Goal: Task Accomplishment & Management: Manage account settings

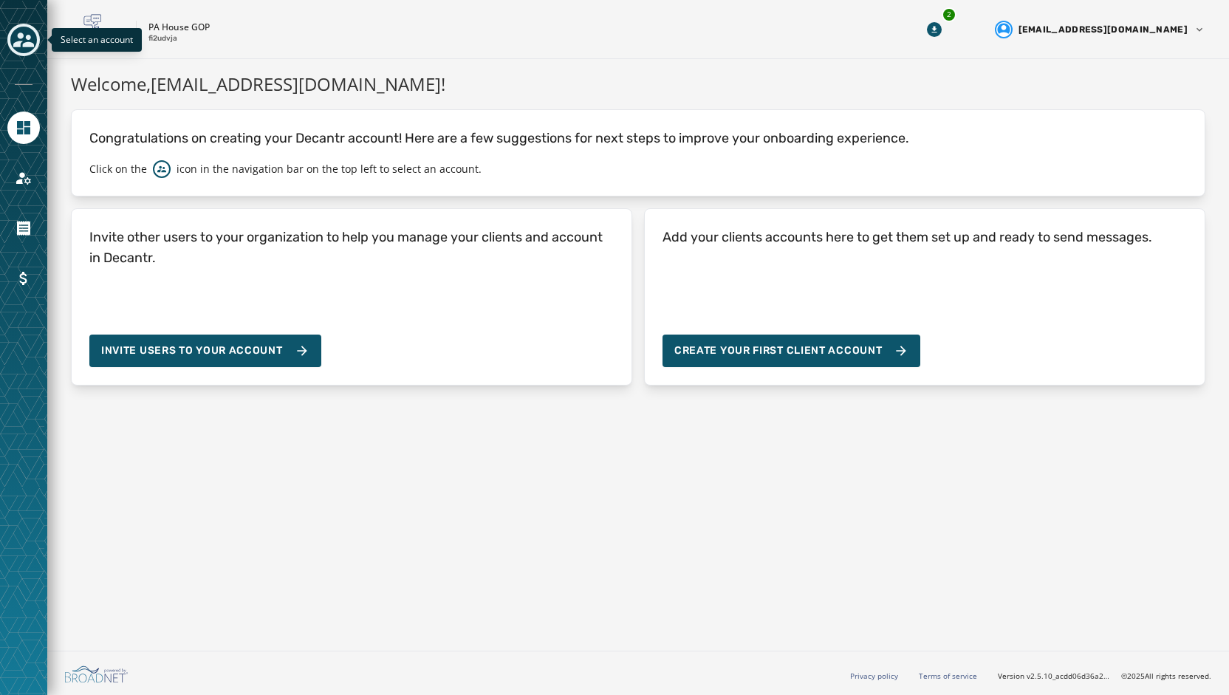
click at [13, 43] on icon "Toggle account select drawer" at bounding box center [23, 40] width 21 height 21
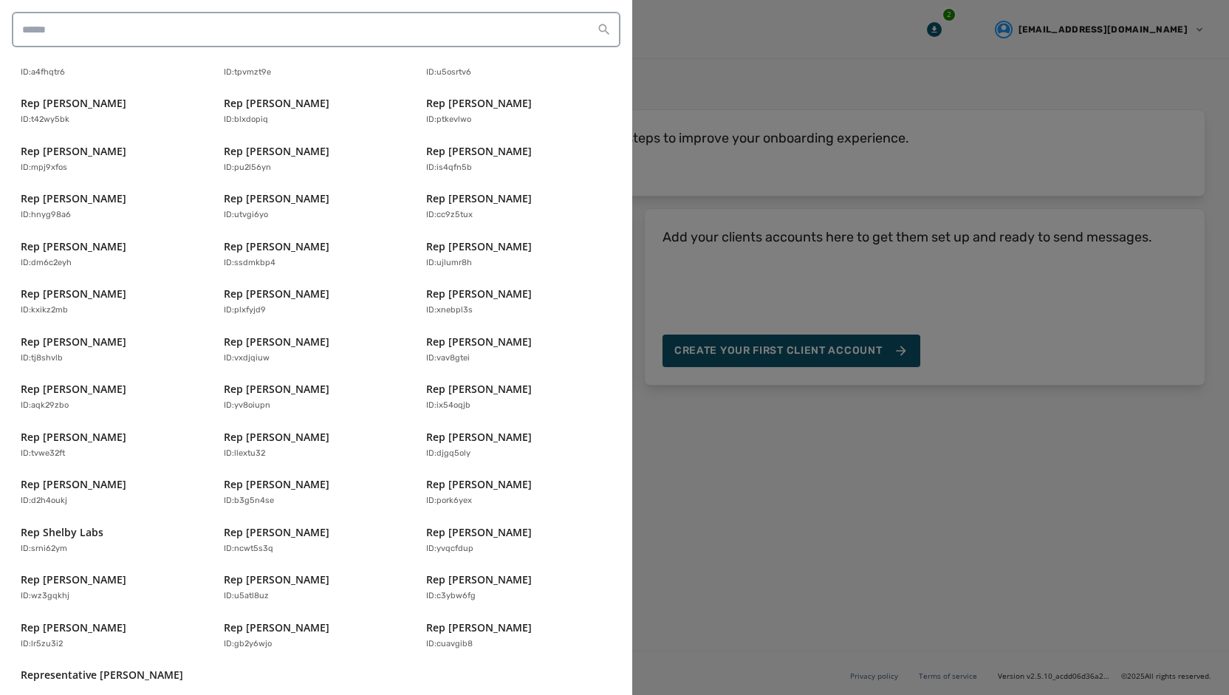
scroll to position [292, 0]
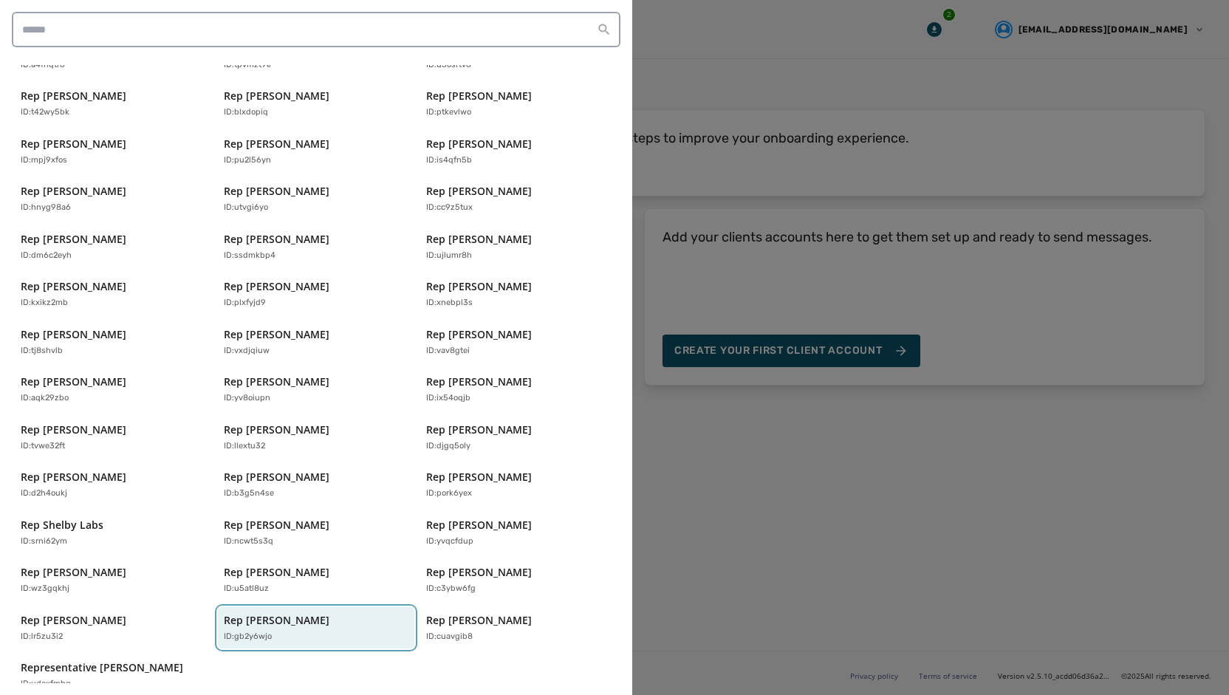
click at [244, 631] on p "ID: gb2y6wjo" at bounding box center [248, 637] width 48 height 13
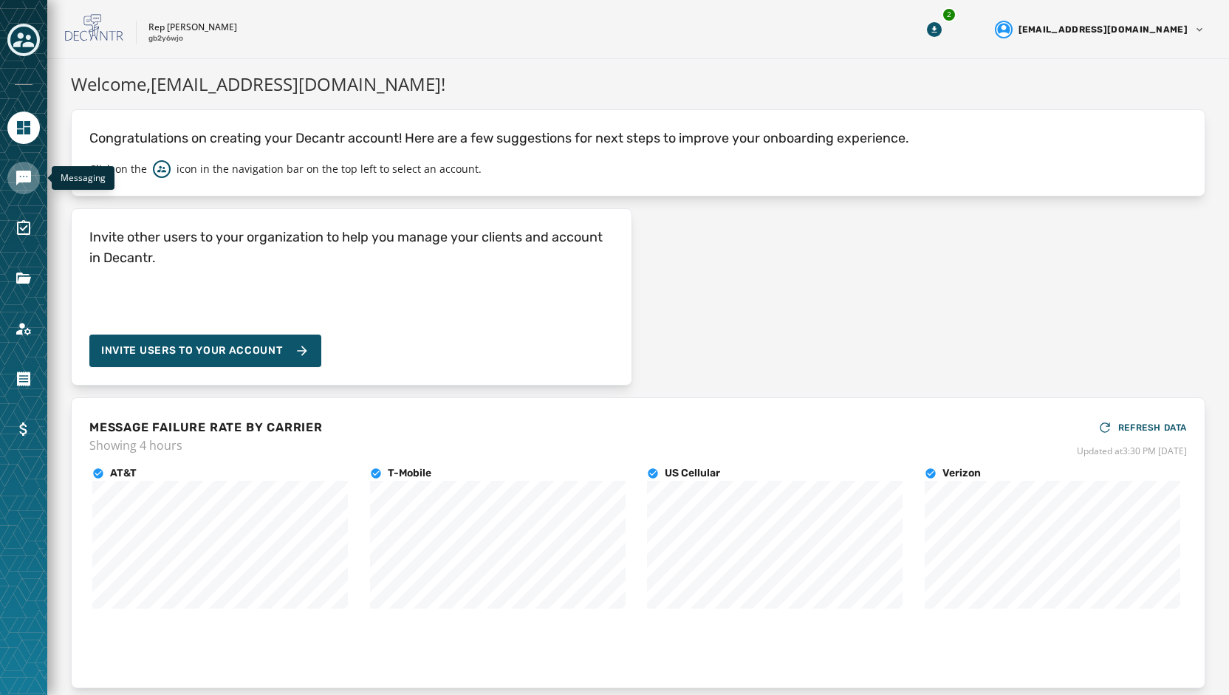
click at [24, 179] on icon "Navigate to Messaging" at bounding box center [23, 178] width 15 height 15
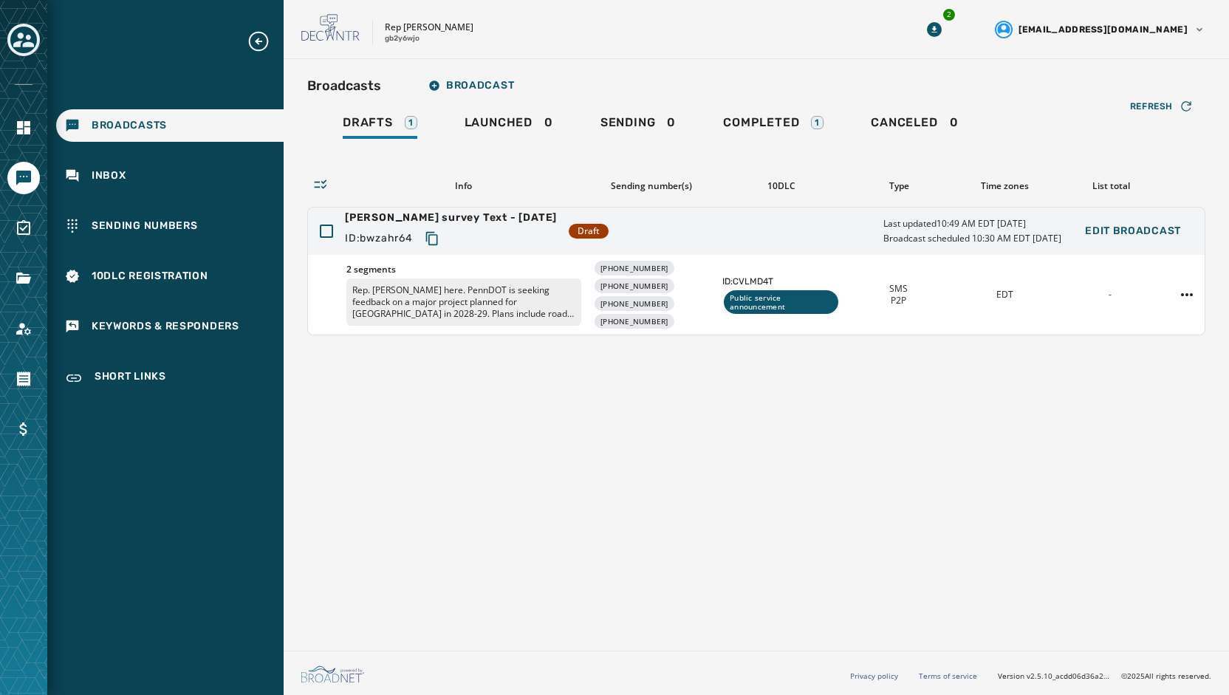
click at [13, 293] on div at bounding box center [23, 278] width 32 height 32
click at [20, 279] on icon "Navigate to Files" at bounding box center [23, 277] width 15 height 11
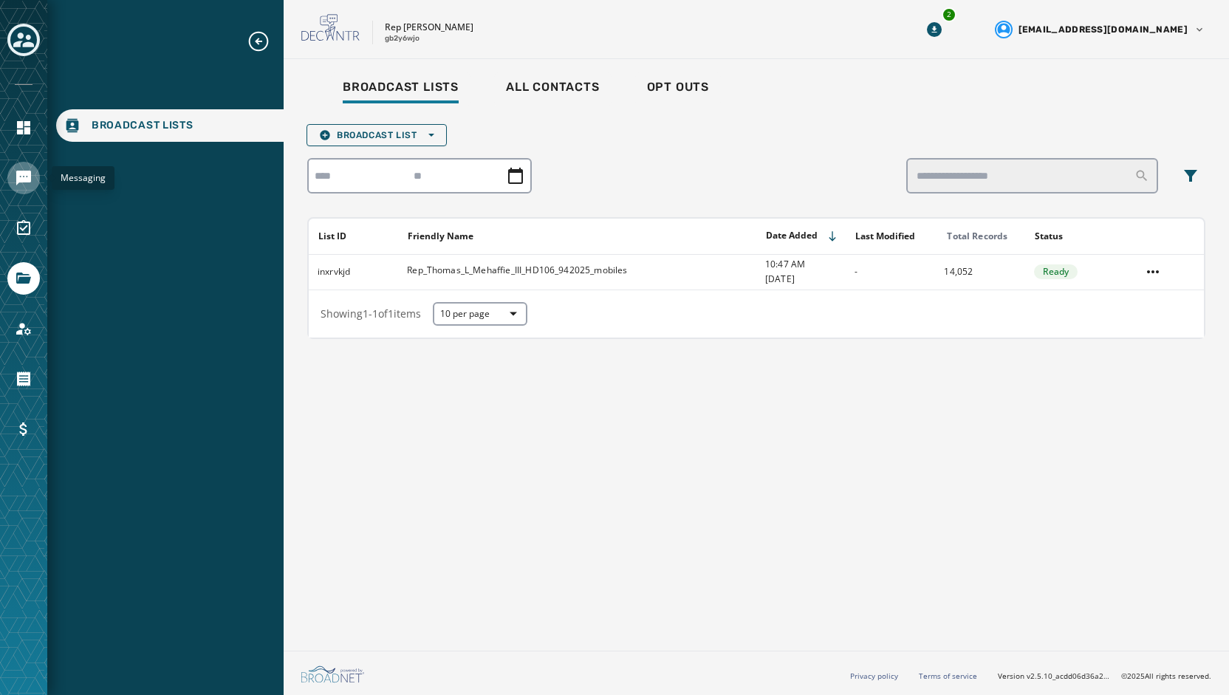
click at [24, 175] on icon "Navigate to Messaging" at bounding box center [23, 178] width 15 height 15
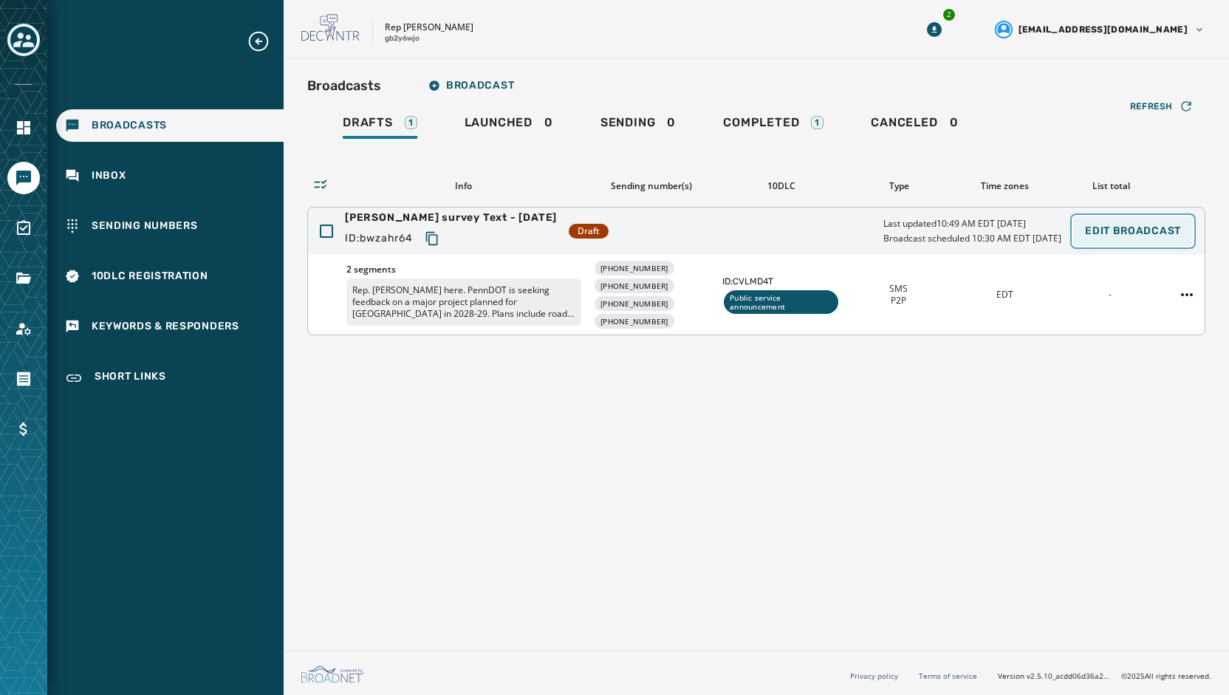
click at [1111, 231] on span "Edit Broadcast" at bounding box center [1133, 231] width 96 height 12
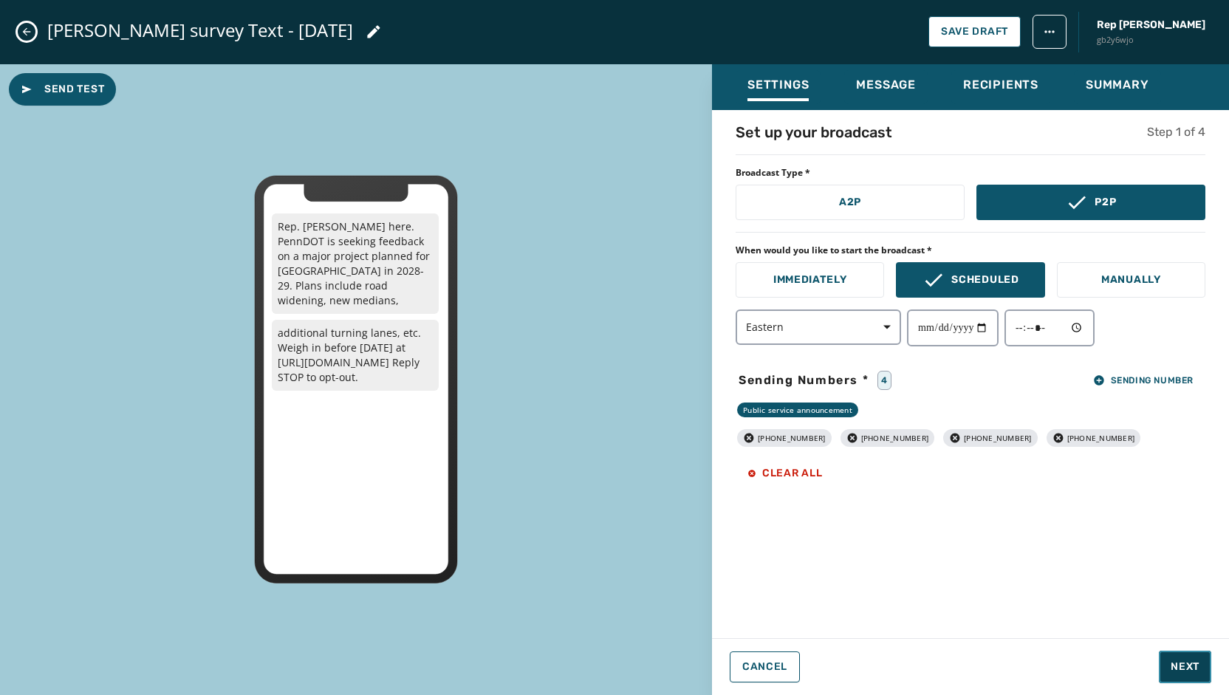
click at [1181, 660] on span "Next" at bounding box center [1184, 666] width 29 height 15
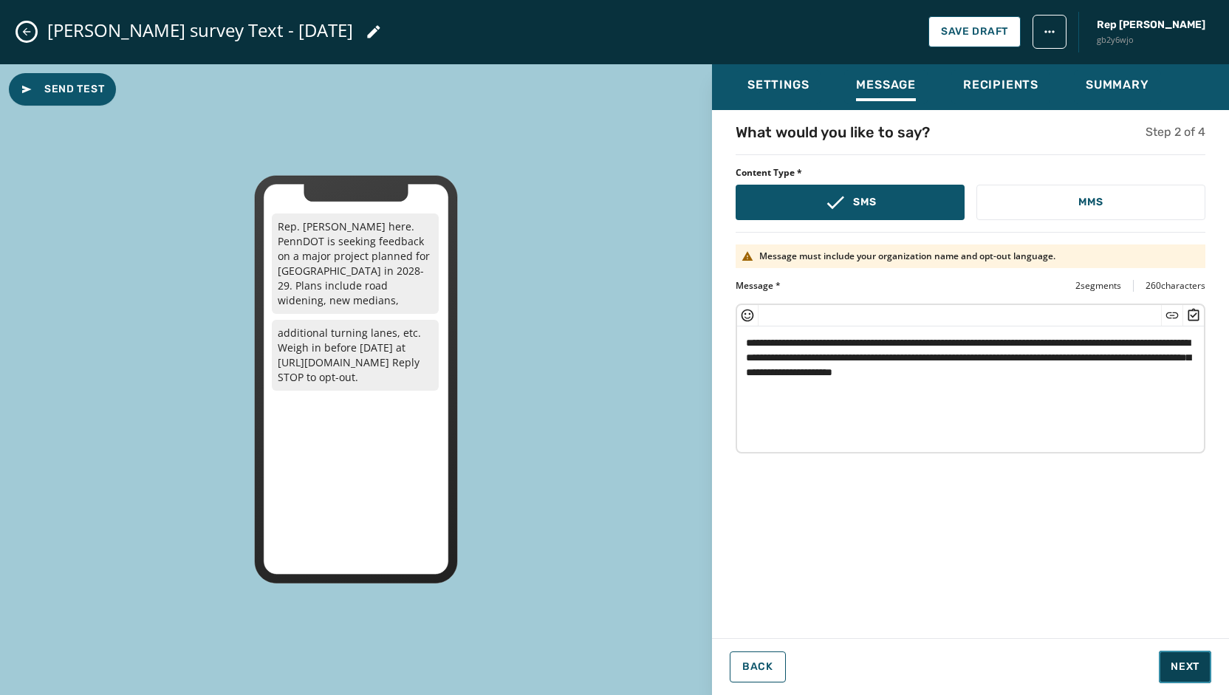
click at [1181, 660] on span "Next" at bounding box center [1184, 666] width 29 height 15
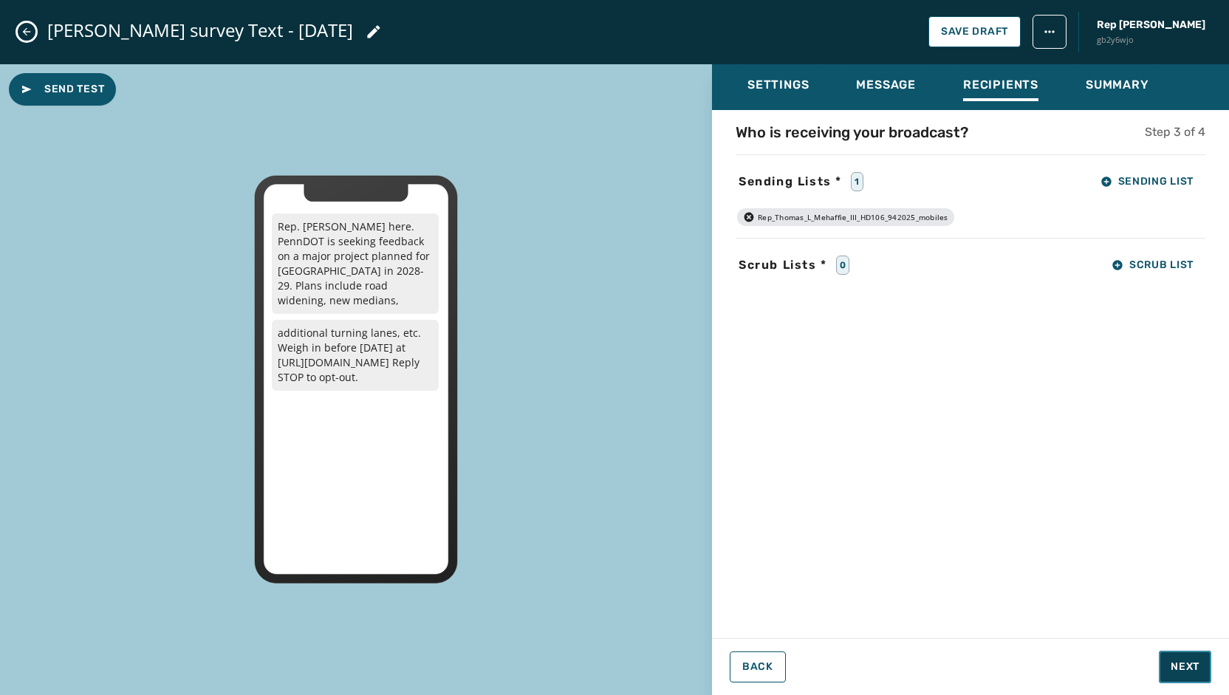
click at [1181, 660] on span "Next" at bounding box center [1184, 666] width 29 height 15
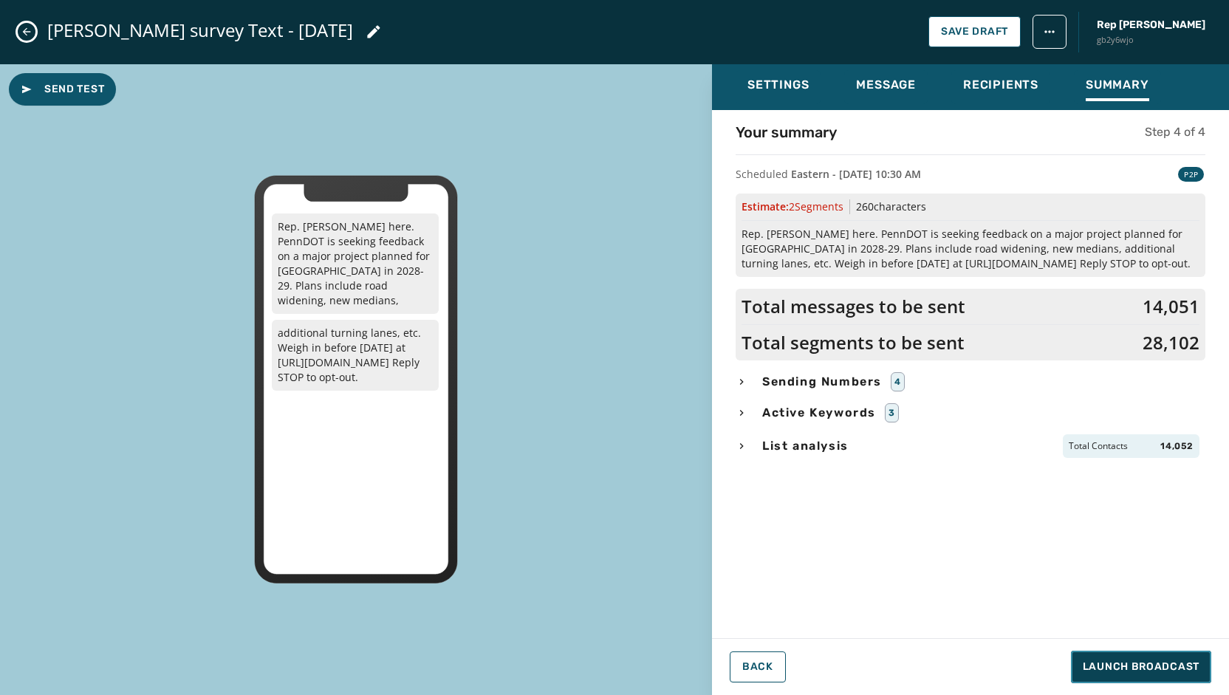
click at [1181, 660] on span "Launch Broadcast" at bounding box center [1140, 666] width 117 height 15
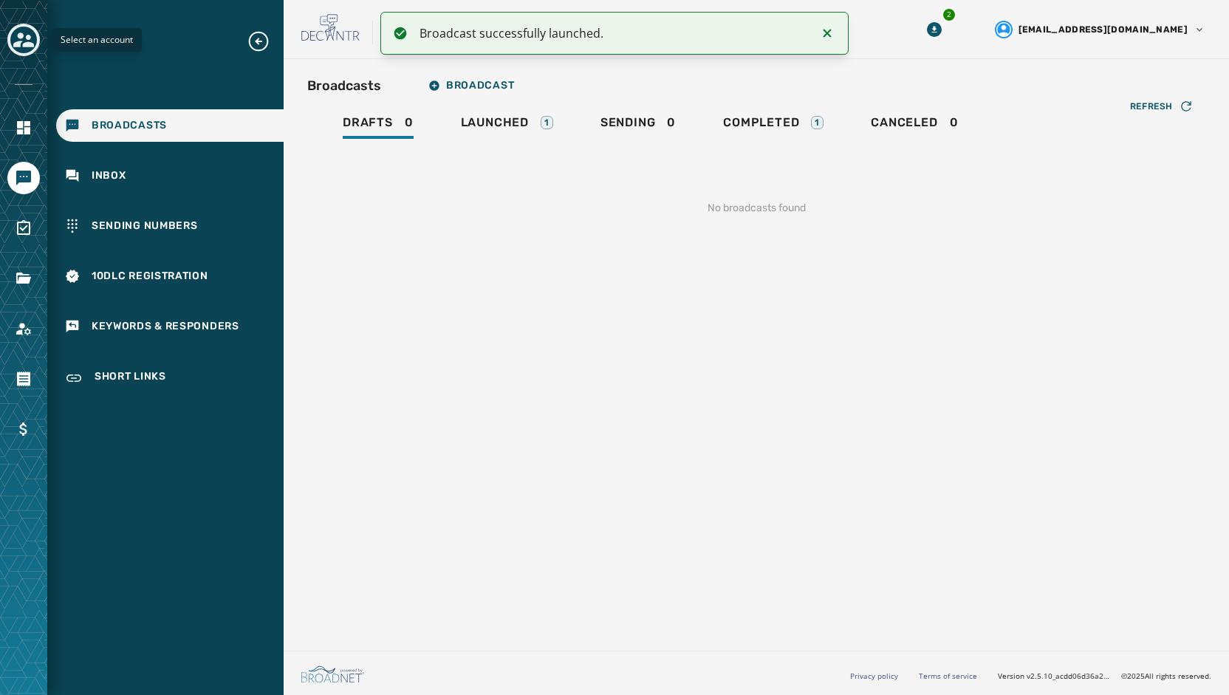
click at [21, 36] on icon "Toggle account select drawer" at bounding box center [23, 39] width 21 height 15
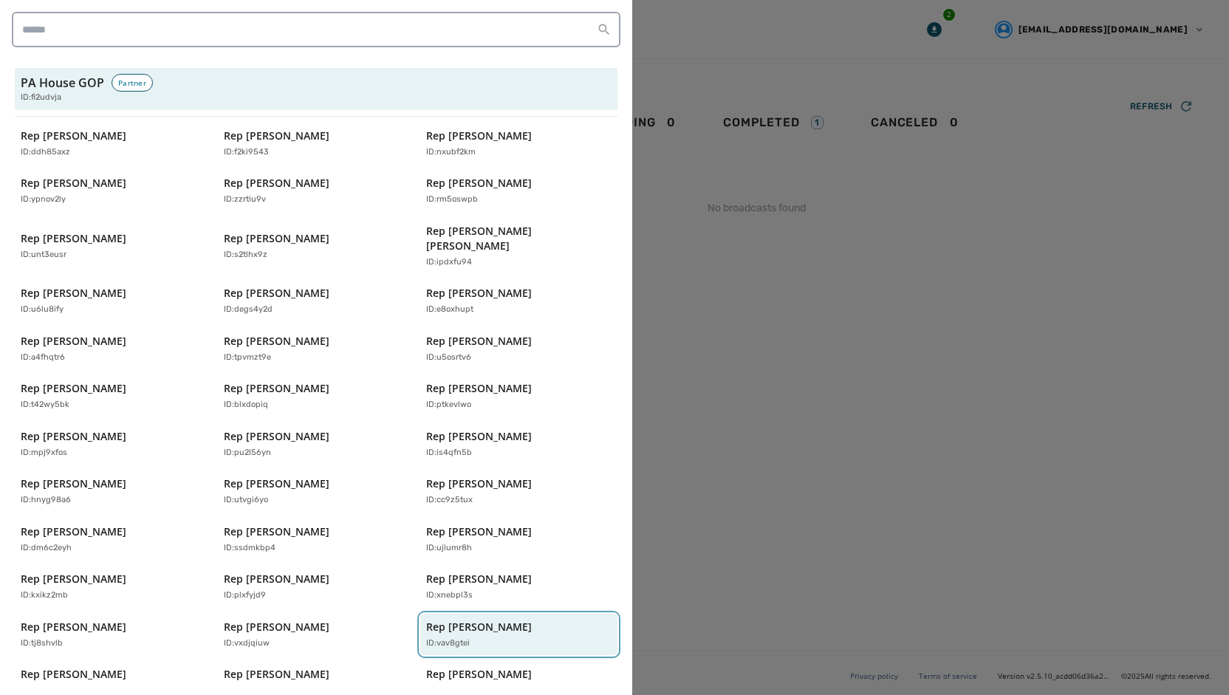
click at [464, 619] on p "Rep [PERSON_NAME]" at bounding box center [479, 626] width 106 height 15
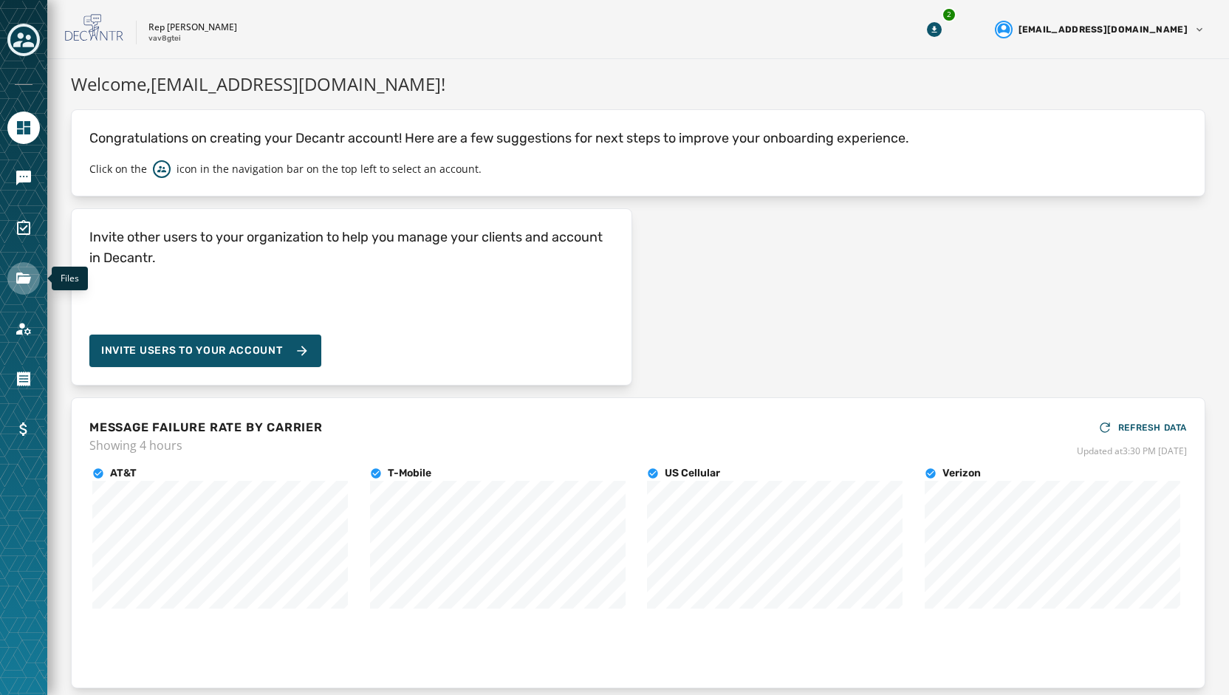
click at [23, 291] on link "Navigate to Files" at bounding box center [23, 278] width 32 height 32
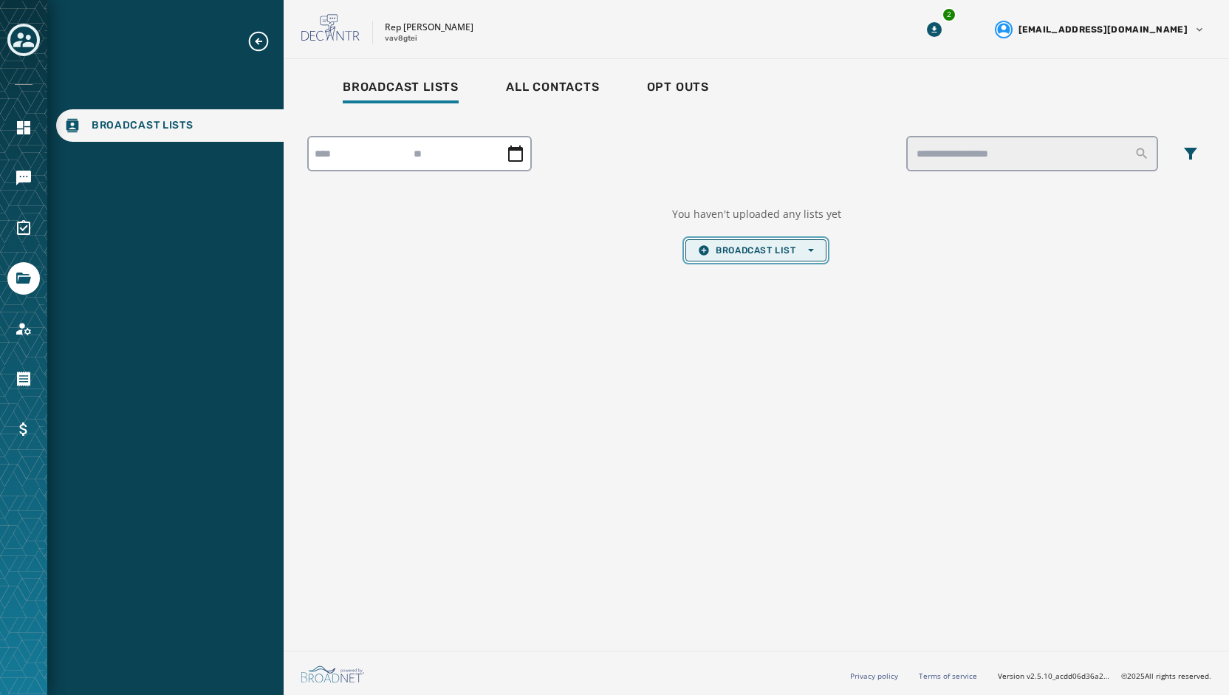
click at [716, 239] on button "Broadcast List Open options" at bounding box center [755, 250] width 140 height 22
click at [722, 275] on span "Upload List" at bounding box center [755, 273] width 115 height 12
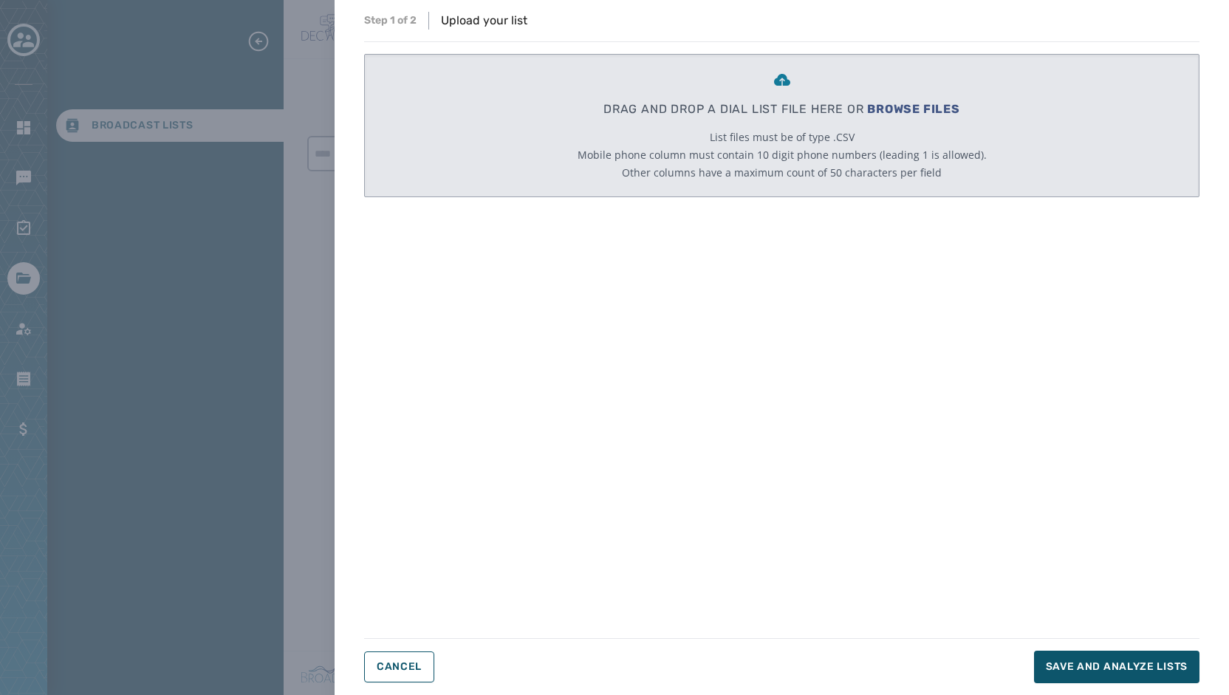
click at [901, 100] on p "DRAG AND DROP A DIAL LIST FILE HERE OR BROWSE FILES" at bounding box center [781, 109] width 357 height 18
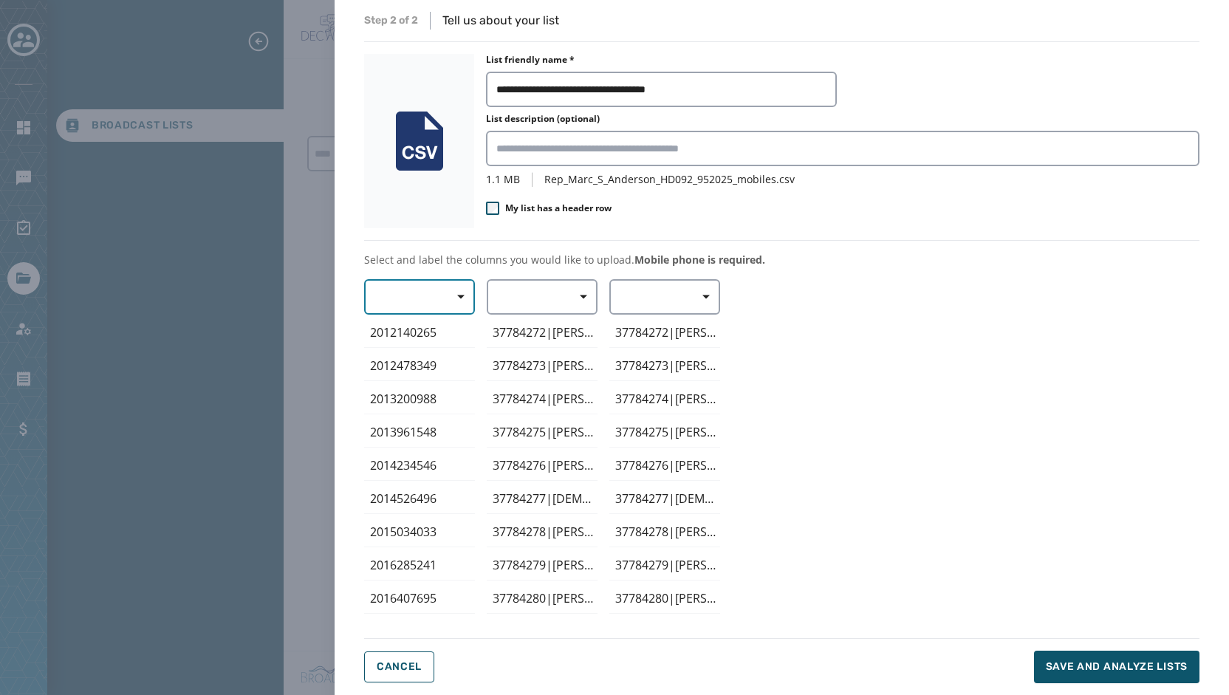
click at [452, 302] on span "button" at bounding box center [455, 297] width 35 height 30
click at [432, 326] on span "Mobile Phone" at bounding box center [416, 330] width 68 height 15
click at [583, 297] on icon "button" at bounding box center [583, 297] width 7 height 4
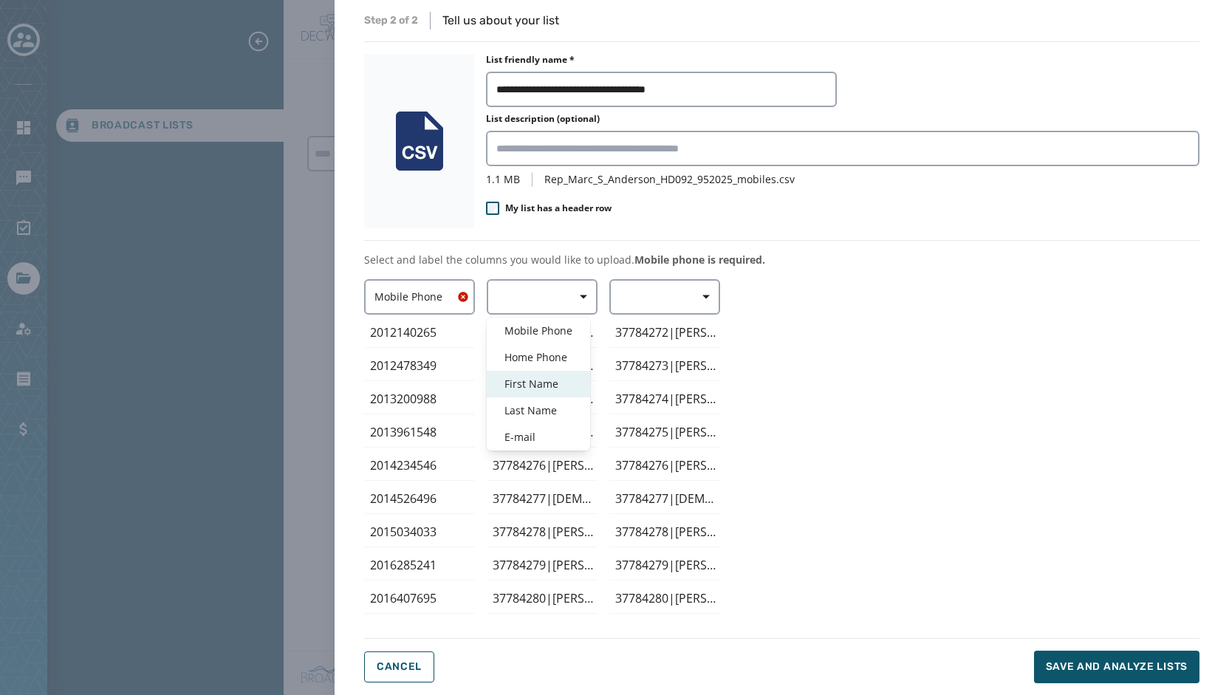
click at [535, 380] on span "First Name" at bounding box center [538, 384] width 68 height 15
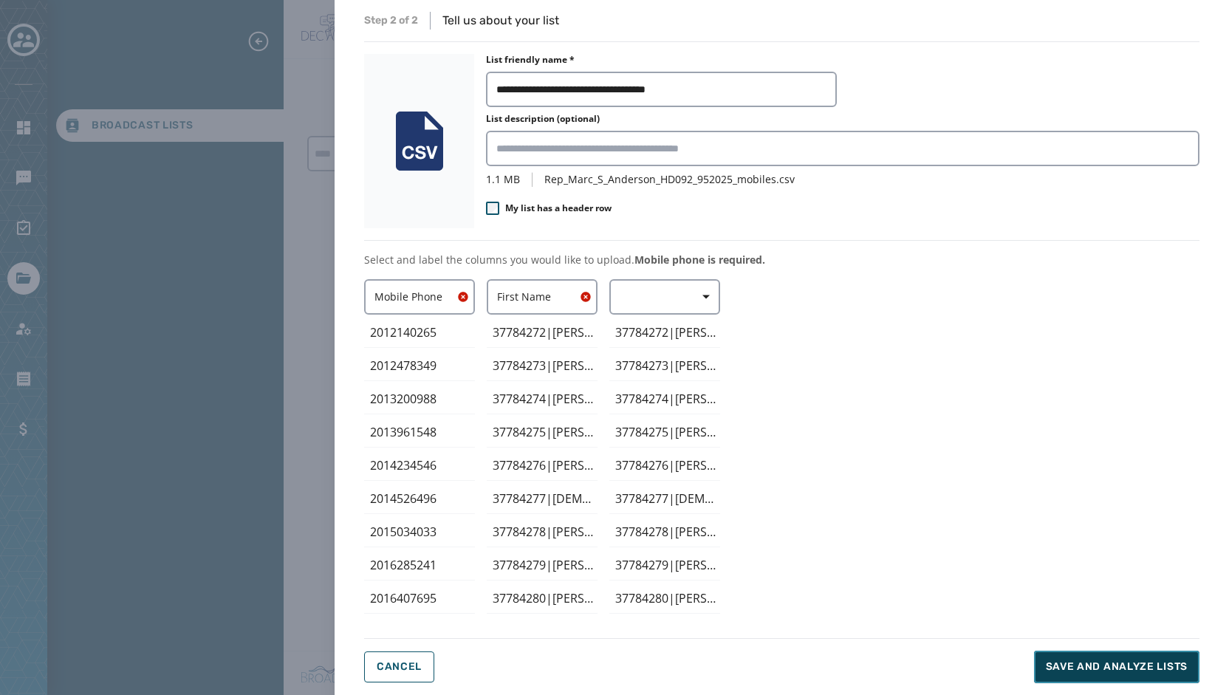
click at [1103, 672] on span "Save and analyze lists" at bounding box center [1117, 666] width 142 height 15
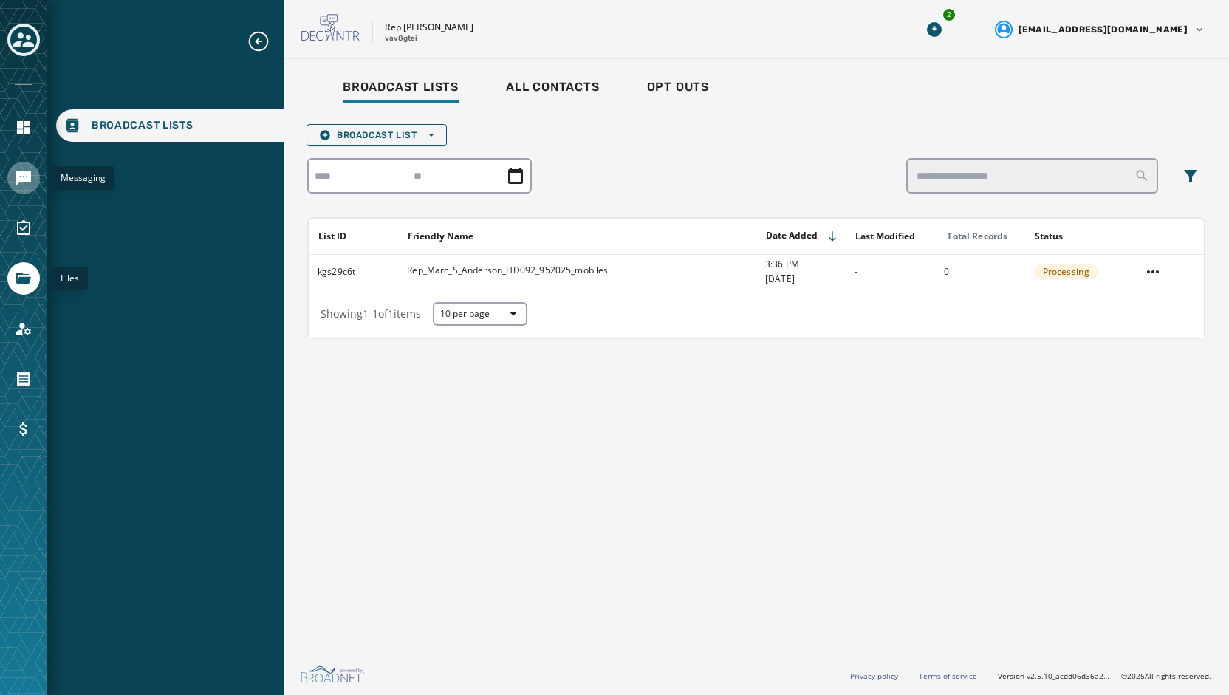
click at [22, 185] on icon "Navigate to Messaging" at bounding box center [24, 178] width 18 height 18
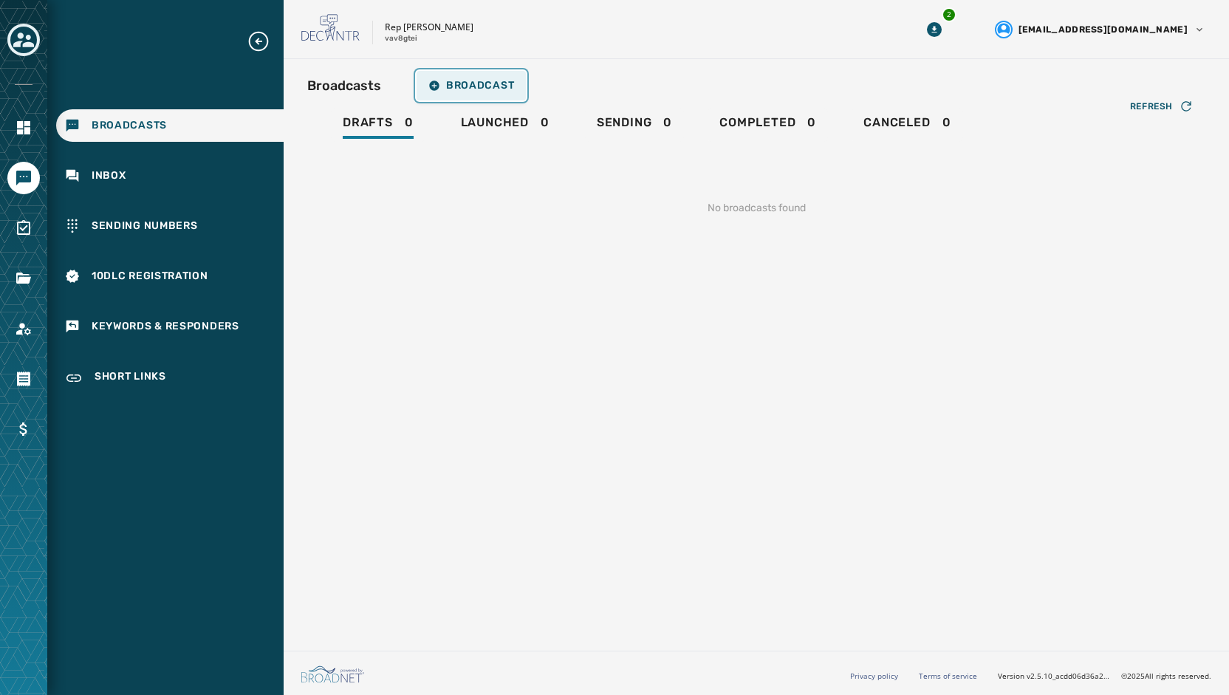
click at [464, 87] on span "Broadcast" at bounding box center [471, 86] width 86 height 12
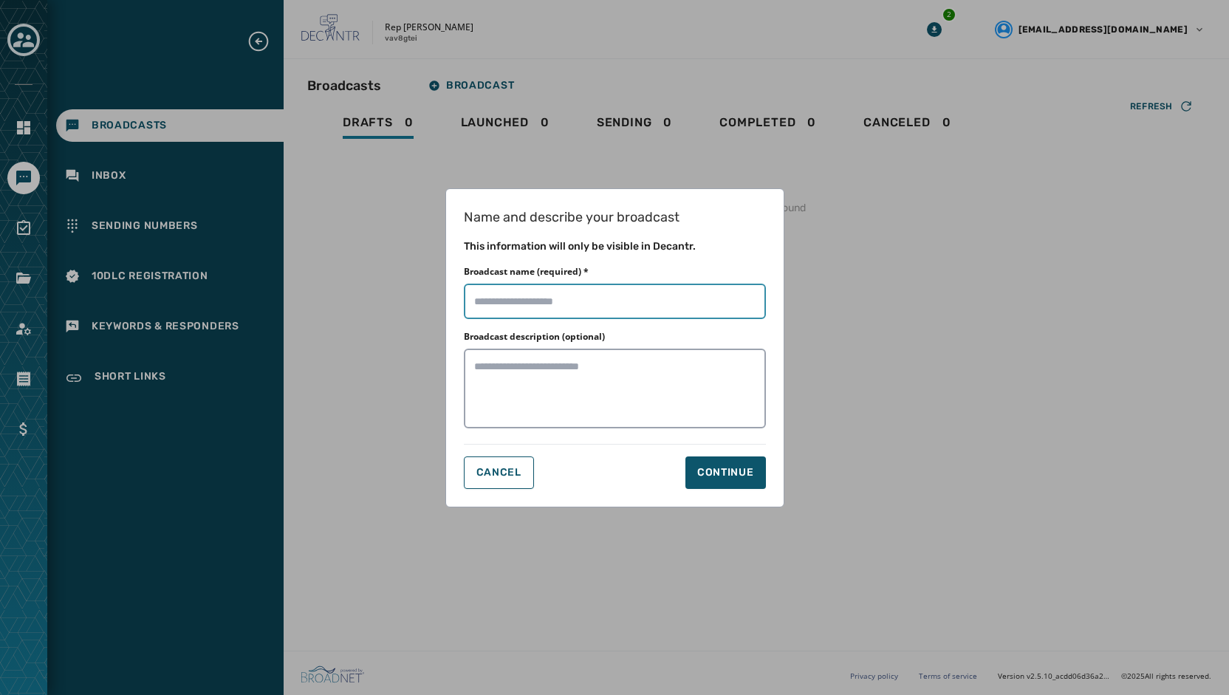
click at [525, 305] on input "Broadcast name (required) *" at bounding box center [615, 301] width 302 height 35
type input "**********"
click at [732, 465] on div "Continue" at bounding box center [725, 472] width 57 height 15
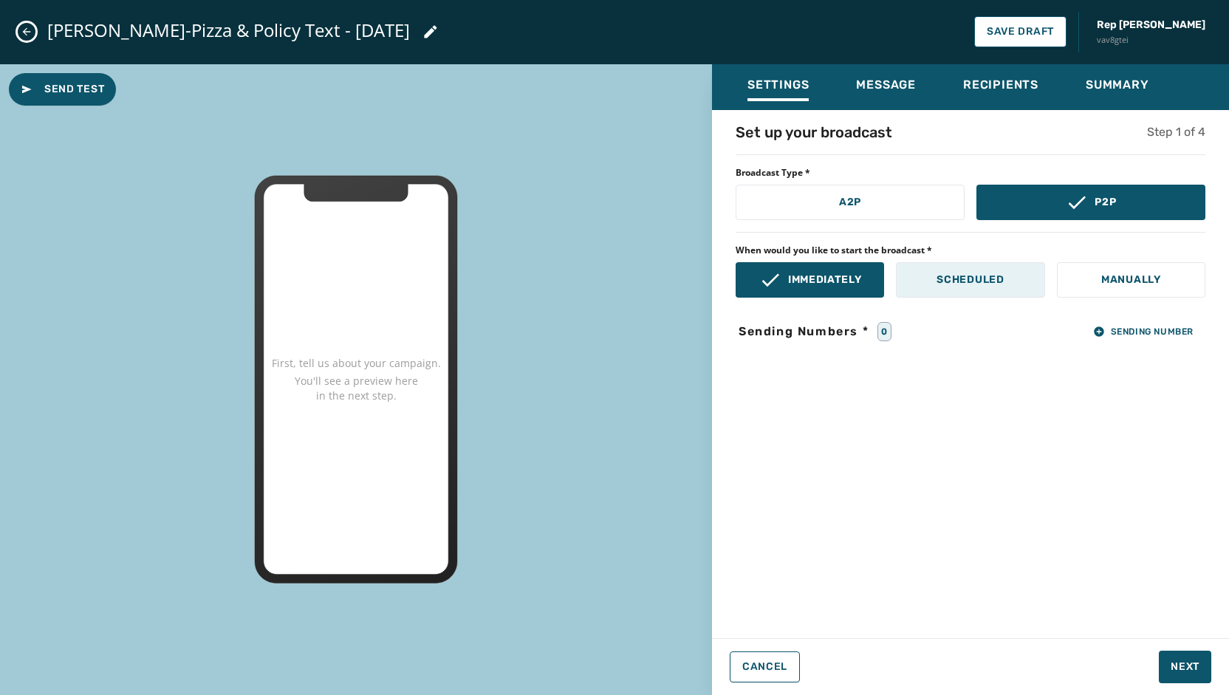
click at [999, 275] on p "Scheduled" at bounding box center [969, 279] width 67 height 15
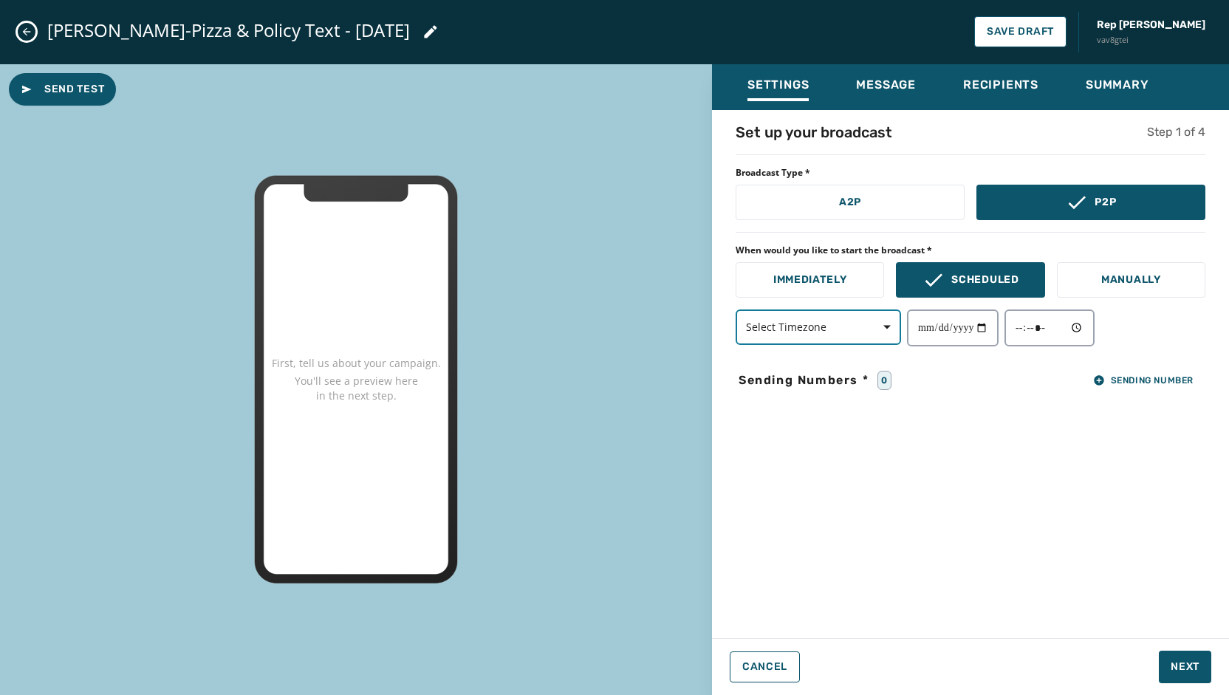
click at [891, 320] on span "button" at bounding box center [881, 327] width 35 height 30
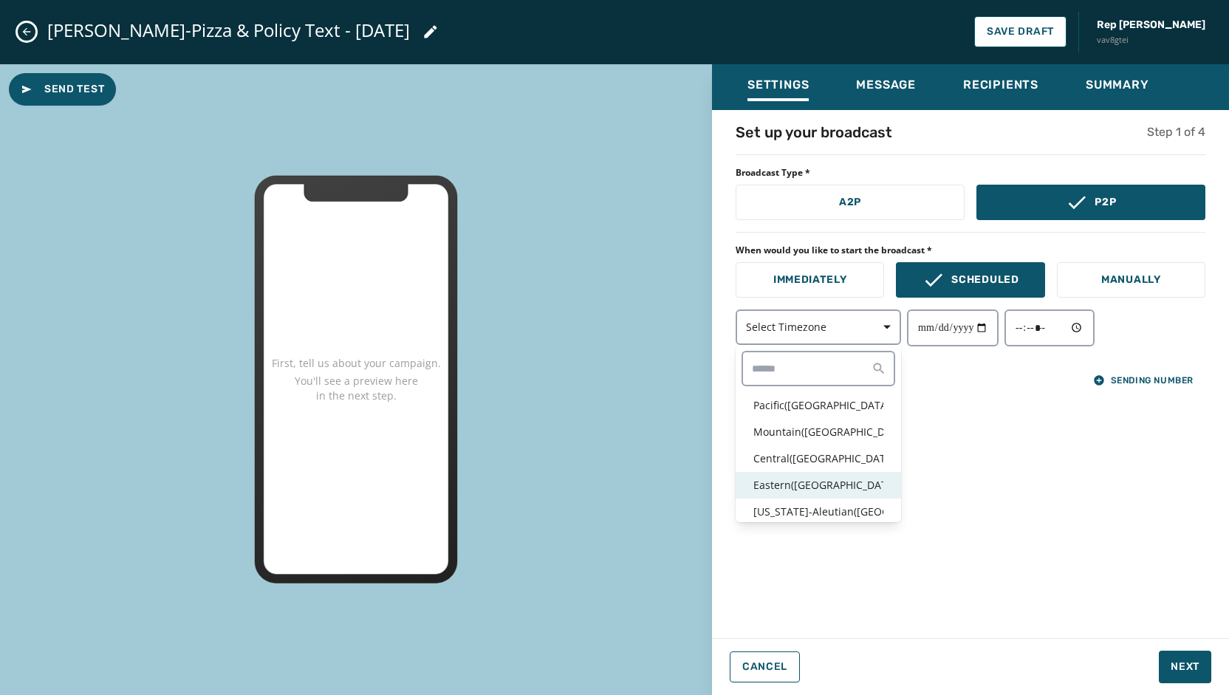
click at [794, 482] on p "Eastern ( [GEOGRAPHIC_DATA] / [GEOGRAPHIC_DATA] )" at bounding box center [818, 485] width 130 height 15
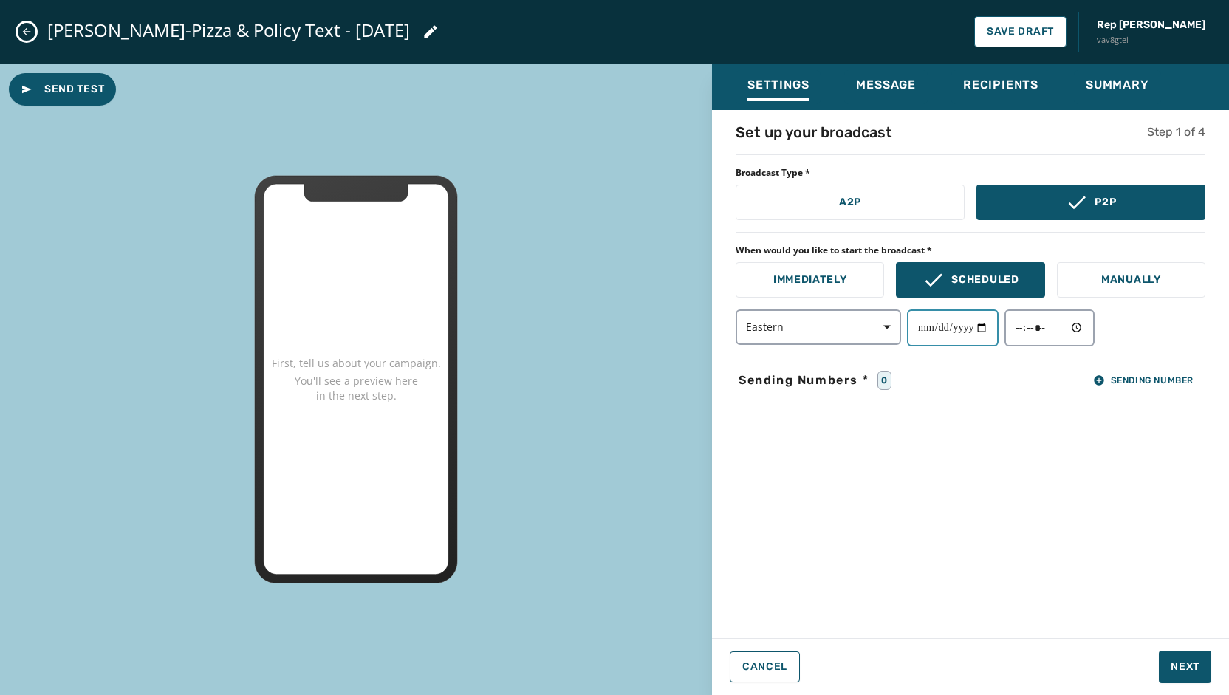
click at [989, 320] on input "date" at bounding box center [953, 327] width 92 height 37
click at [989, 327] on input "date" at bounding box center [953, 327] width 92 height 37
type input "**********"
click at [1088, 333] on input "time" at bounding box center [1049, 327] width 90 height 37
type input "*****"
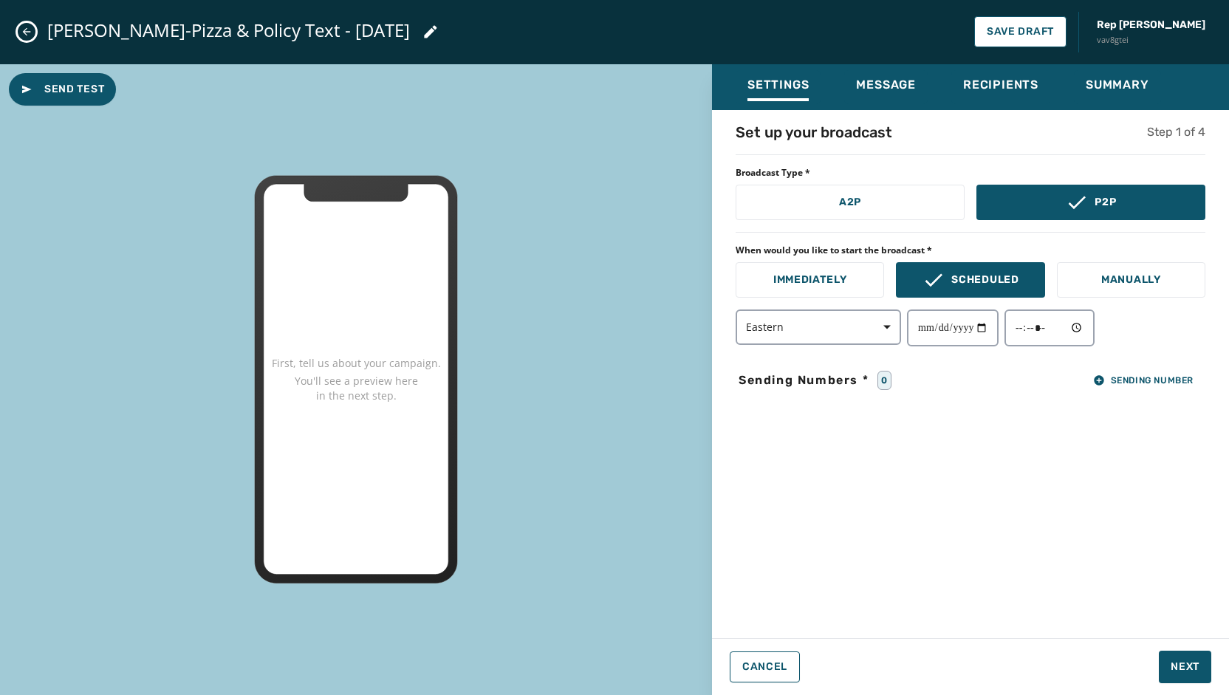
click at [1154, 413] on div "**********" at bounding box center [970, 369] width 517 height 495
click at [1121, 370] on button "Sending Number" at bounding box center [1143, 380] width 124 height 21
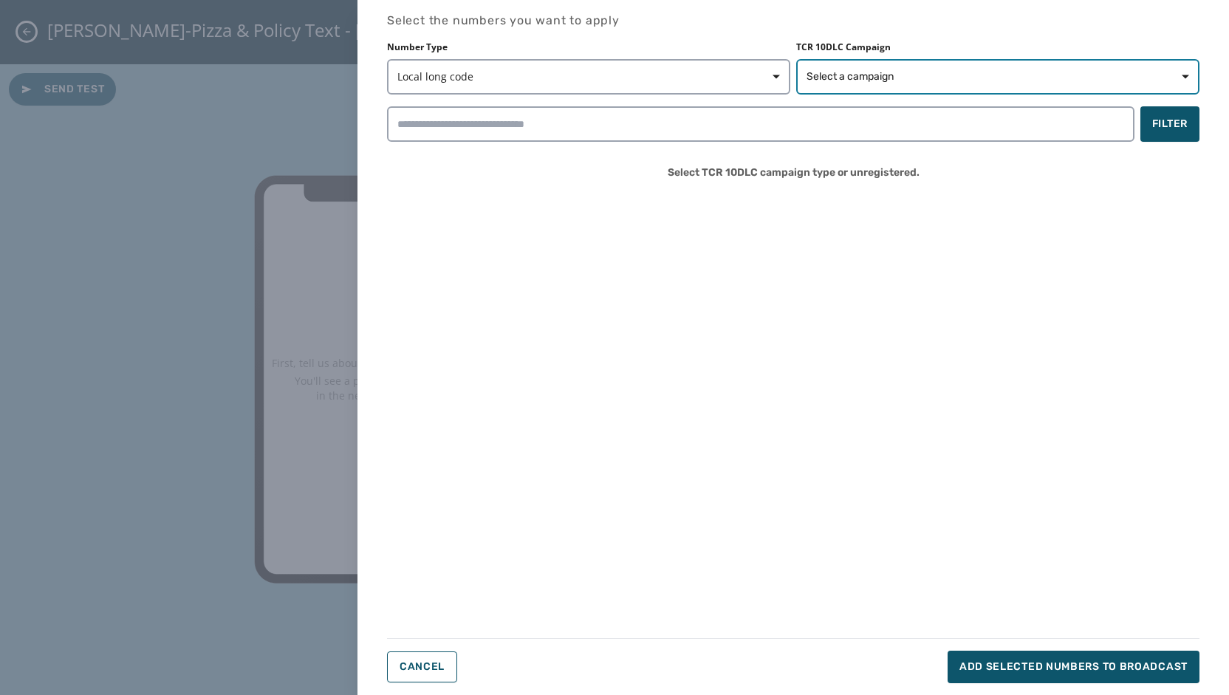
click at [909, 66] on button "Select a campaign" at bounding box center [997, 76] width 403 height 35
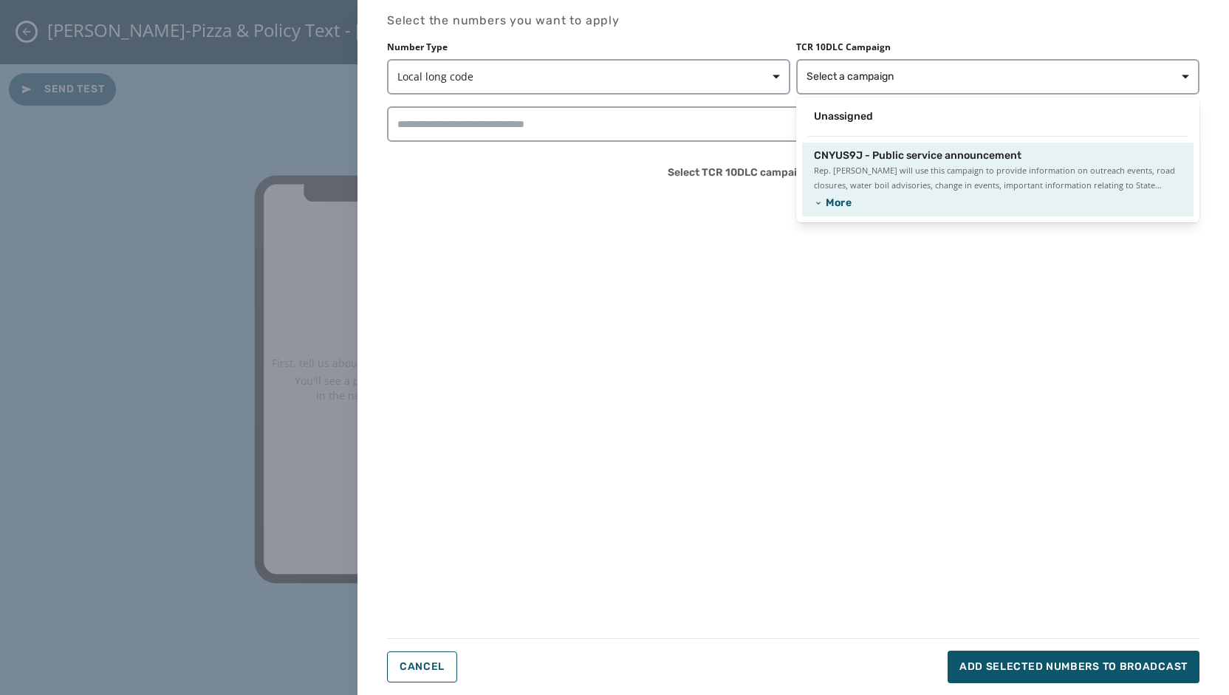
click at [873, 151] on span "CNYUS9J - Public service announcement" at bounding box center [917, 155] width 207 height 15
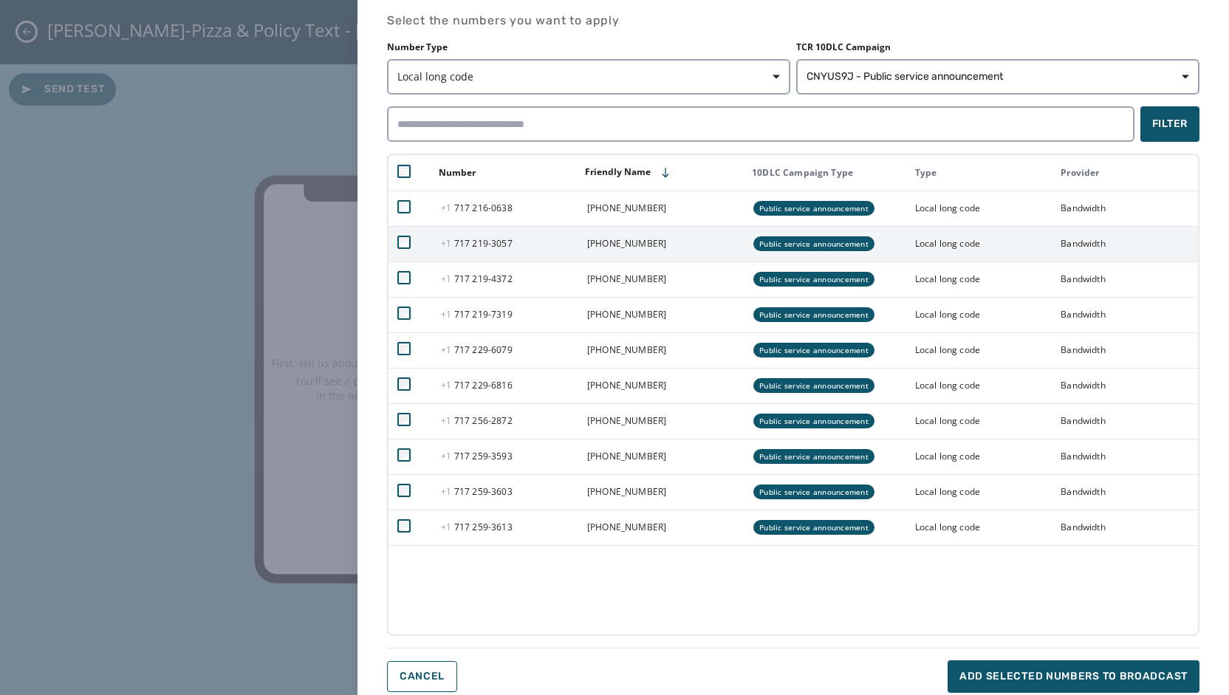
click at [402, 243] on icon at bounding box center [403, 242] width 13 height 13
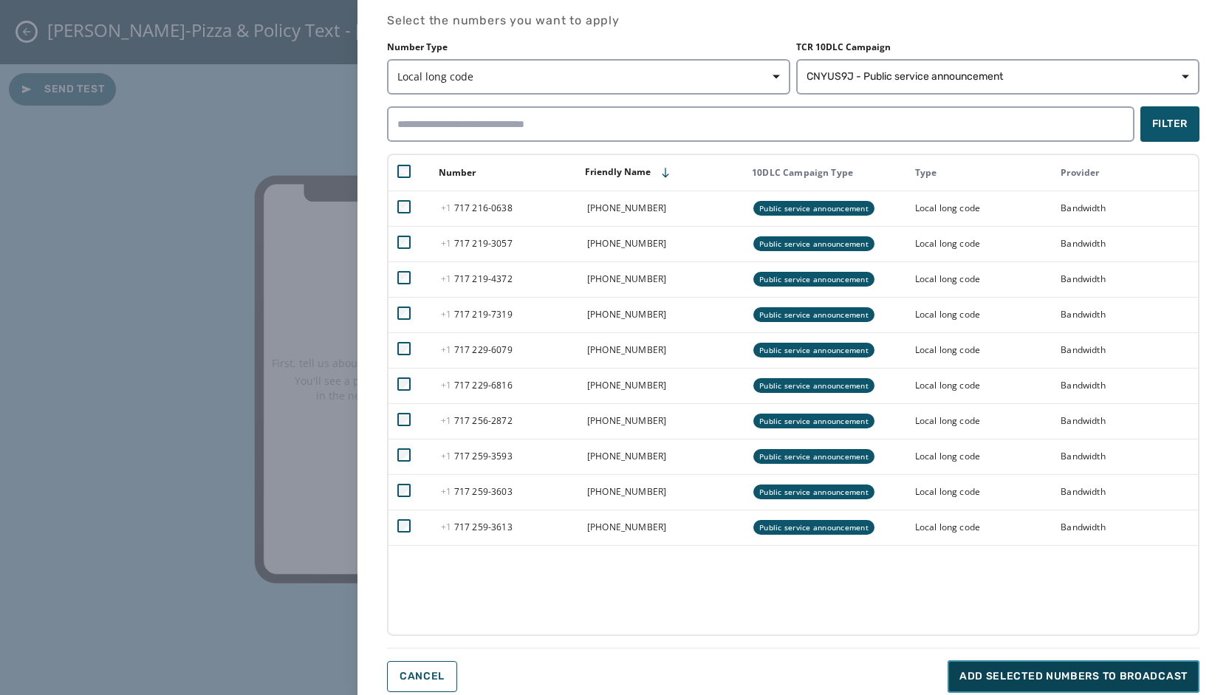
click at [998, 684] on button "Add selected numbers to broadcast" at bounding box center [1073, 676] width 252 height 32
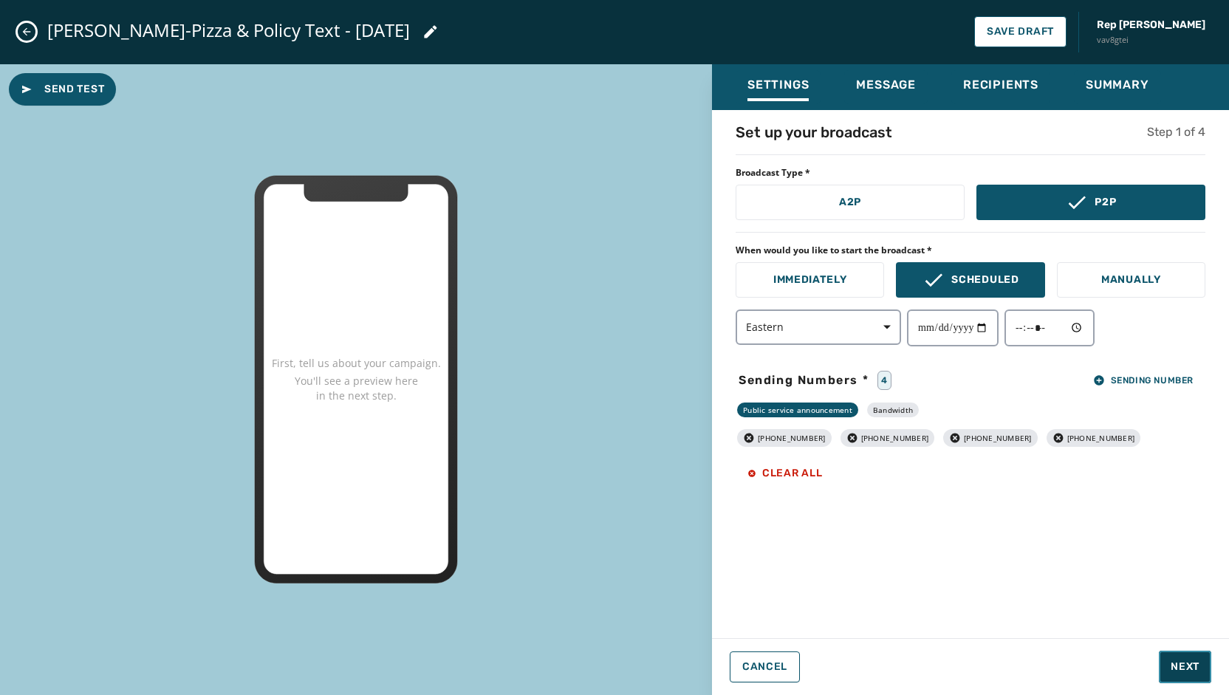
click at [1183, 673] on span "Next" at bounding box center [1184, 666] width 29 height 15
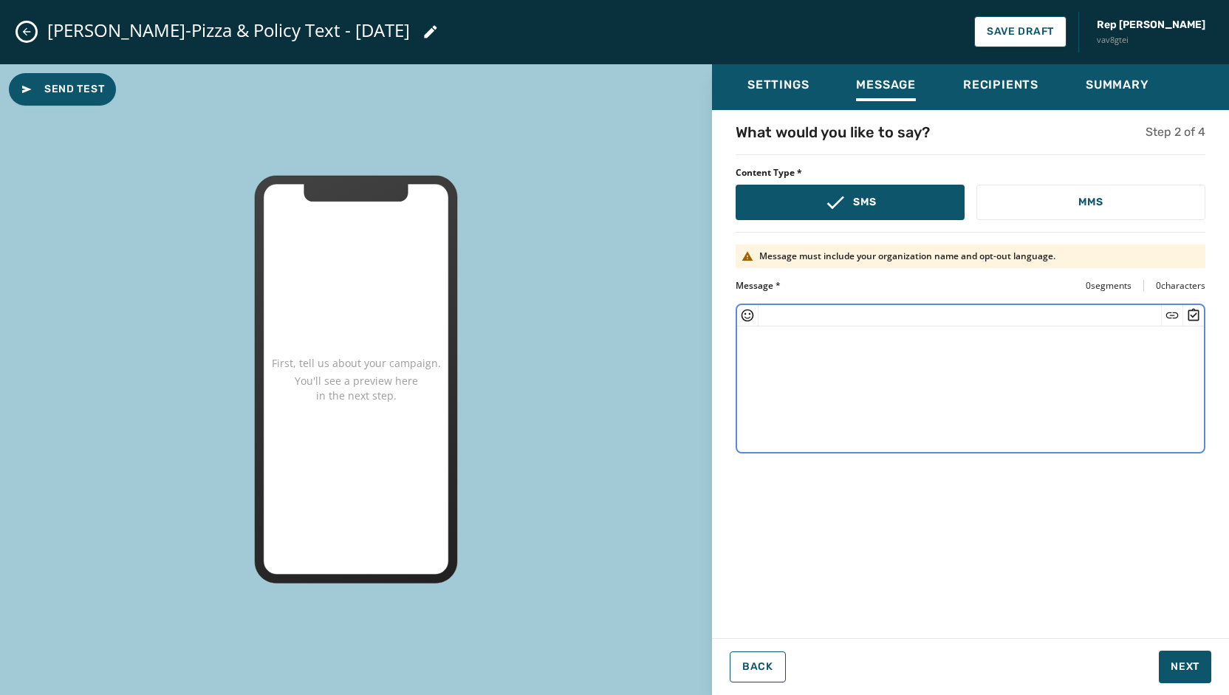
click at [1168, 341] on textarea at bounding box center [970, 386] width 467 height 121
click at [834, 346] on textarea at bounding box center [970, 386] width 467 height 121
paste textarea "**********"
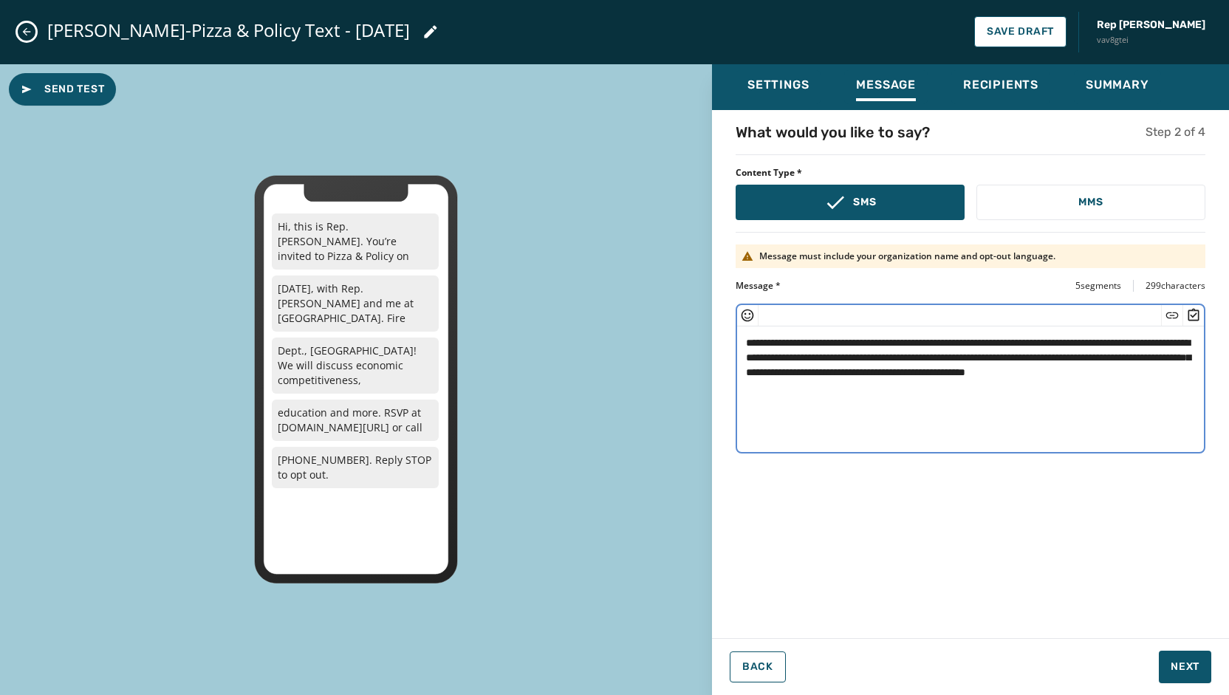
drag, startPoint x: 1118, startPoint y: 377, endPoint x: 972, endPoint y: 372, distance: 146.3
click at [972, 372] on textarea "**********" at bounding box center [970, 386] width 467 height 121
click at [742, 342] on textarea "**********" at bounding box center [970, 386] width 467 height 121
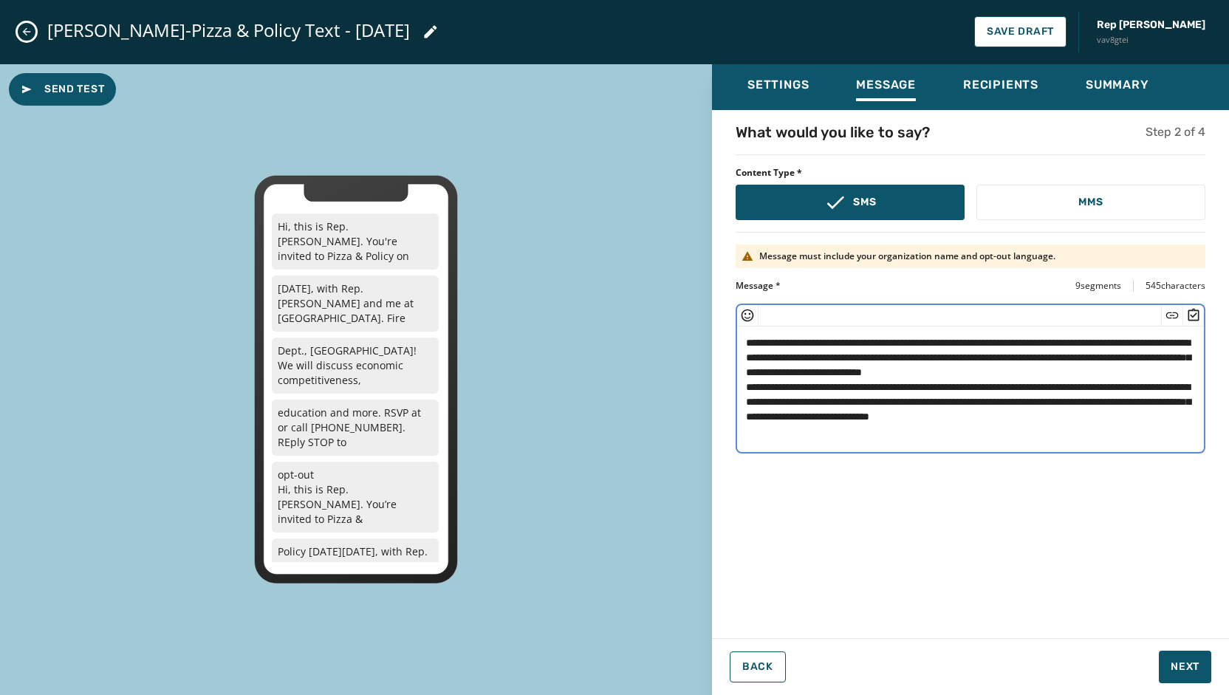
click at [1088, 369] on textarea "**********" at bounding box center [970, 386] width 467 height 121
click at [1187, 373] on textarea "**********" at bounding box center [970, 386] width 467 height 121
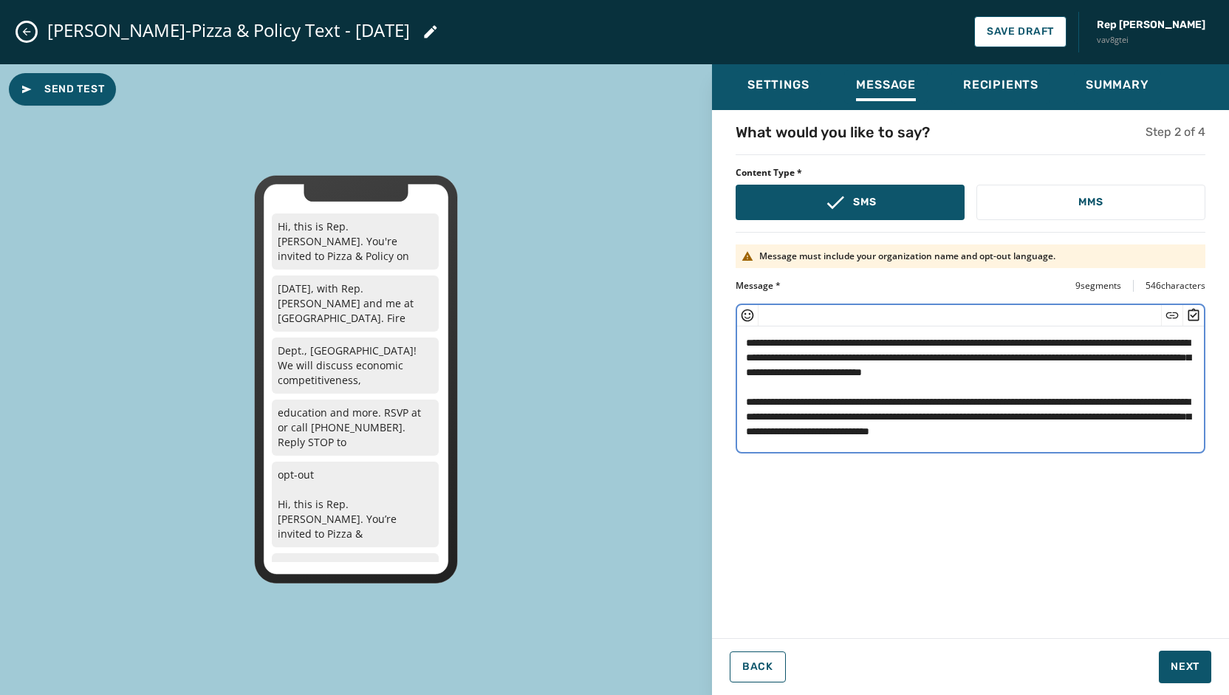
drag, startPoint x: 1187, startPoint y: 430, endPoint x: 731, endPoint y: 389, distance: 458.1
click at [731, 389] on div "**********" at bounding box center [970, 369] width 517 height 495
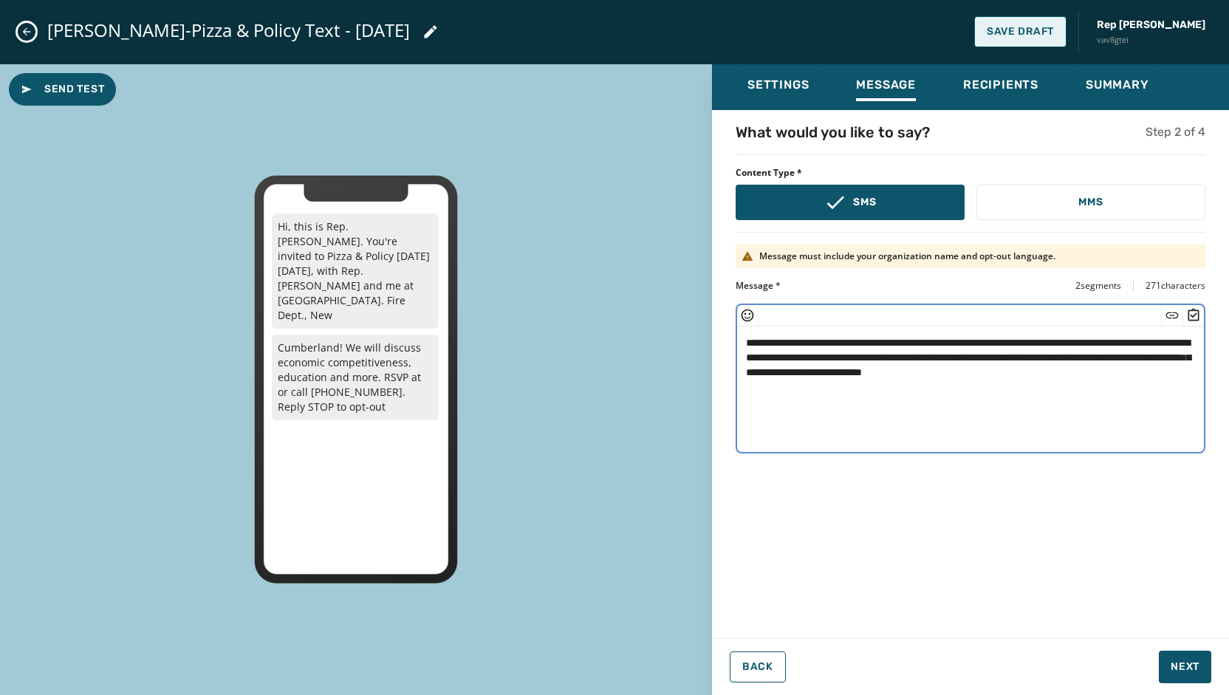
type textarea "**********"
click at [1028, 37] on span "Save Draft" at bounding box center [1019, 32] width 67 height 12
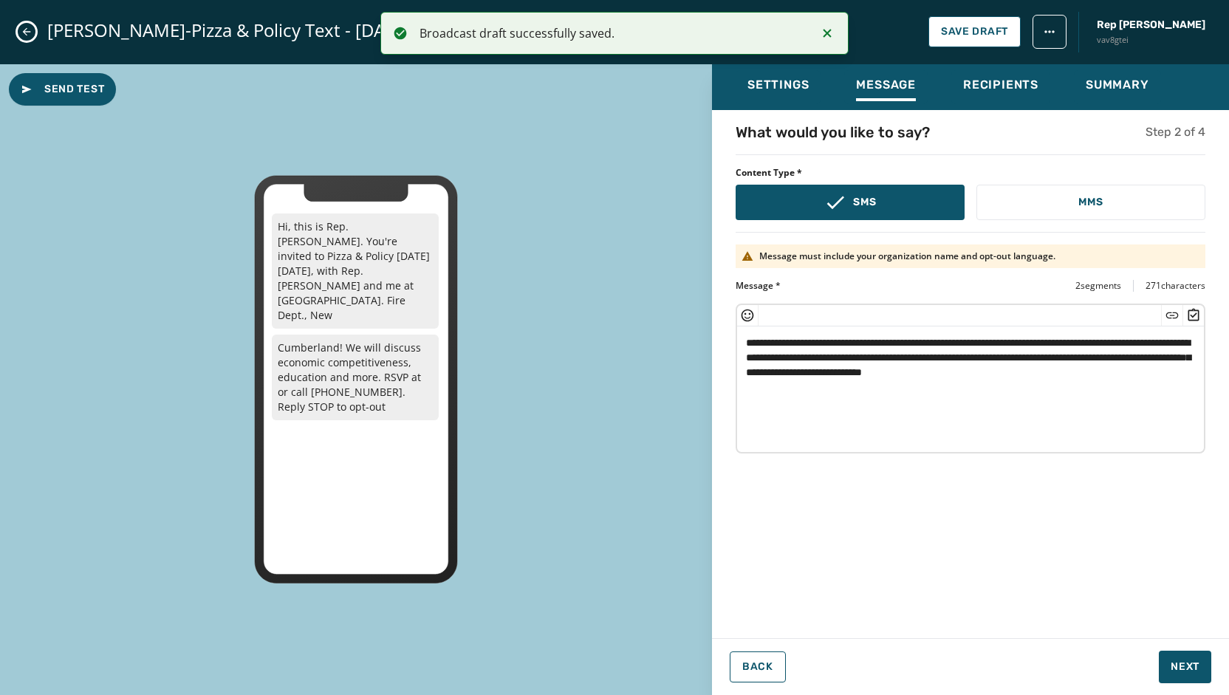
click at [26, 27] on icon "Close admin drawer" at bounding box center [27, 32] width 12 height 12
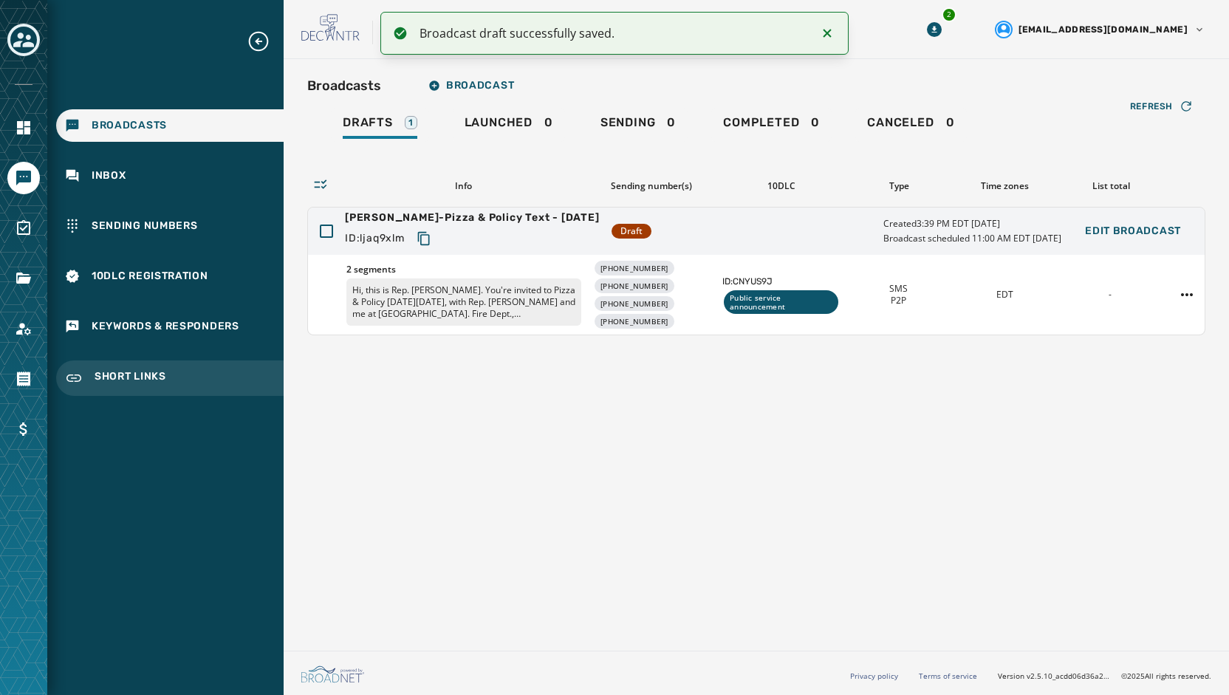
click at [120, 370] on span "Short Links" at bounding box center [131, 378] width 72 height 18
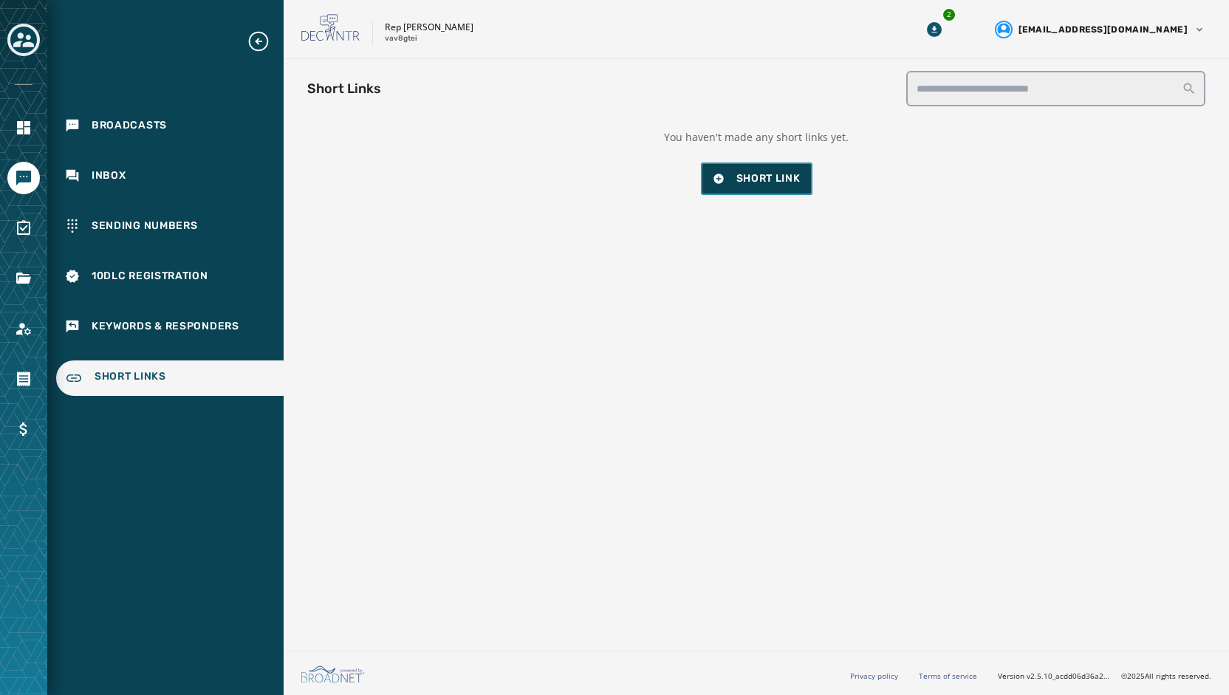
click at [753, 190] on button "Short Link" at bounding box center [756, 178] width 111 height 32
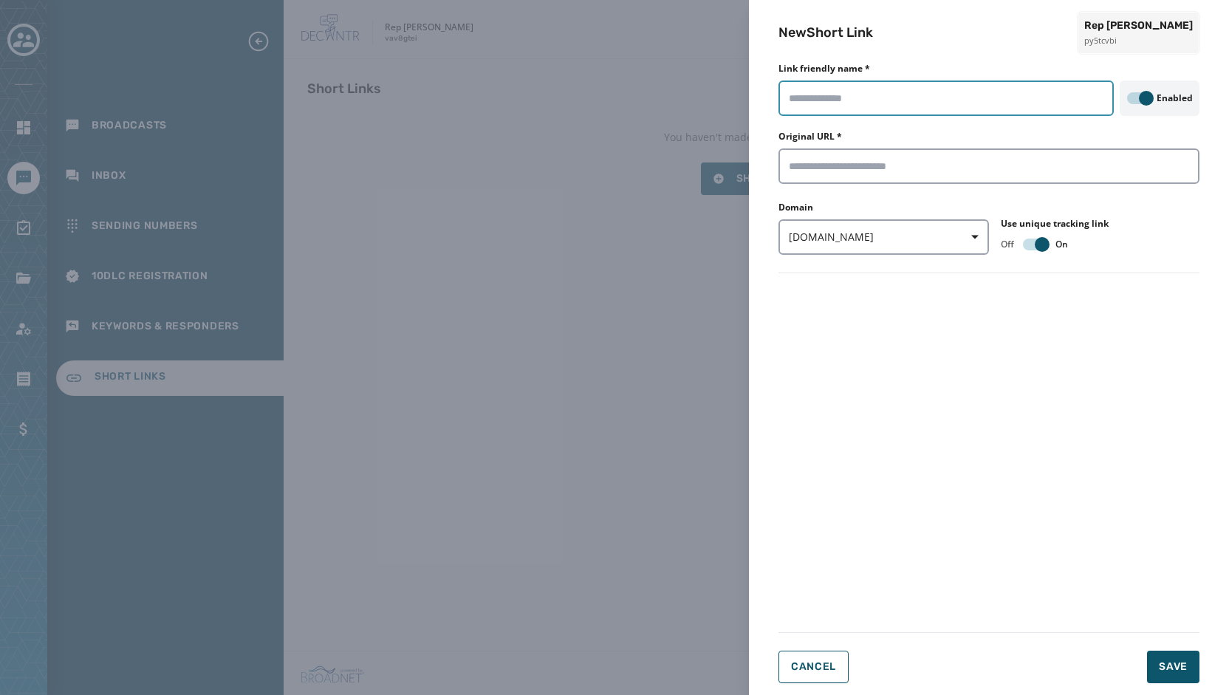
click at [830, 84] on input "Link friendly name *" at bounding box center [945, 97] width 335 height 35
type input "**********"
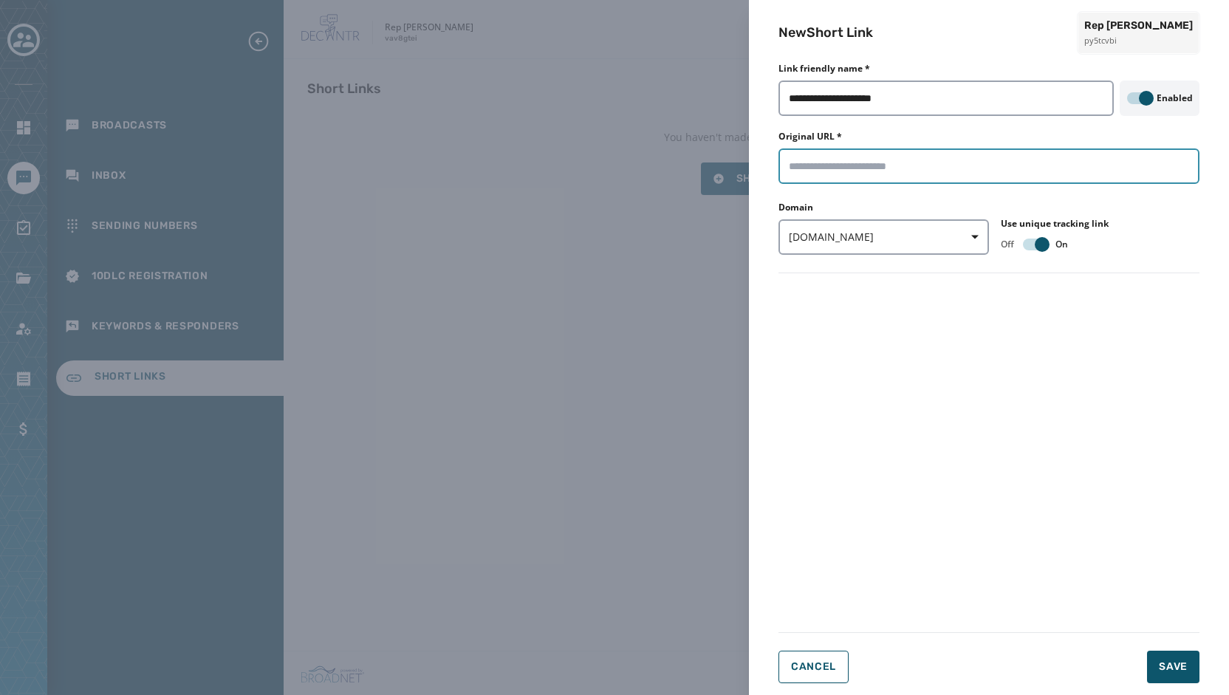
click at [828, 156] on input "Original URL *" at bounding box center [988, 165] width 421 height 35
click at [800, 169] on input "Original URL *" at bounding box center [988, 165] width 421 height 35
paste input "**********"
type input "**********"
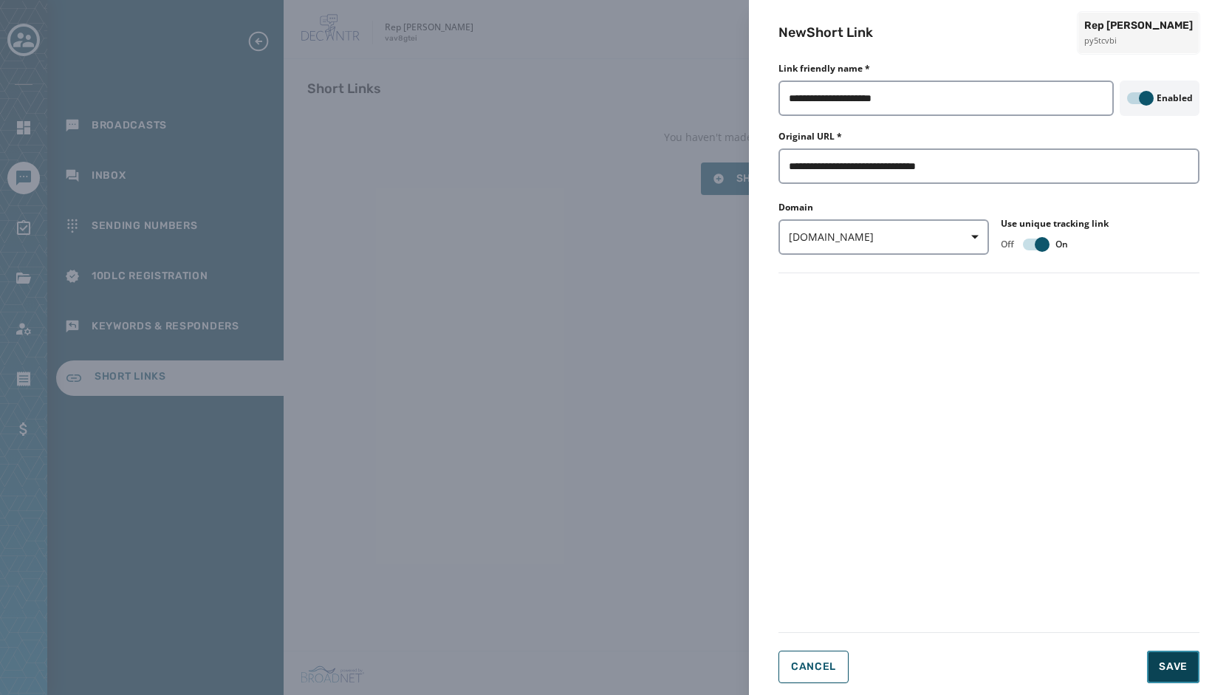
click at [1174, 653] on button "Save" at bounding box center [1173, 667] width 52 height 32
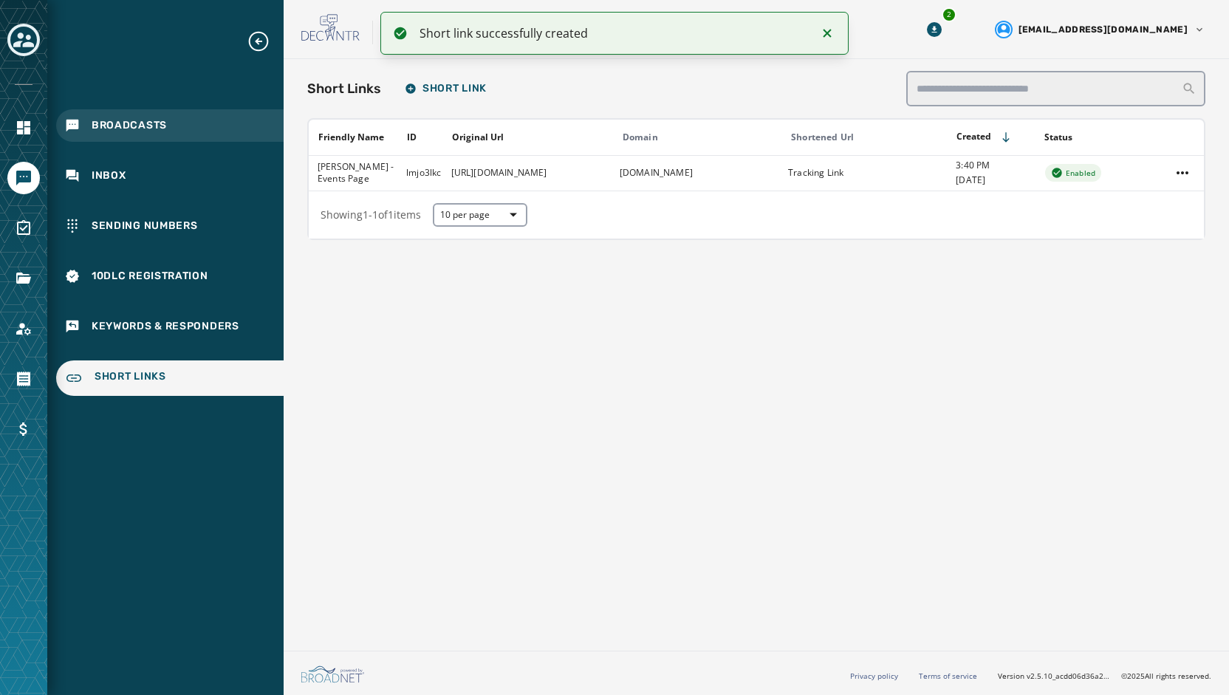
click at [170, 126] on div "Broadcasts" at bounding box center [169, 125] width 227 height 32
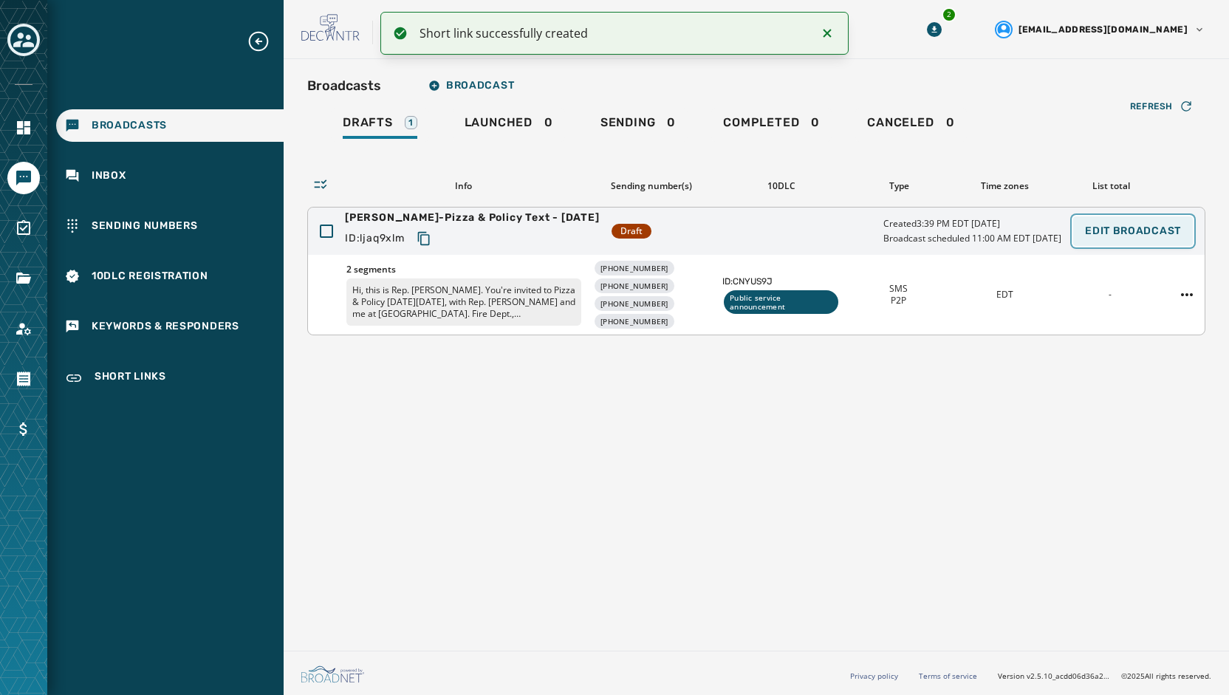
click at [1122, 228] on span "Edit Broadcast" at bounding box center [1133, 231] width 96 height 12
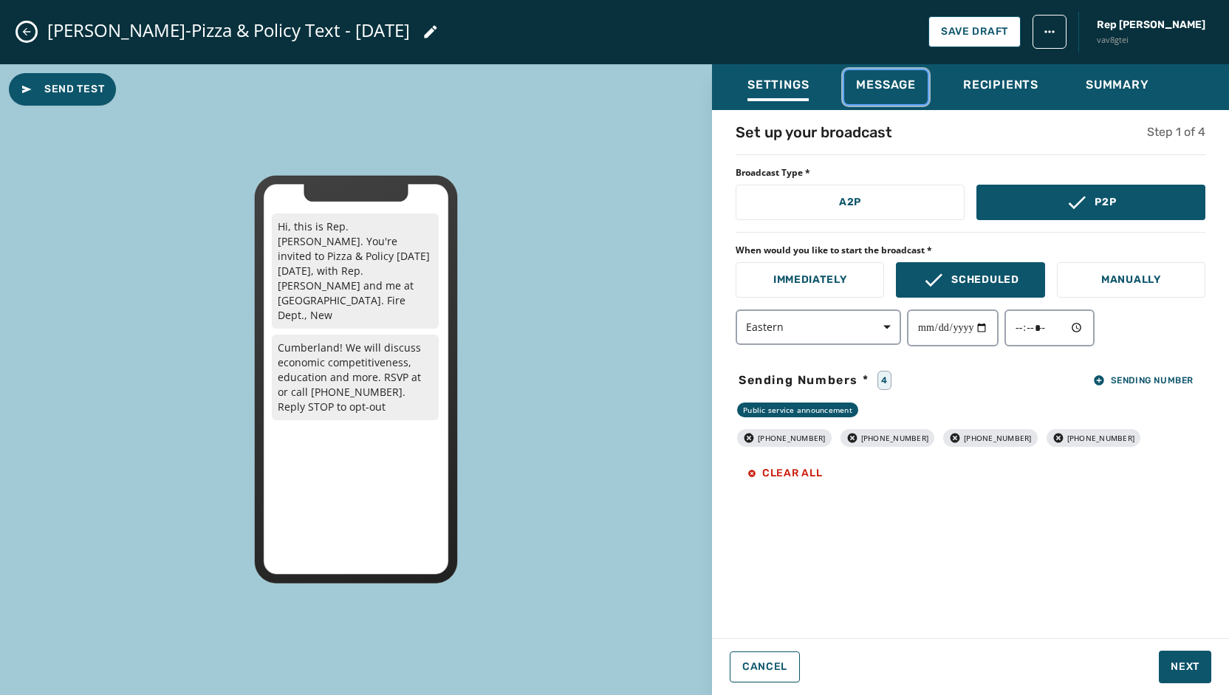
click at [898, 88] on span "Message" at bounding box center [886, 85] width 60 height 15
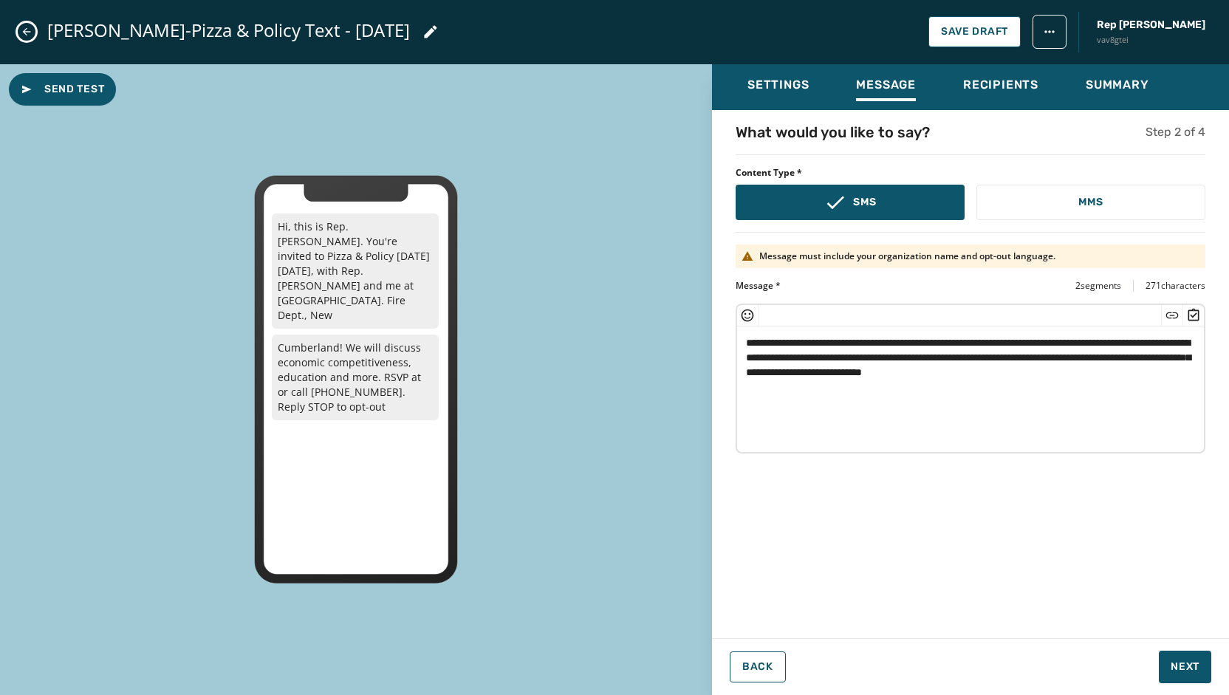
click at [970, 373] on textarea "**********" at bounding box center [970, 386] width 467 height 121
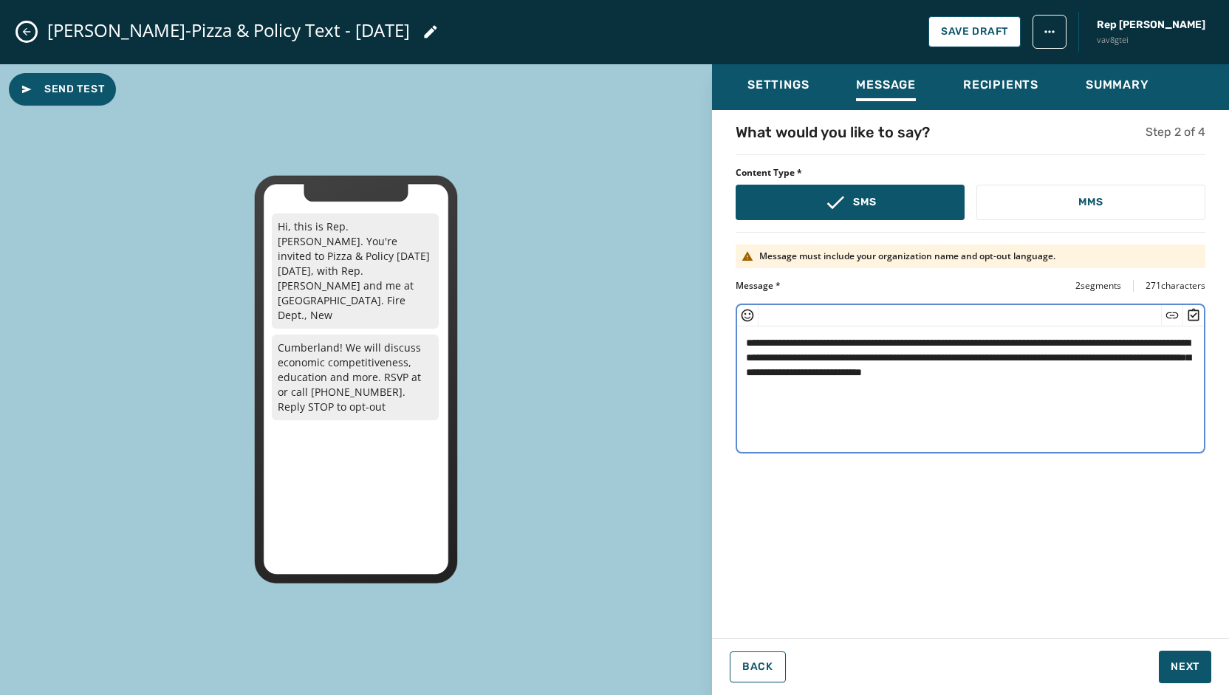
click at [1166, 314] on icon "Insert Short Link" at bounding box center [1172, 315] width 13 height 6
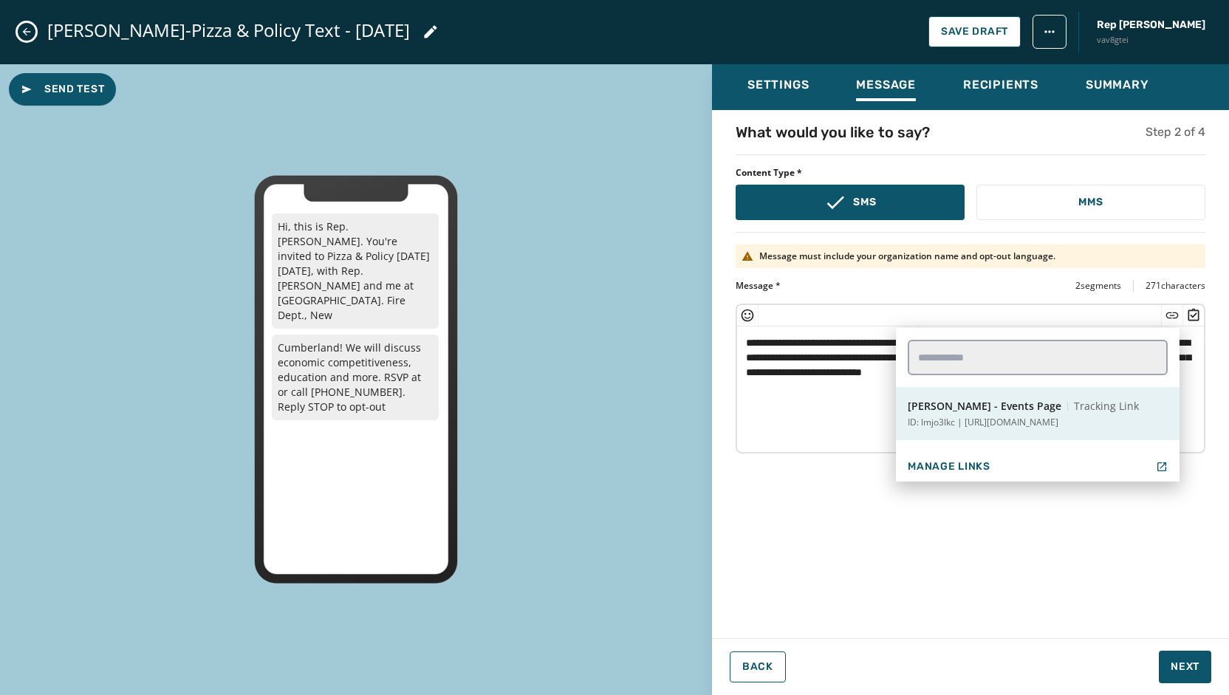
click at [972, 410] on span "[PERSON_NAME] - Events Page" at bounding box center [984, 406] width 154 height 15
type textarea "**********"
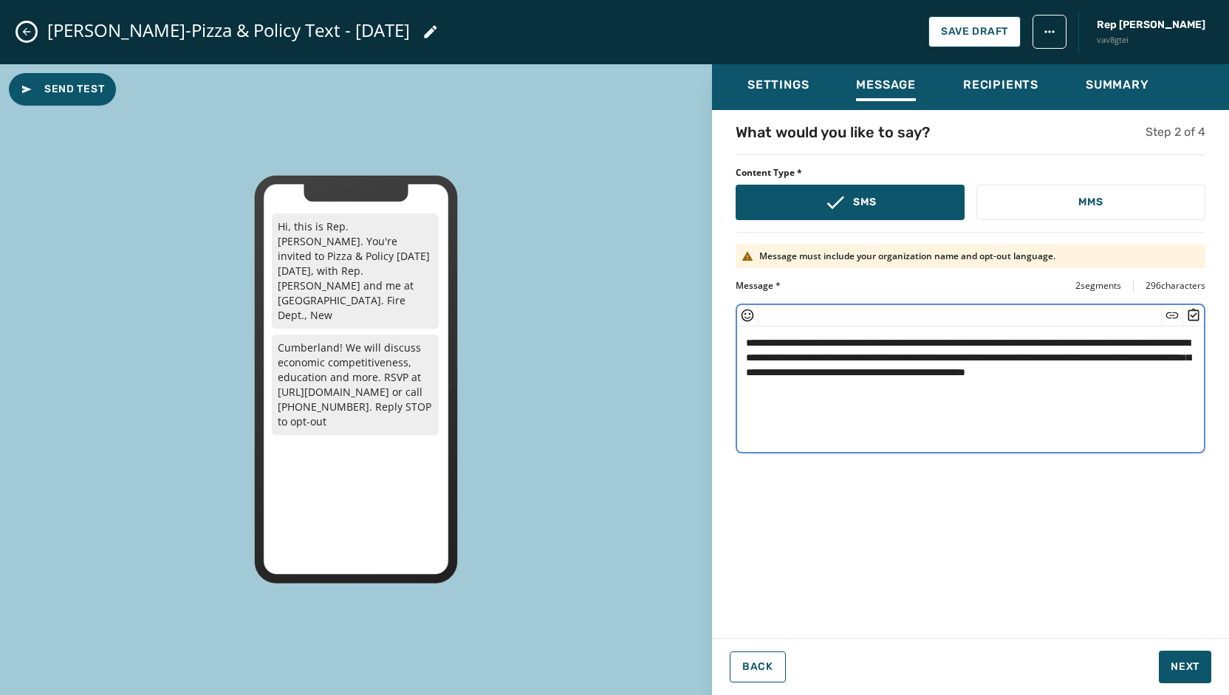
click at [1130, 627] on div "**********" at bounding box center [970, 373] width 517 height 619
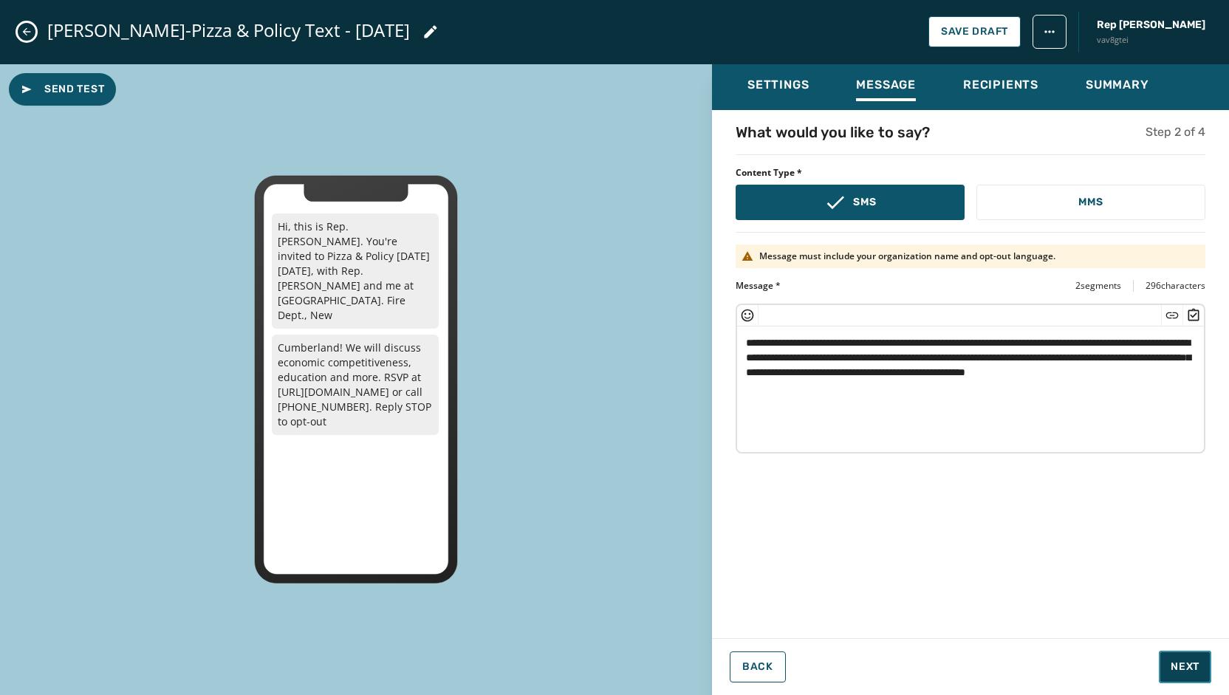
click at [1163, 663] on button "Next" at bounding box center [1185, 667] width 52 height 32
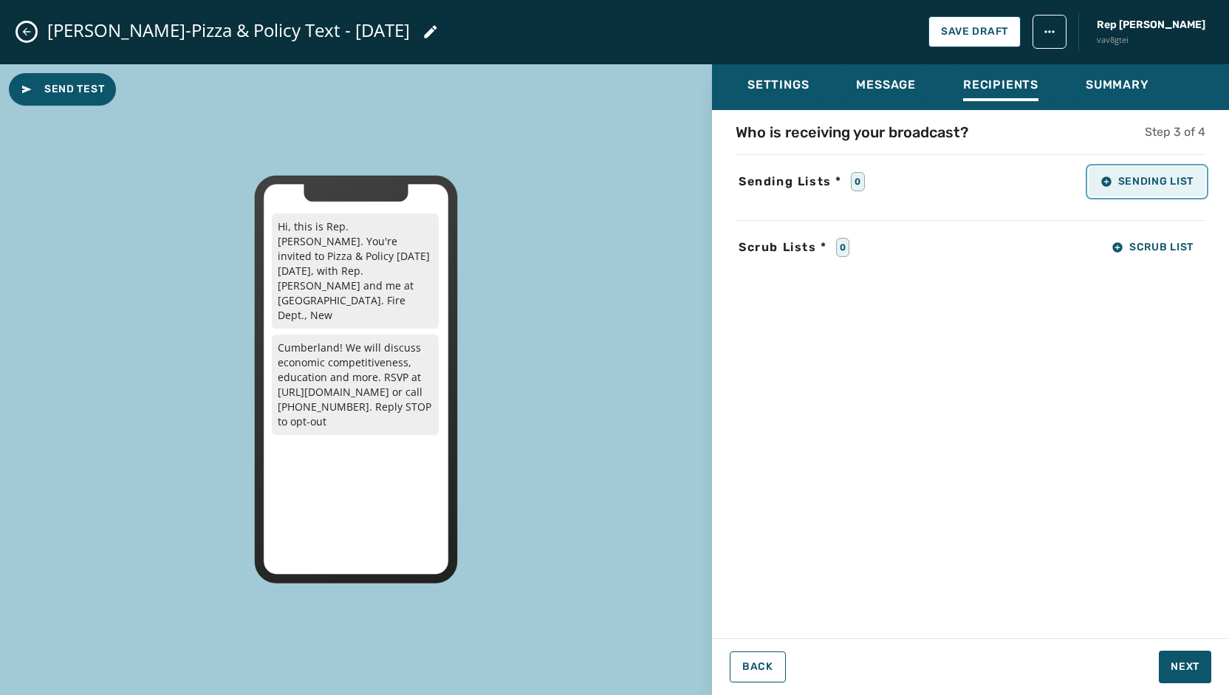
click at [1155, 176] on span "Sending List" at bounding box center [1146, 182] width 93 height 12
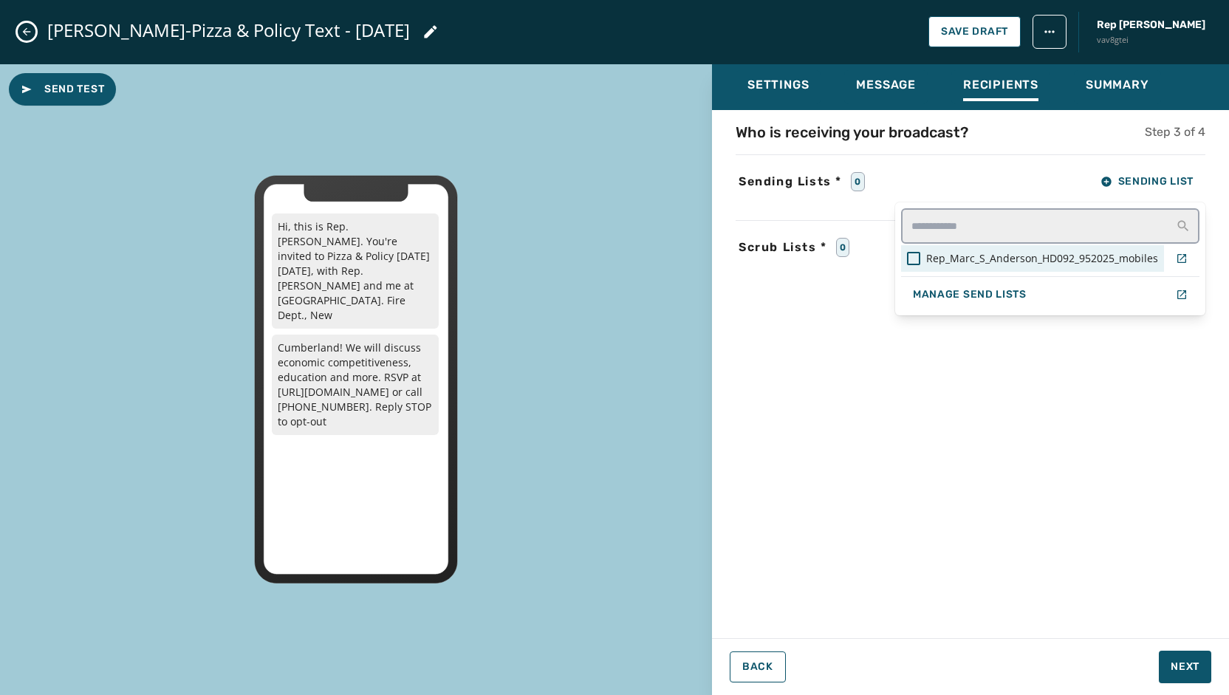
click at [989, 259] on span "Rep_Marc_S_Anderson_HD092_952025_mobiles" at bounding box center [1042, 258] width 232 height 15
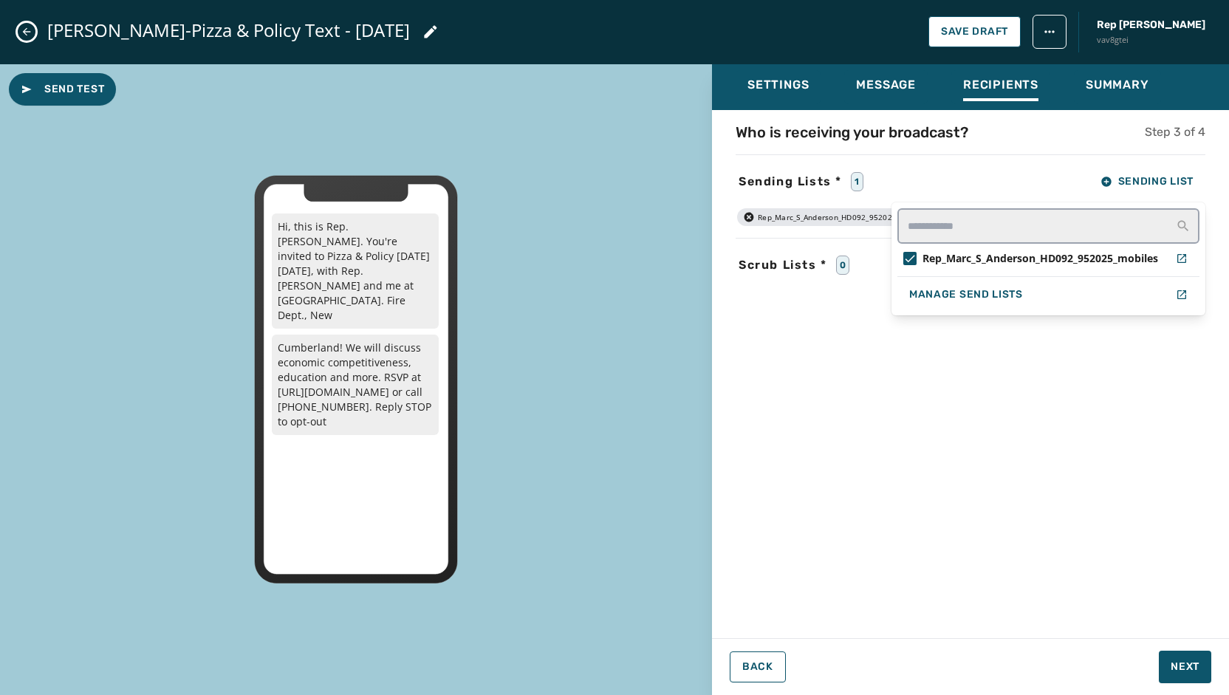
click at [1179, 670] on div "Settings Message Recipients Summary Who is receiving your broadcast? Step 3 of …" at bounding box center [970, 373] width 517 height 619
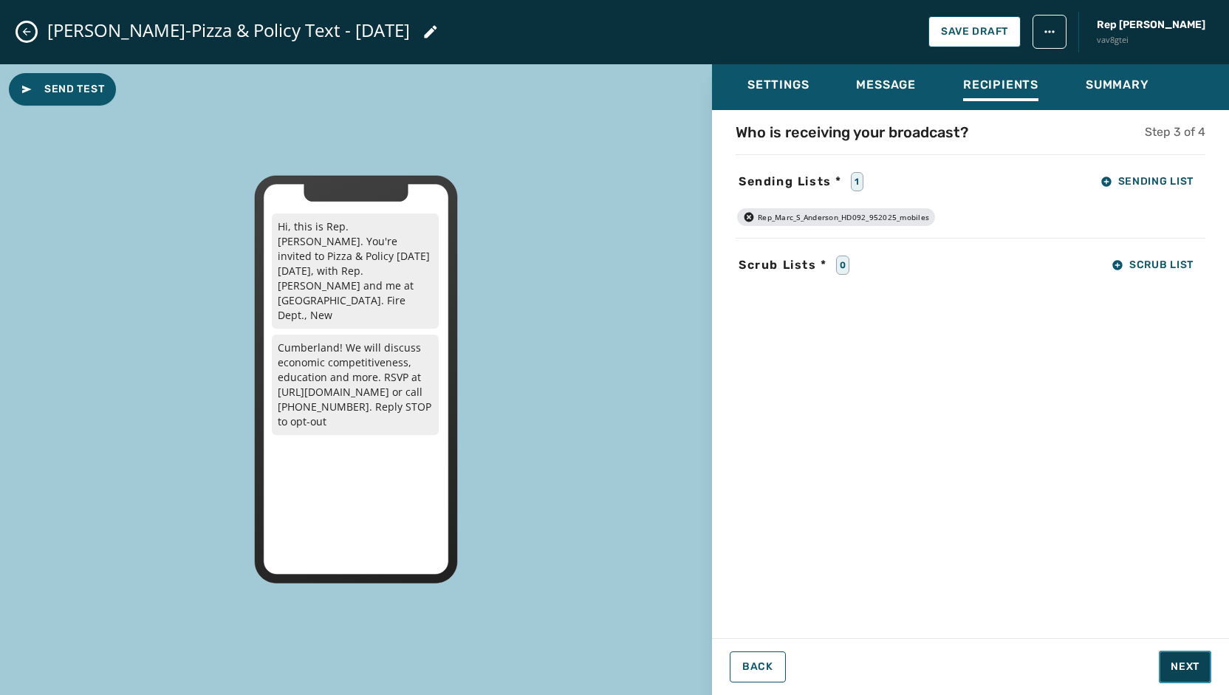
click at [1179, 670] on span "Next" at bounding box center [1184, 666] width 29 height 15
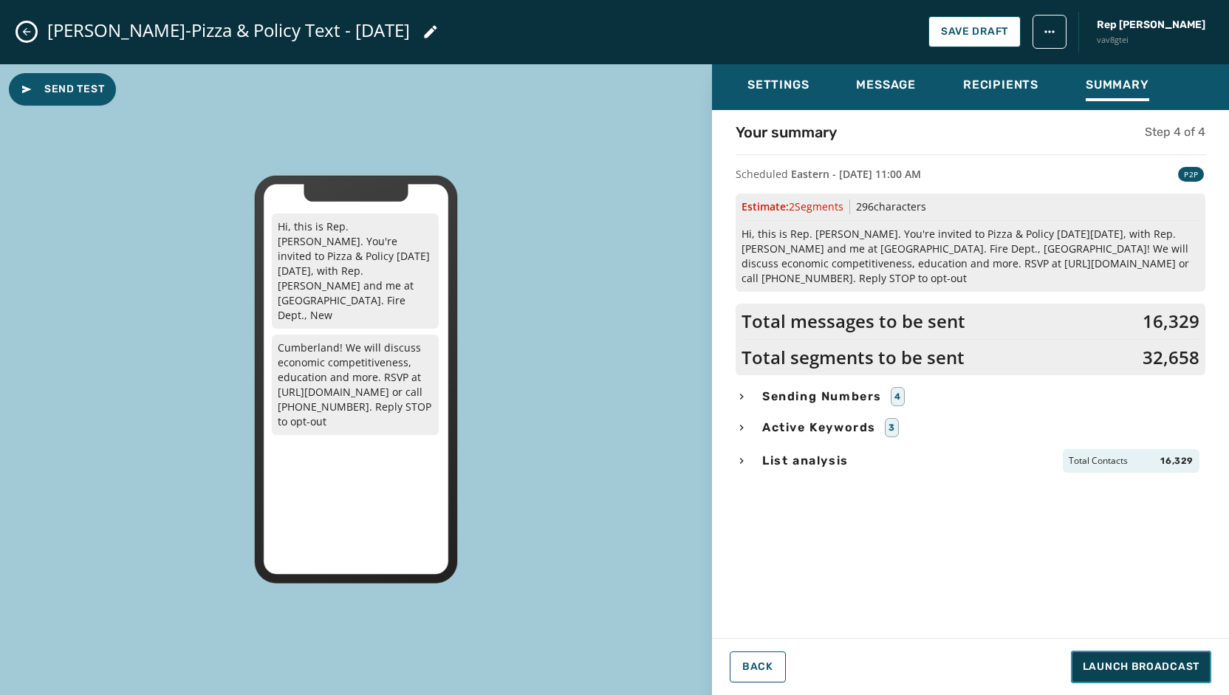
click at [1179, 670] on span "Launch Broadcast" at bounding box center [1140, 666] width 117 height 15
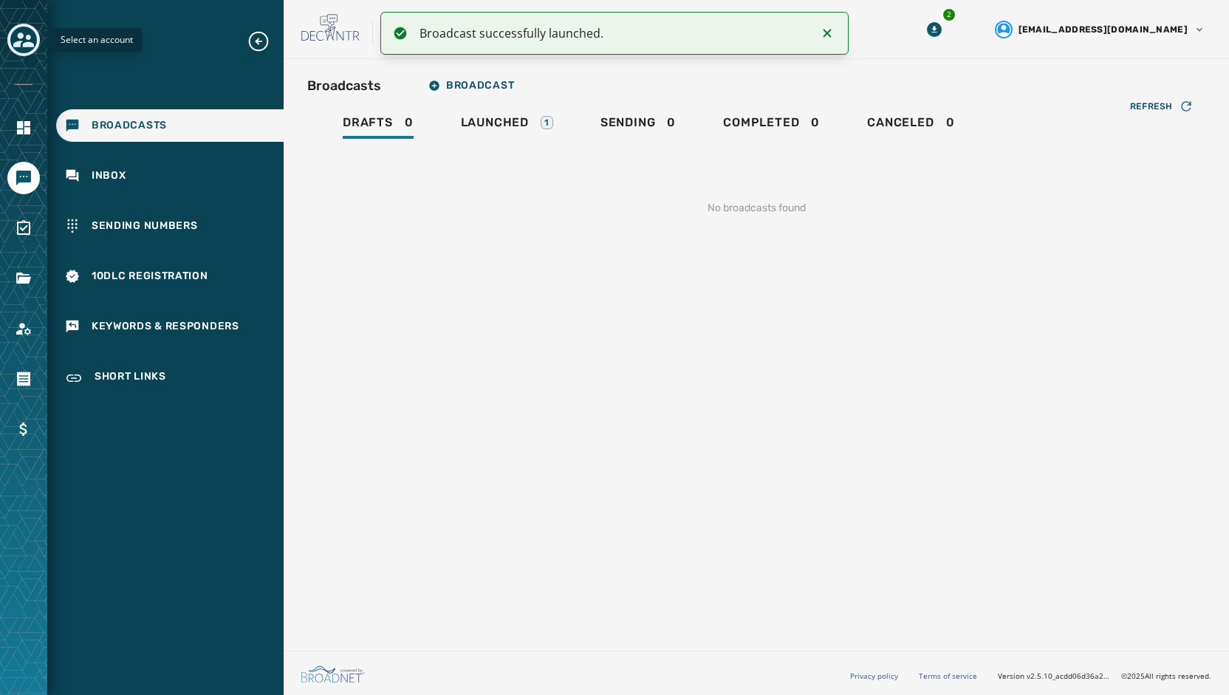
click at [24, 44] on icon "Toggle account select drawer" at bounding box center [23, 39] width 21 height 15
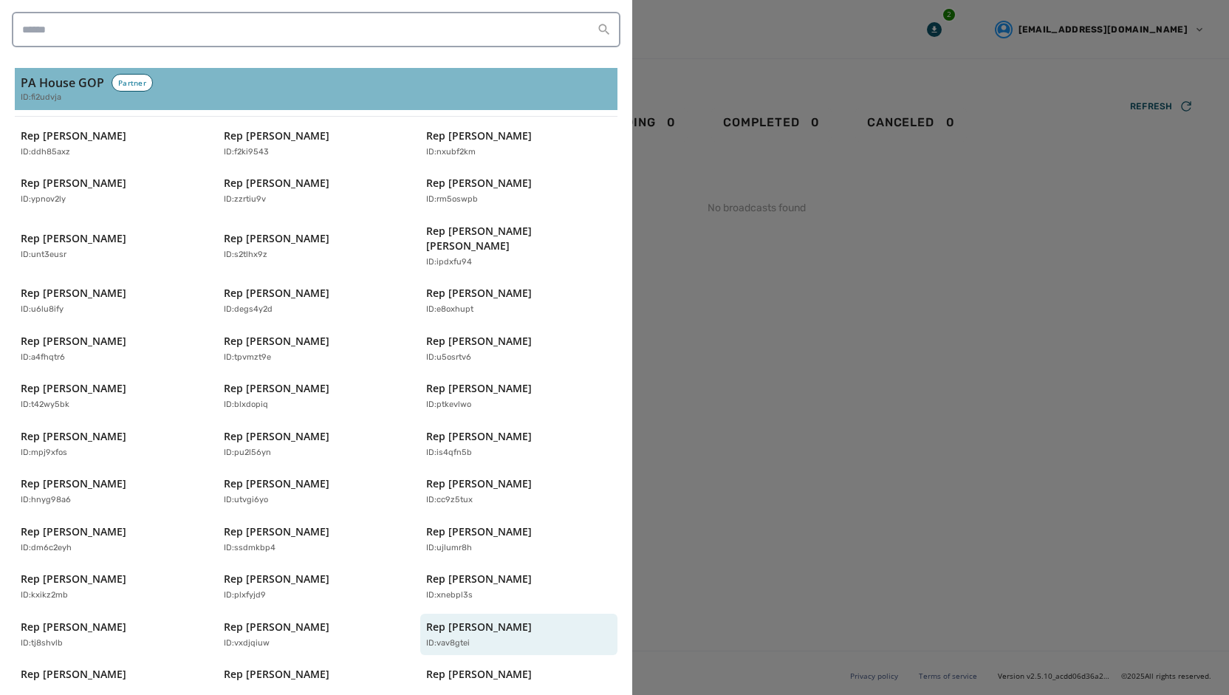
click at [49, 91] on h3 "PA House GOP" at bounding box center [62, 83] width 83 height 18
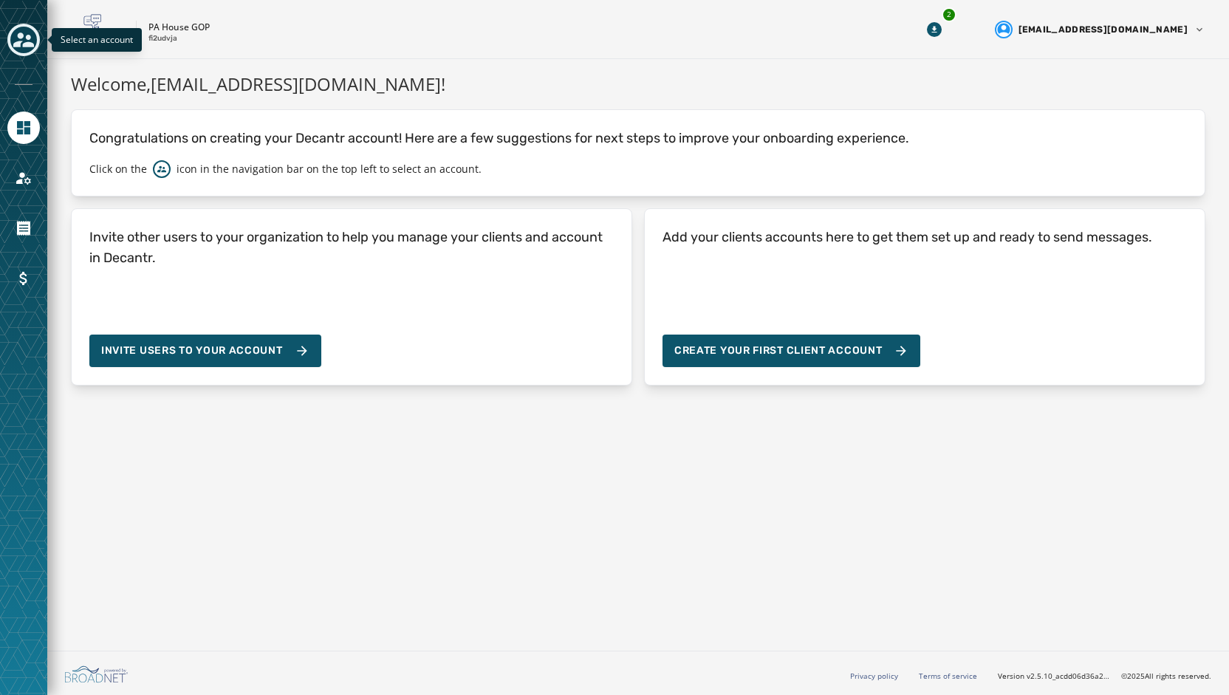
click at [15, 43] on icon "Toggle account select drawer" at bounding box center [23, 39] width 21 height 15
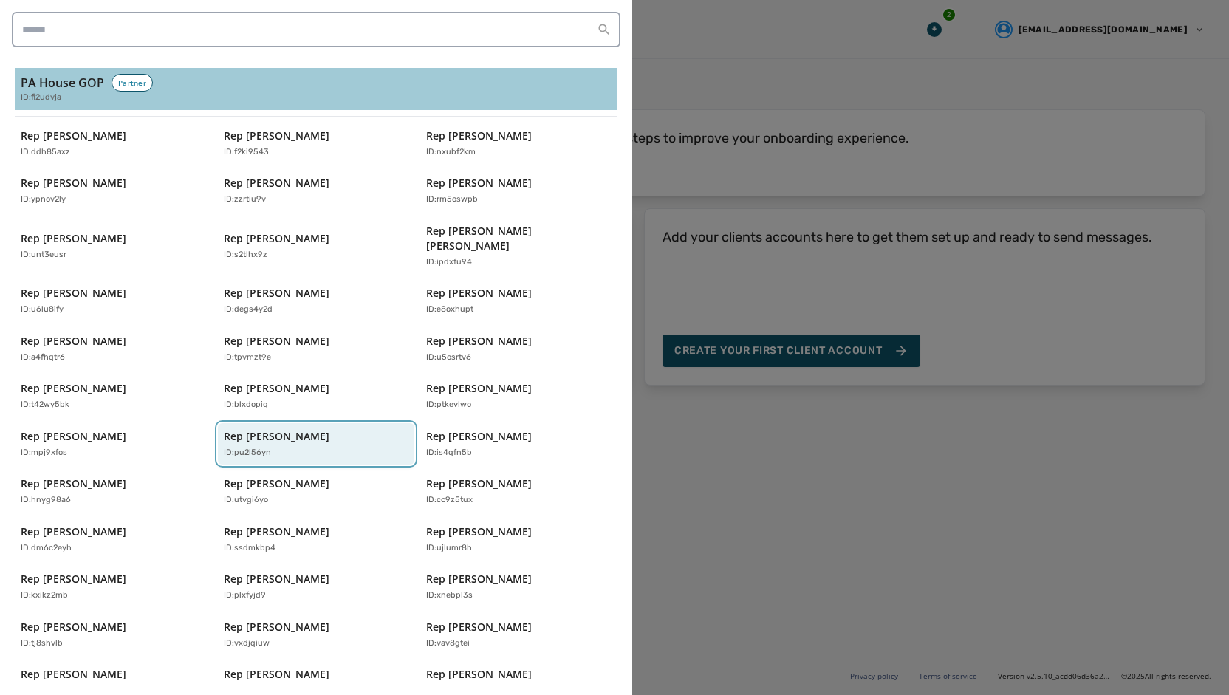
click at [279, 429] on p "Rep [PERSON_NAME]" at bounding box center [277, 436] width 106 height 15
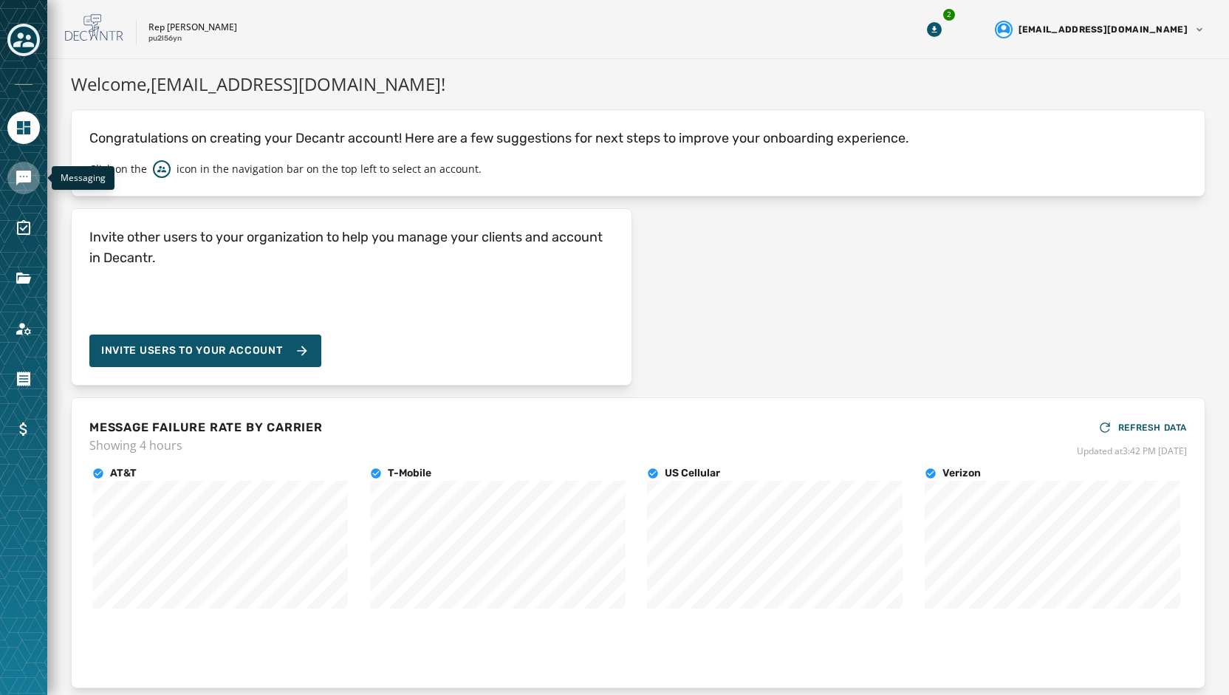
click at [30, 185] on icon "Navigate to Messaging" at bounding box center [24, 178] width 18 height 18
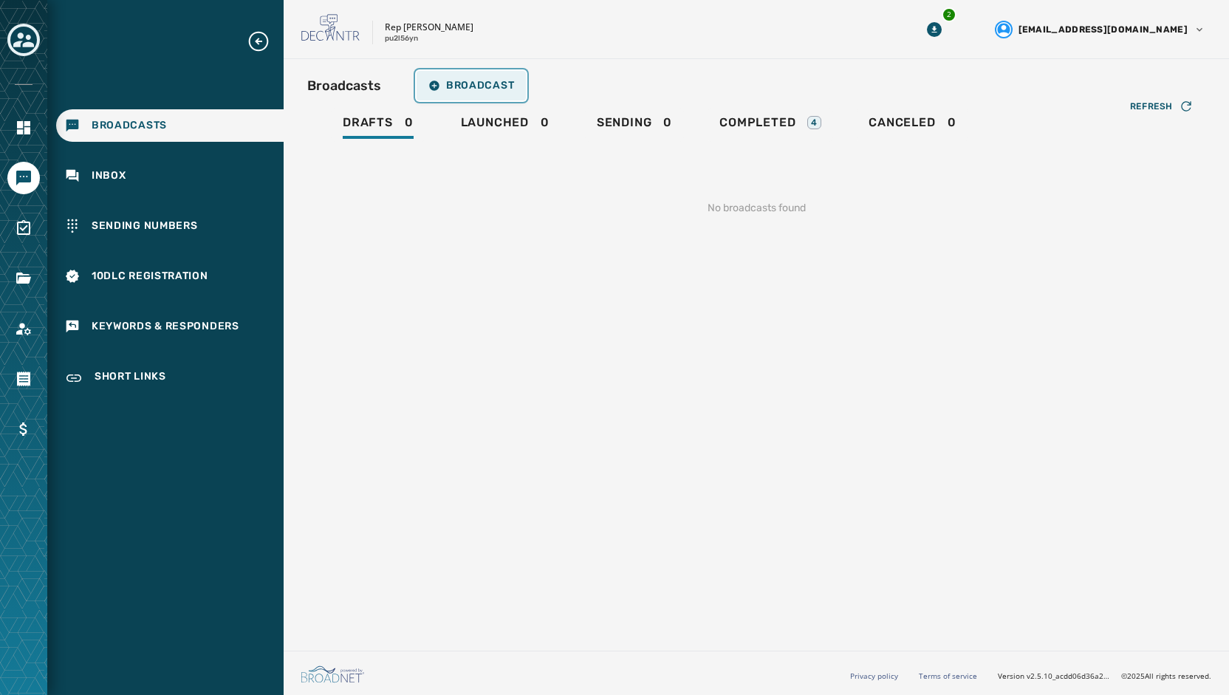
click at [454, 84] on span "Broadcast" at bounding box center [471, 86] width 86 height 12
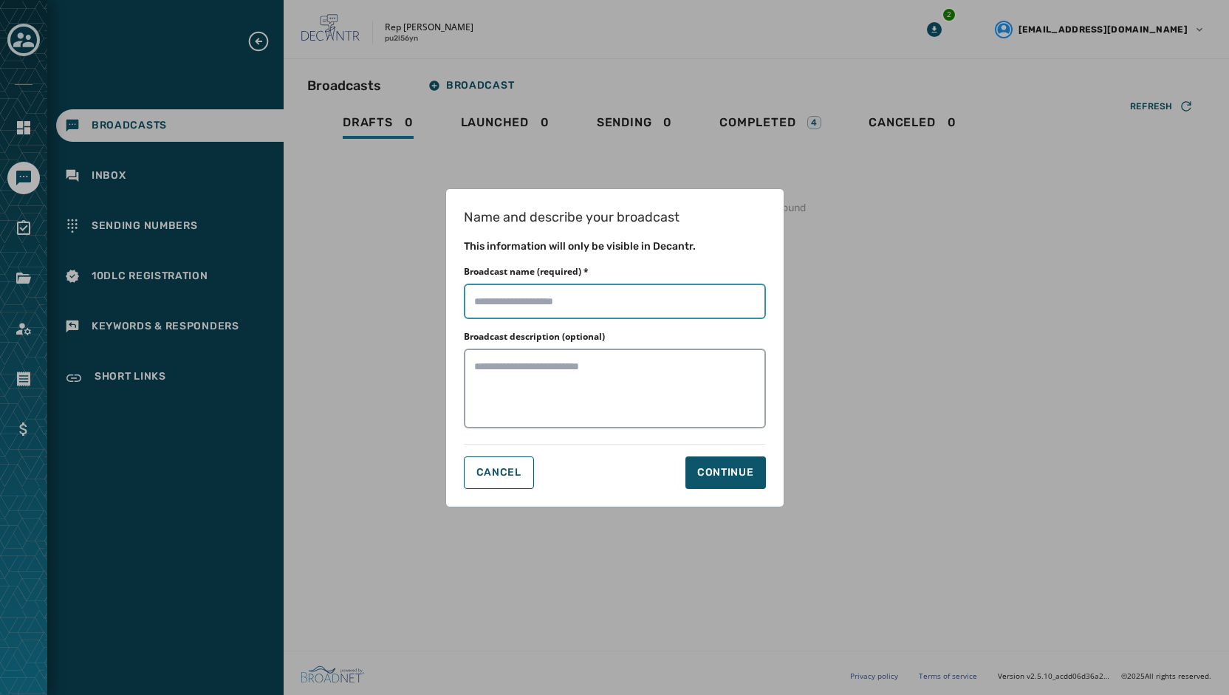
click at [489, 285] on input "Broadcast name (required) *" at bounding box center [615, 301] width 302 height 35
type input "**********"
click at [721, 470] on div "Continue" at bounding box center [725, 472] width 57 height 15
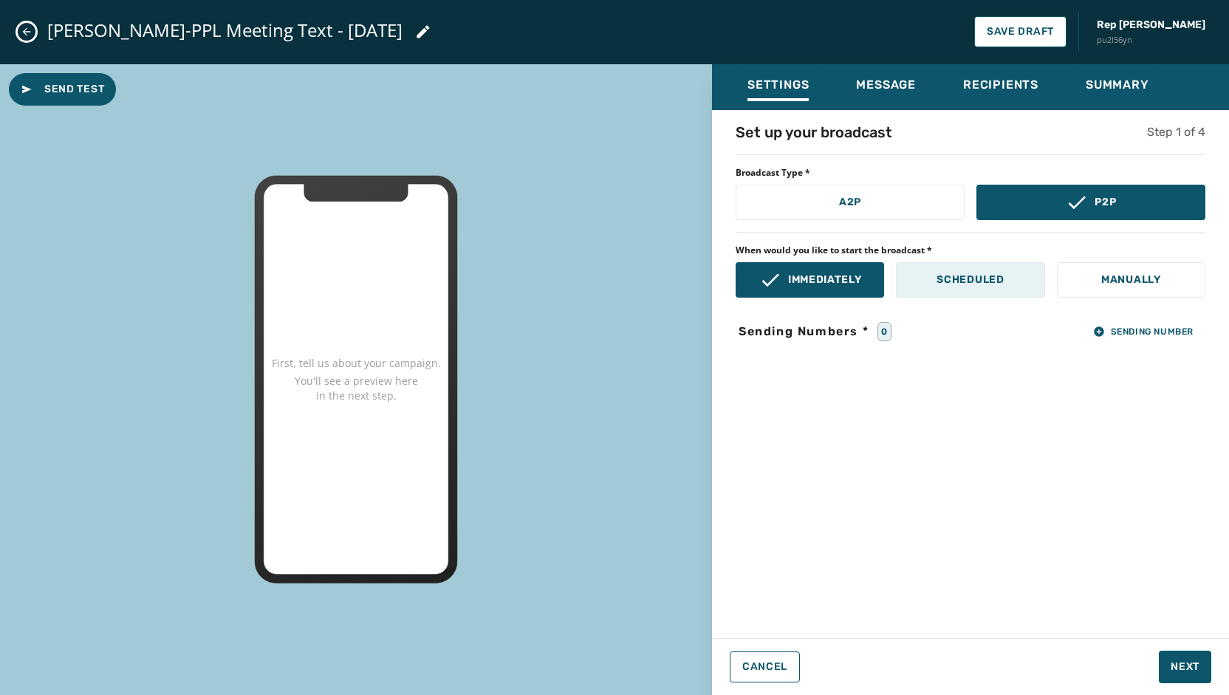
click at [973, 284] on p "Scheduled" at bounding box center [969, 279] width 67 height 15
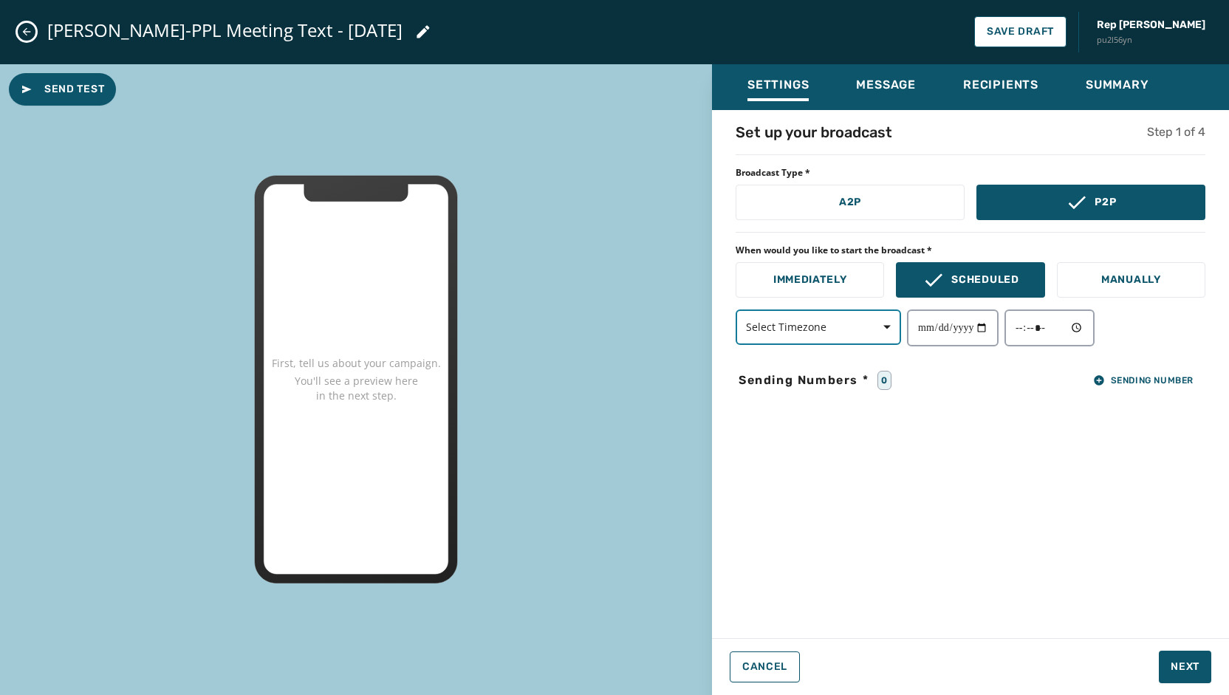
click at [874, 329] on span "button" at bounding box center [881, 327] width 35 height 30
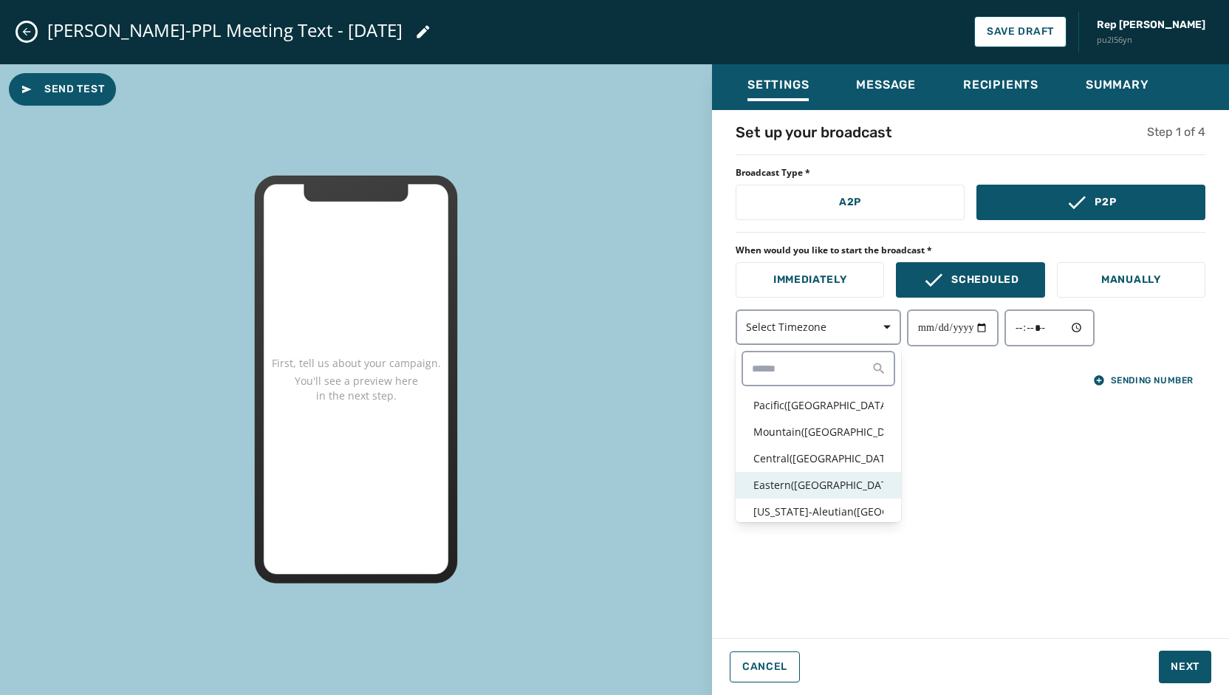
click at [766, 481] on p "Eastern ( [GEOGRAPHIC_DATA] / [GEOGRAPHIC_DATA] )" at bounding box center [818, 485] width 130 height 15
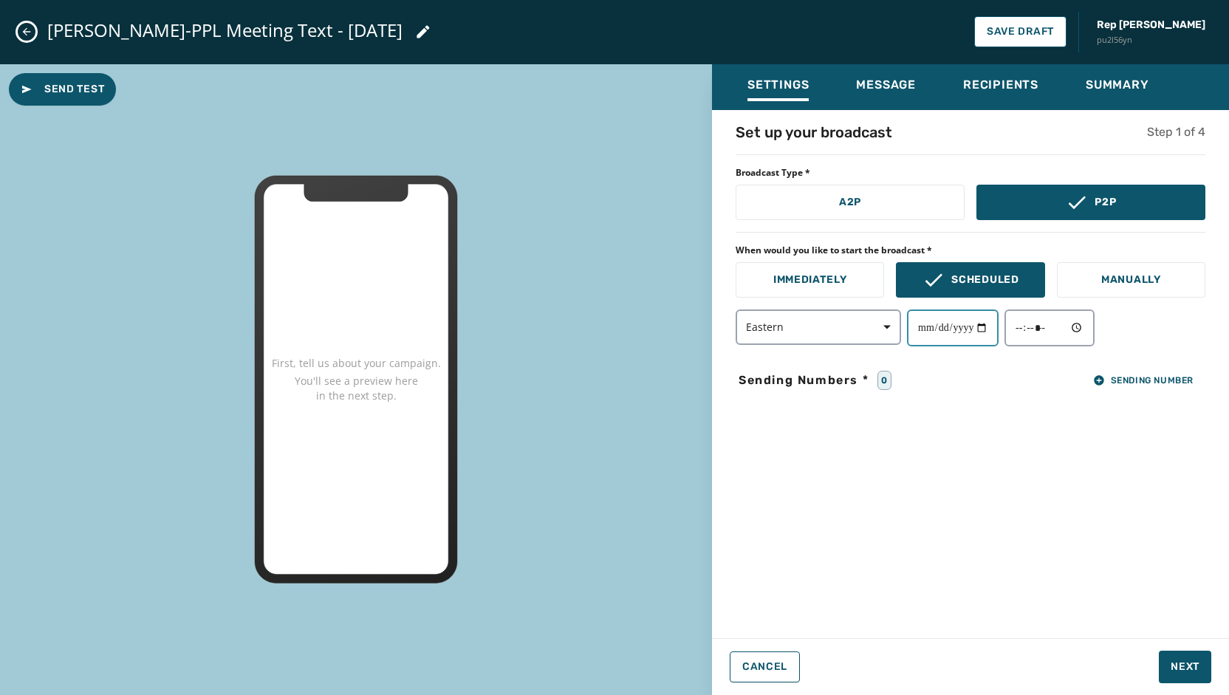
click at [982, 333] on input "date" at bounding box center [953, 327] width 92 height 37
click at [985, 328] on input "date" at bounding box center [953, 327] width 92 height 37
type input "**********"
click at [1094, 329] on input "time" at bounding box center [1049, 327] width 90 height 37
type input "*****"
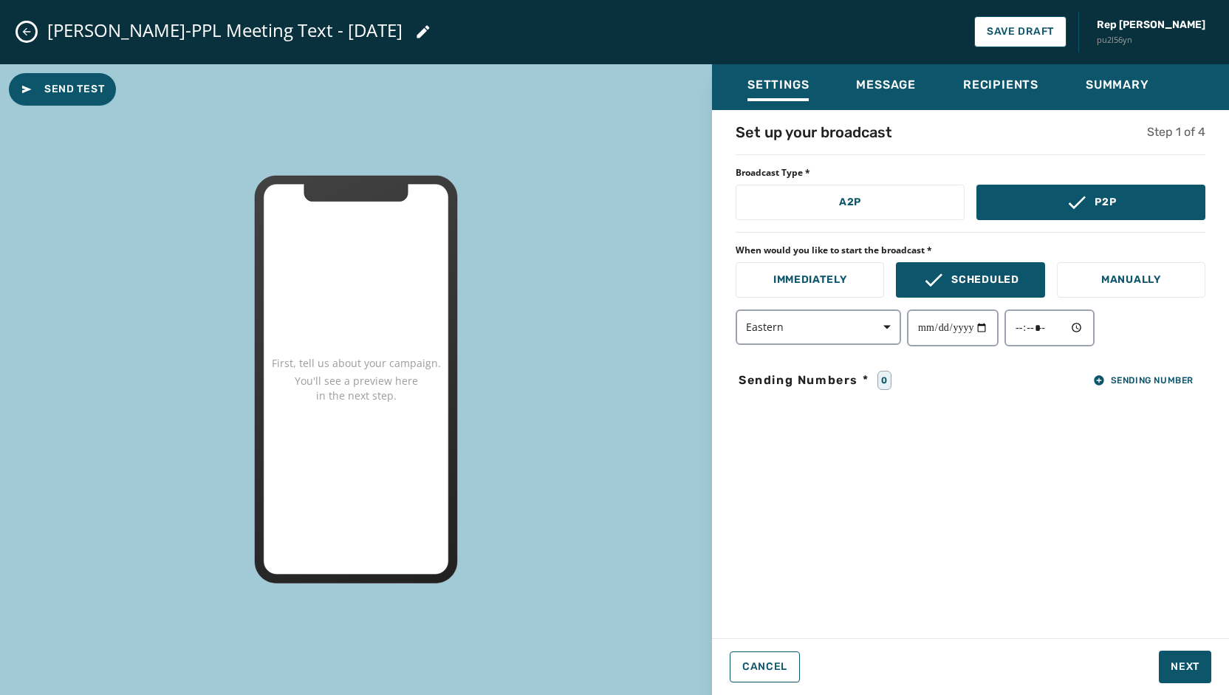
click at [1150, 427] on div "**********" at bounding box center [970, 369] width 517 height 495
click at [1136, 383] on span "Sending Number" at bounding box center [1143, 380] width 100 height 12
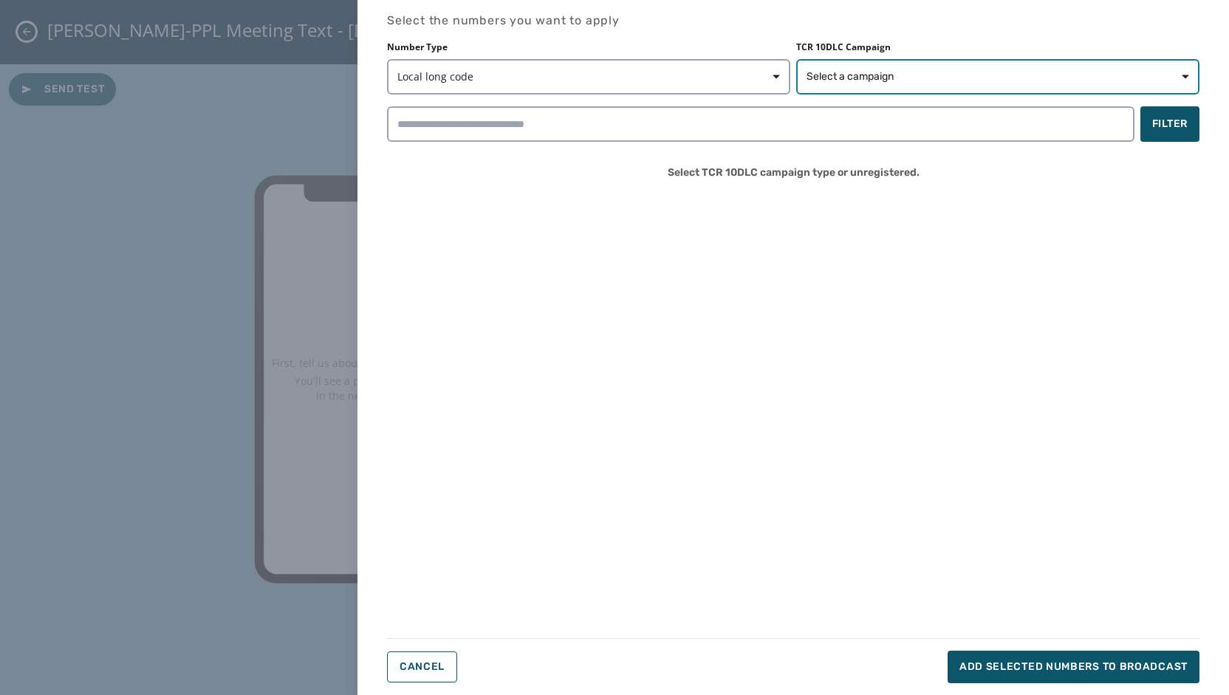
click at [983, 92] on button "Select a campaign" at bounding box center [997, 76] width 403 height 35
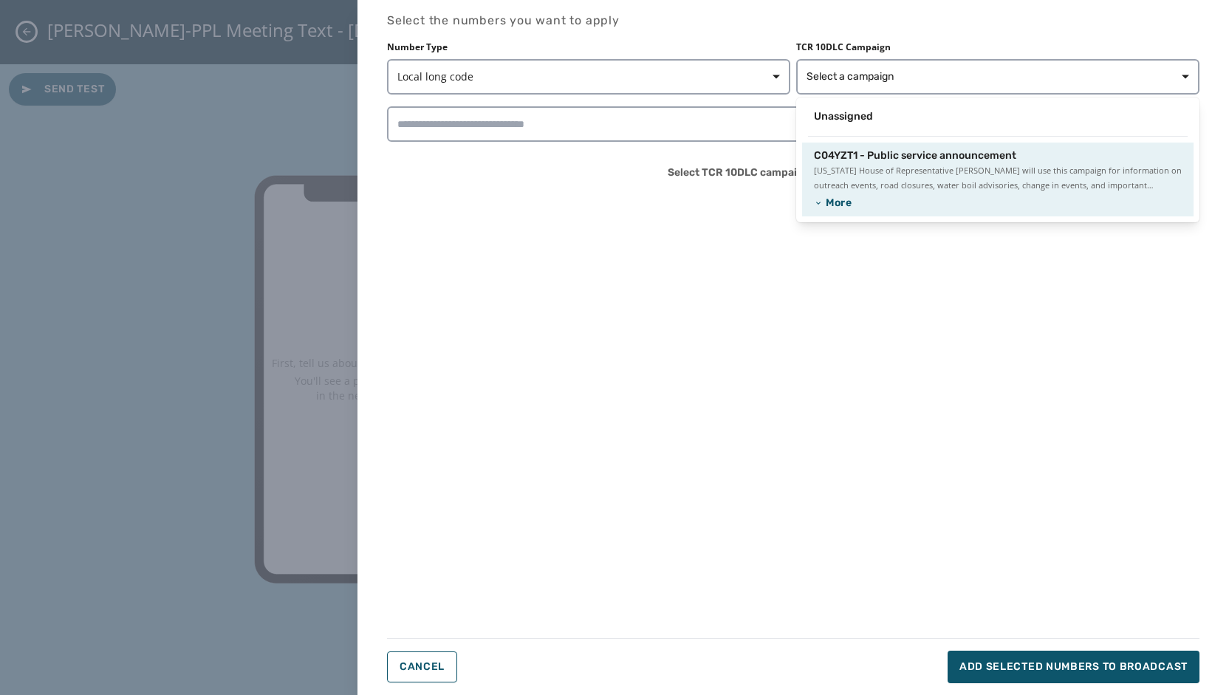
click at [907, 146] on div "C04YZT1 - Public service announcement [US_STATE] House of Representative [PERSO…" at bounding box center [997, 180] width 391 height 74
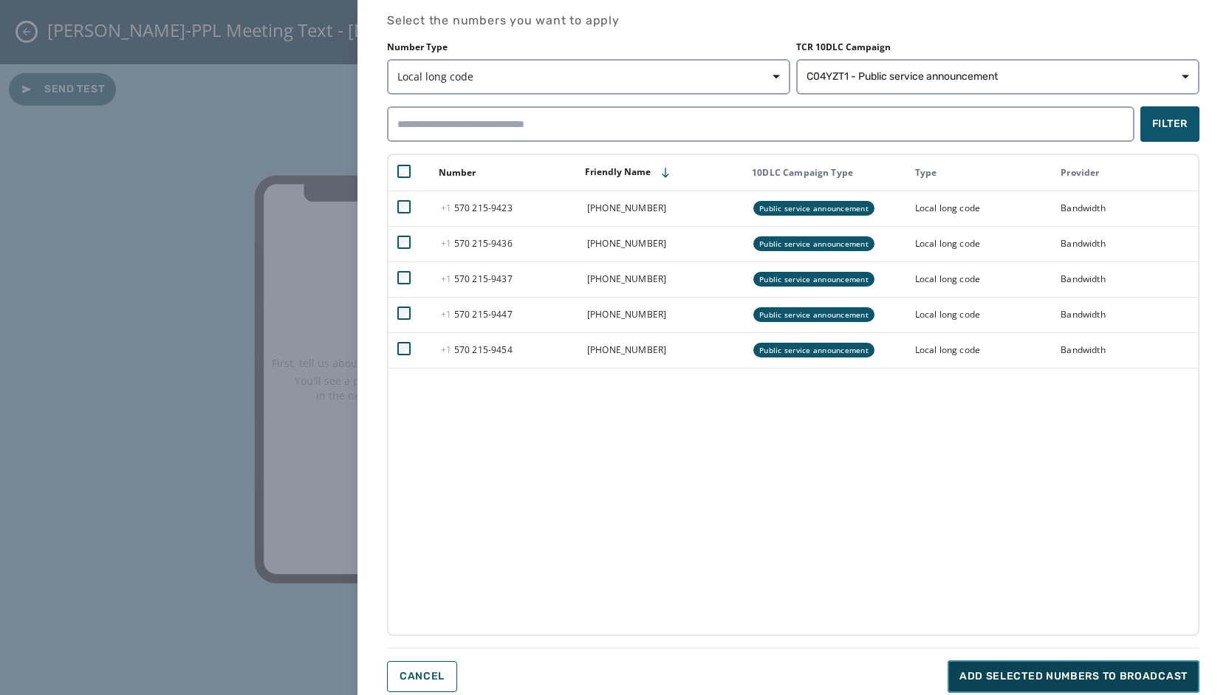
click at [1045, 674] on span "Add selected numbers to broadcast" at bounding box center [1073, 676] width 228 height 15
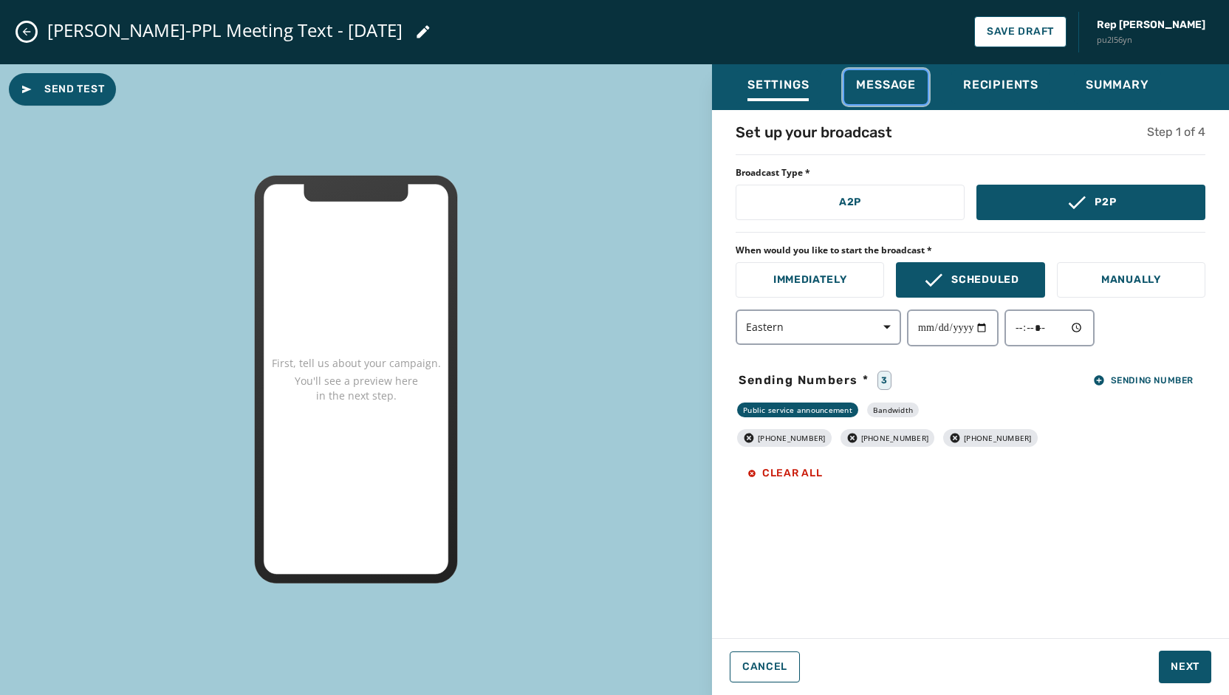
click at [867, 76] on button "Message" at bounding box center [885, 87] width 83 height 34
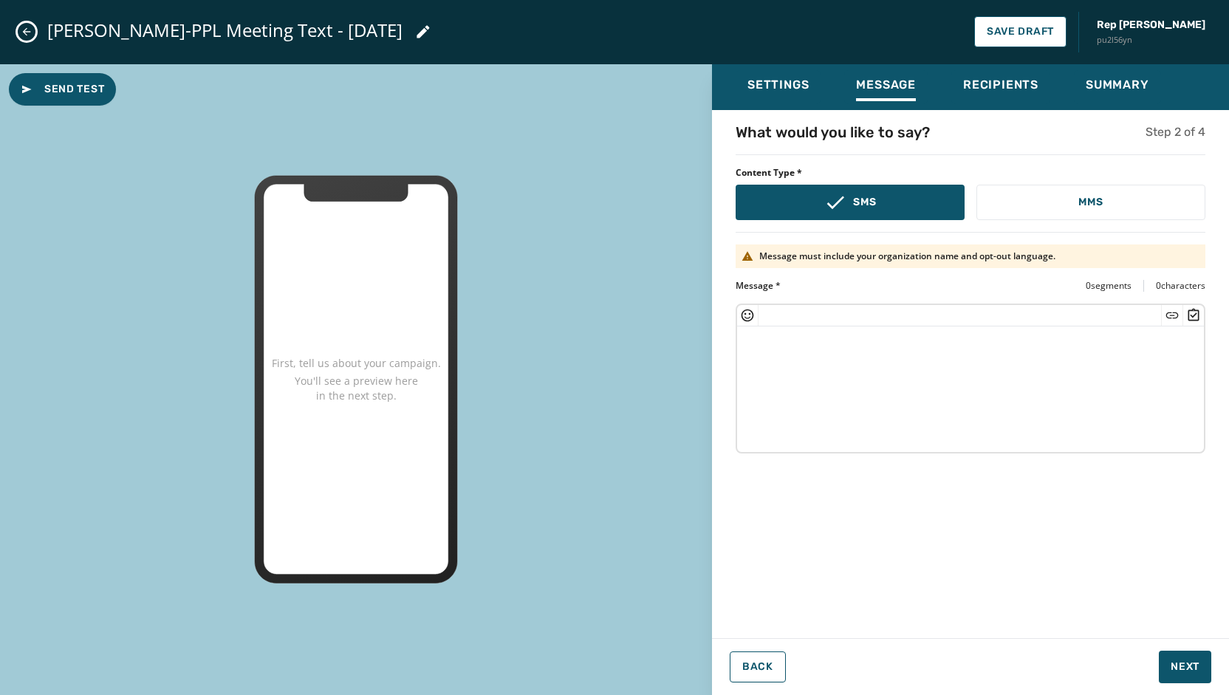
click at [815, 312] on div at bounding box center [970, 315] width 467 height 21
click at [799, 344] on textarea at bounding box center [970, 386] width 467 height 121
click at [1171, 394] on textarea at bounding box center [970, 386] width 467 height 121
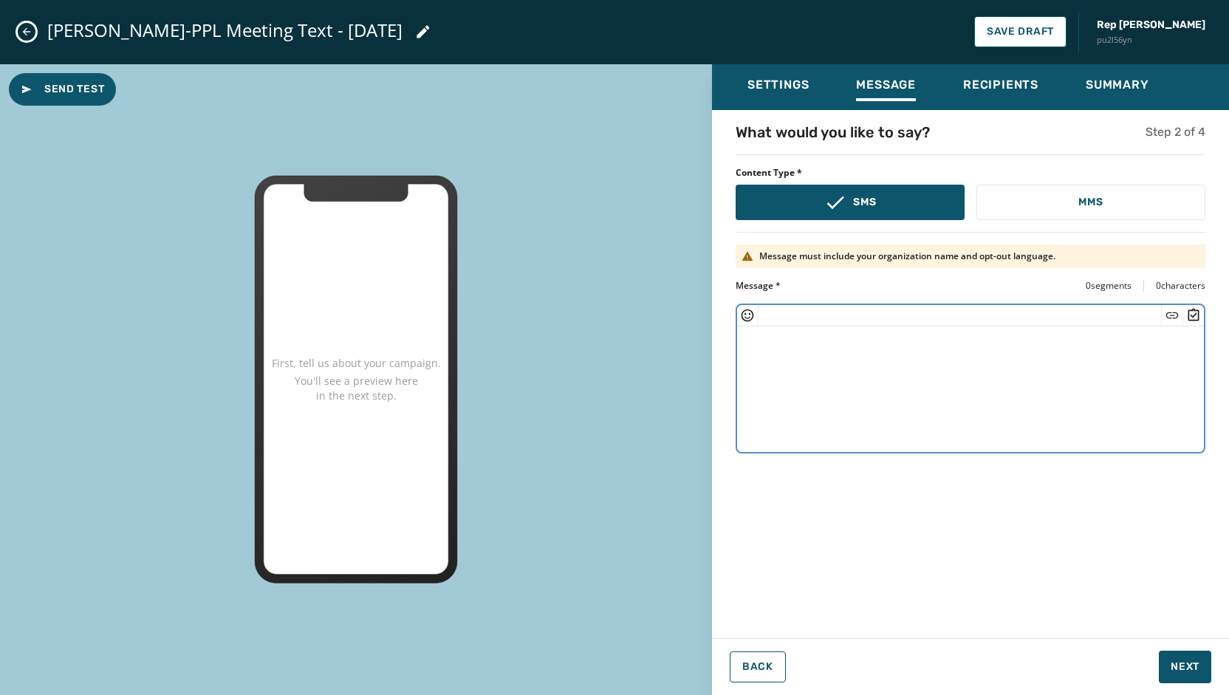
paste textarea "**********"
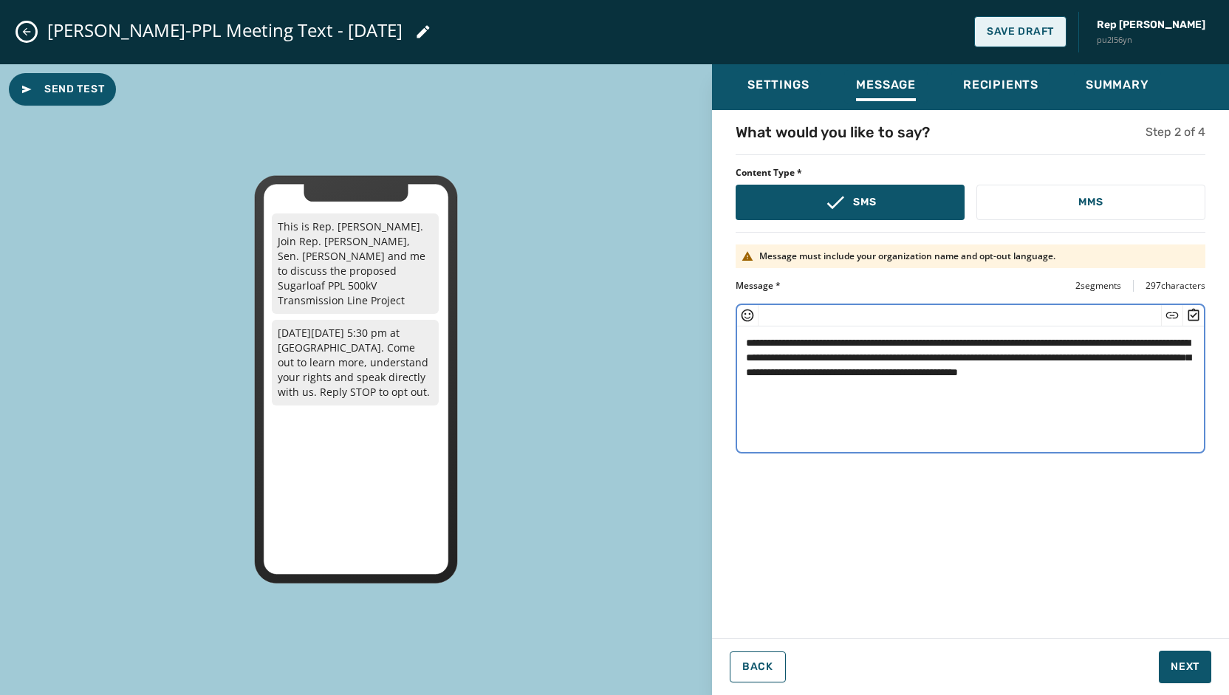
type textarea "**********"
click at [1054, 33] on span "Save Draft" at bounding box center [1019, 32] width 67 height 12
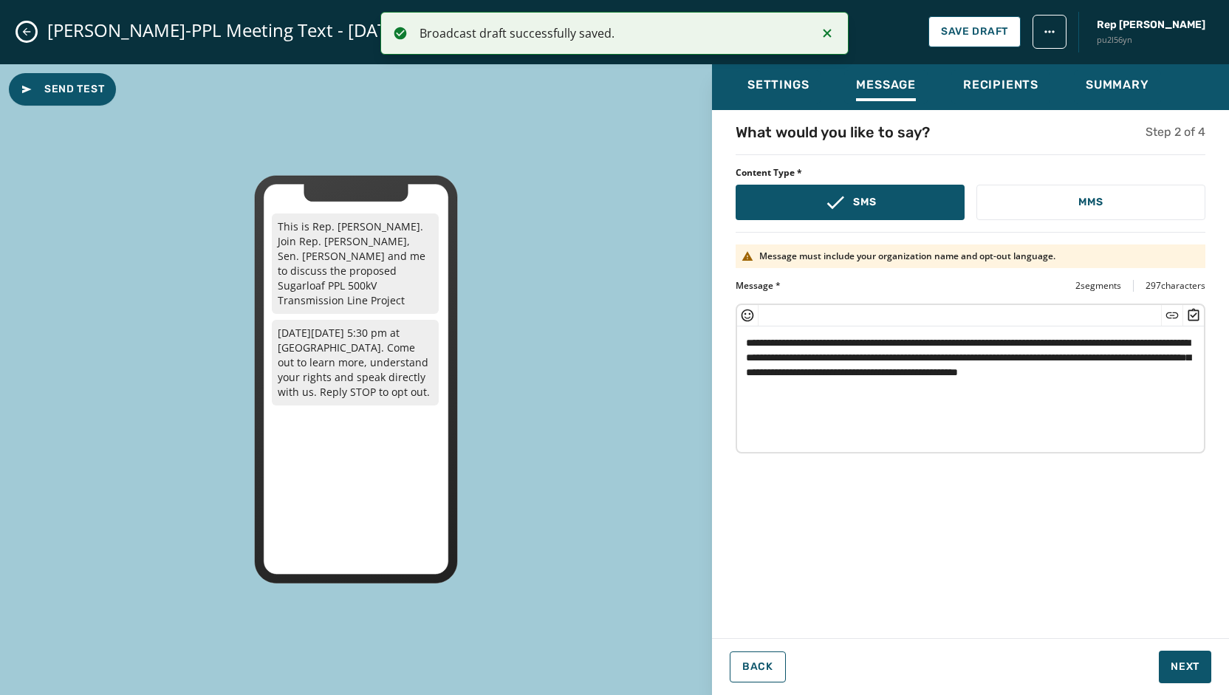
click at [25, 34] on icon "Close admin drawer" at bounding box center [27, 32] width 8 height 8
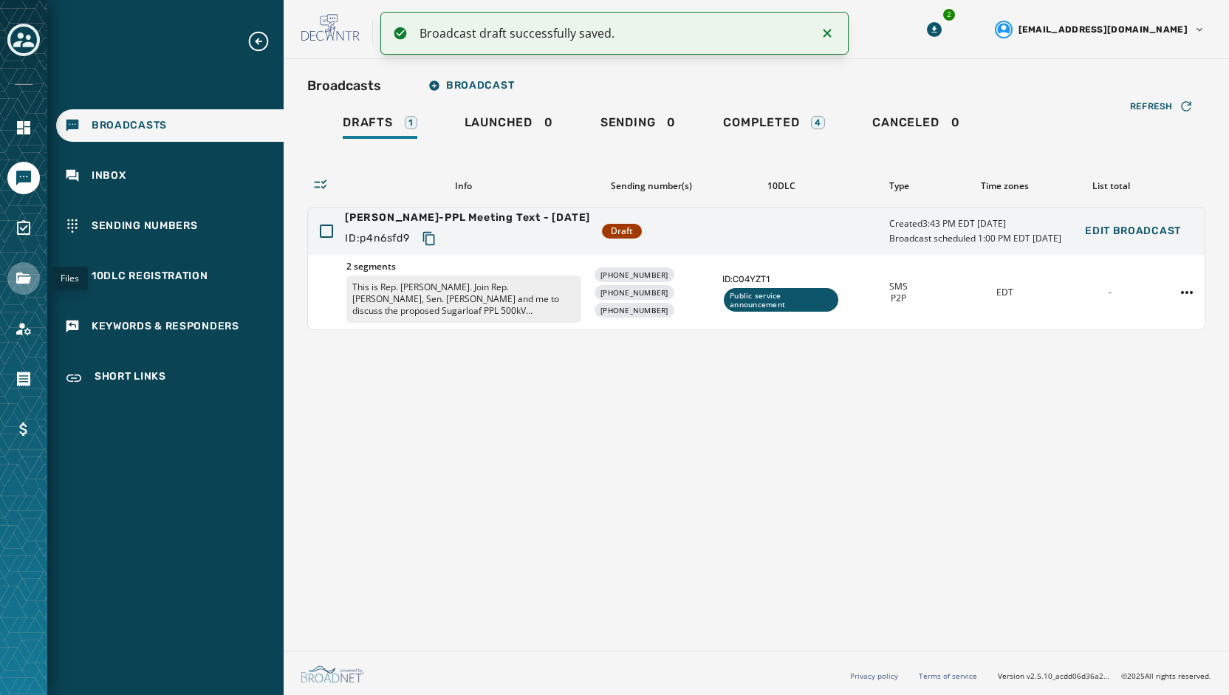
click at [12, 281] on link "Navigate to Files" at bounding box center [23, 278] width 32 height 32
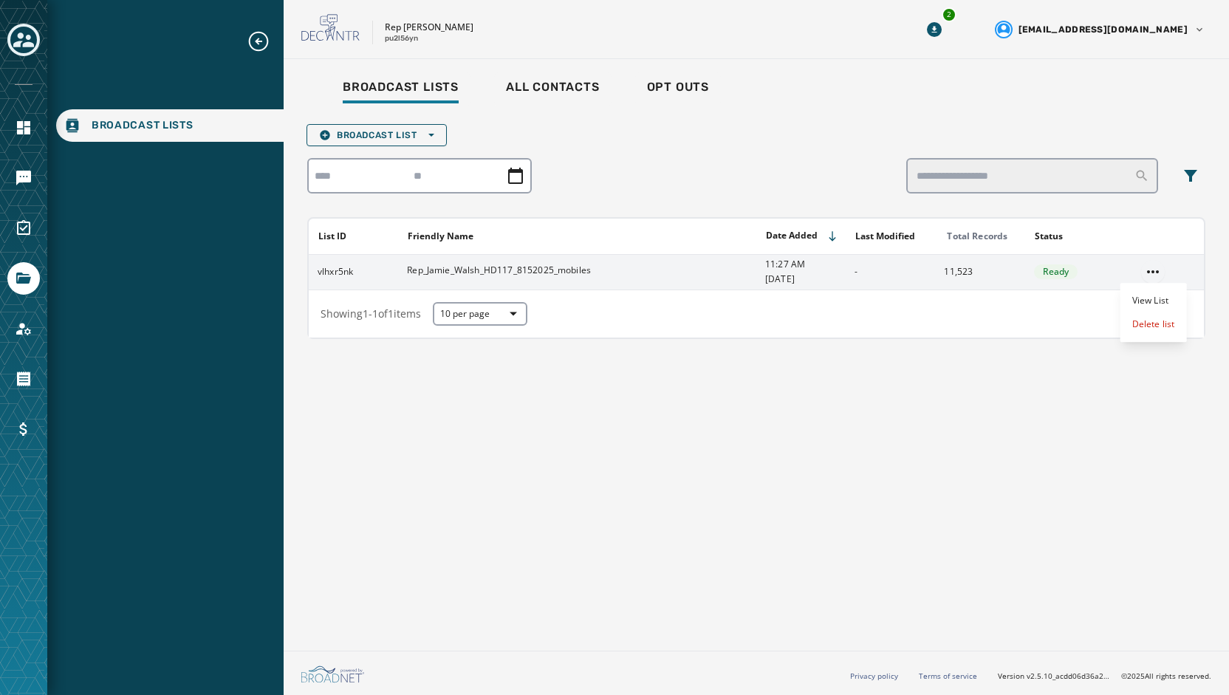
click at [1156, 270] on html "Broadcast Lists Skip To Main Content Rep [PERSON_NAME] pu2l56yn 2 [EMAIL_ADDRES…" at bounding box center [614, 347] width 1229 height 695
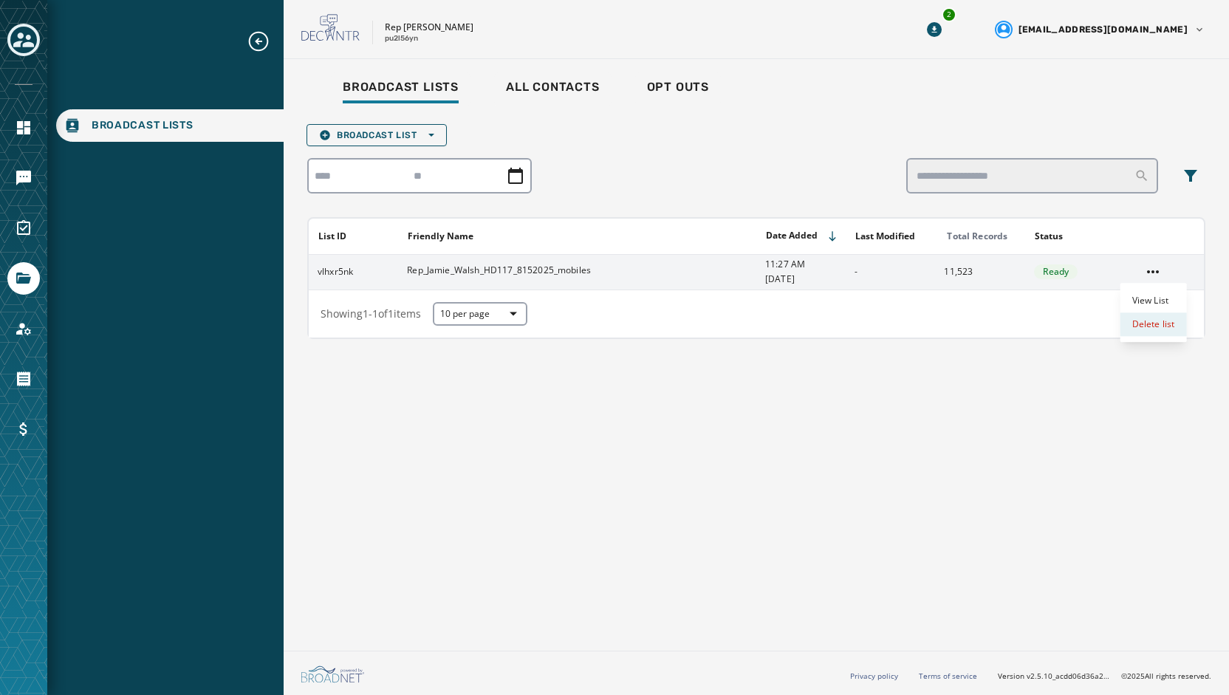
click at [1148, 334] on div "Delete list" at bounding box center [1153, 324] width 66 height 24
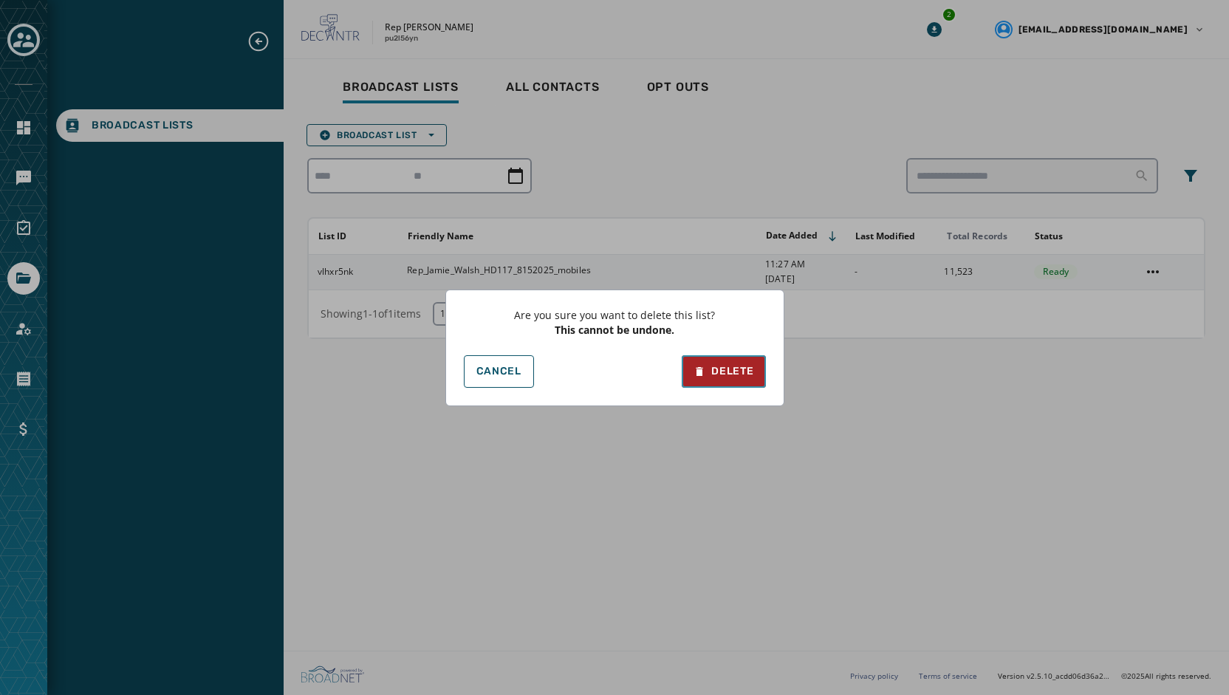
click at [729, 373] on div "Delete" at bounding box center [723, 371] width 60 height 15
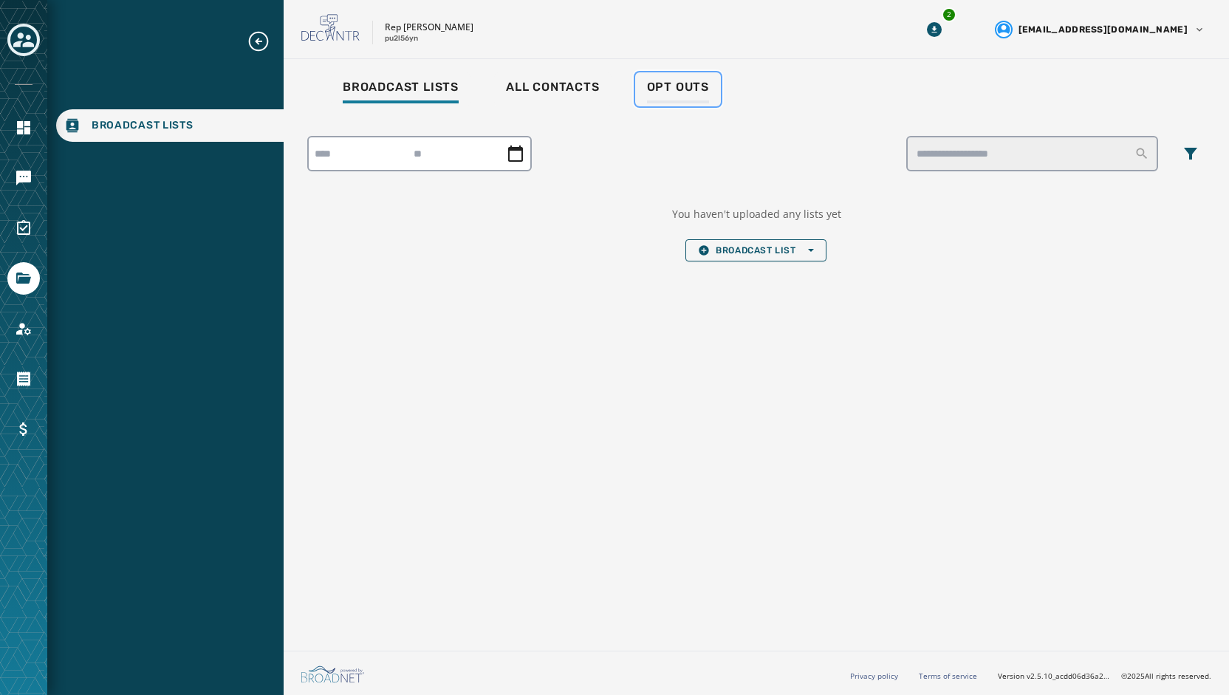
click at [676, 83] on span "Opt Outs" at bounding box center [678, 87] width 62 height 15
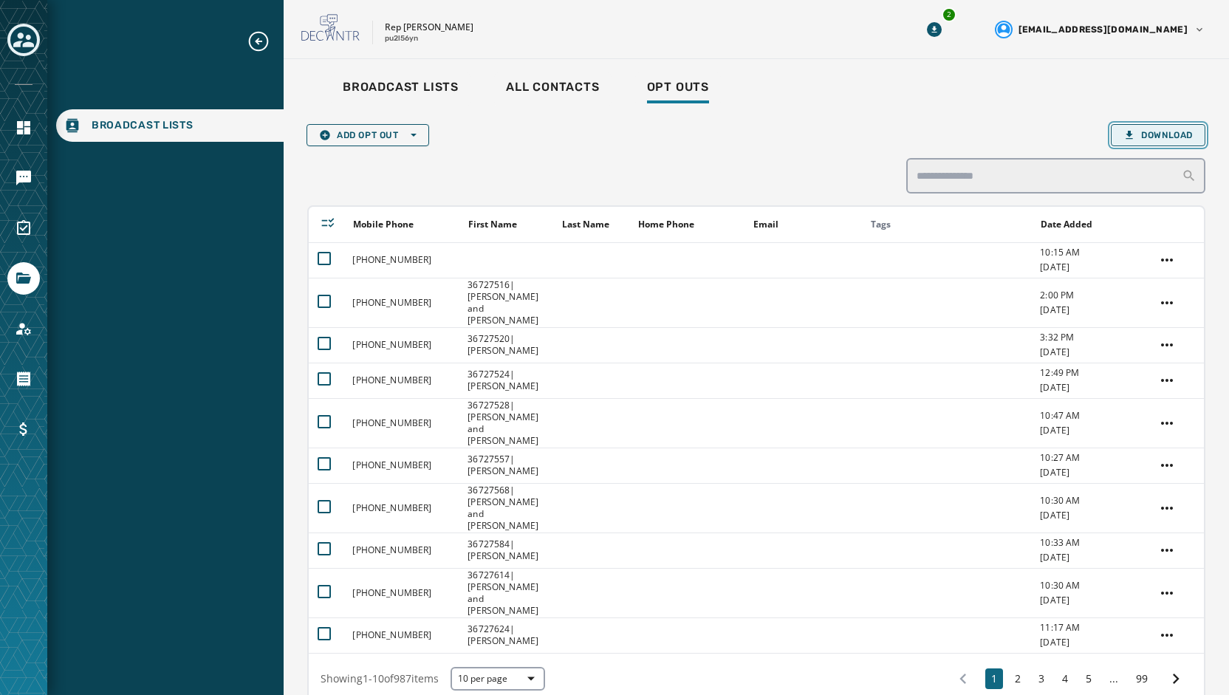
click at [1136, 135] on span "Download" at bounding box center [1157, 135] width 69 height 12
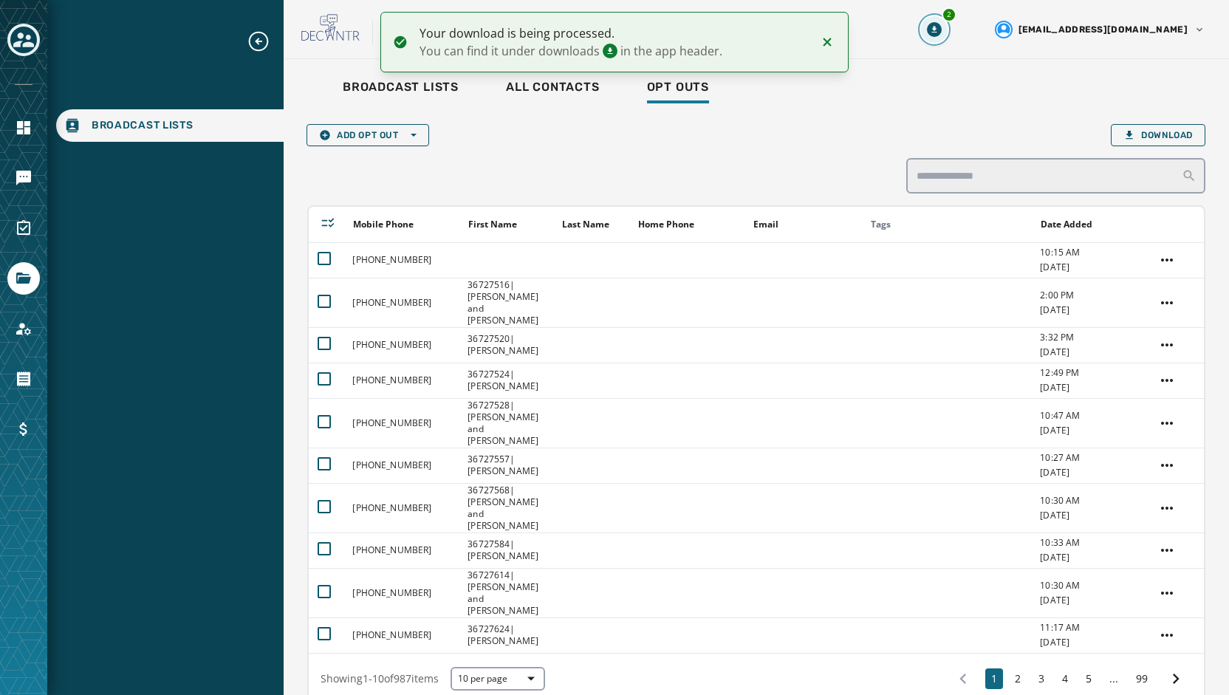
click at [947, 21] on button "2" at bounding box center [934, 29] width 27 height 27
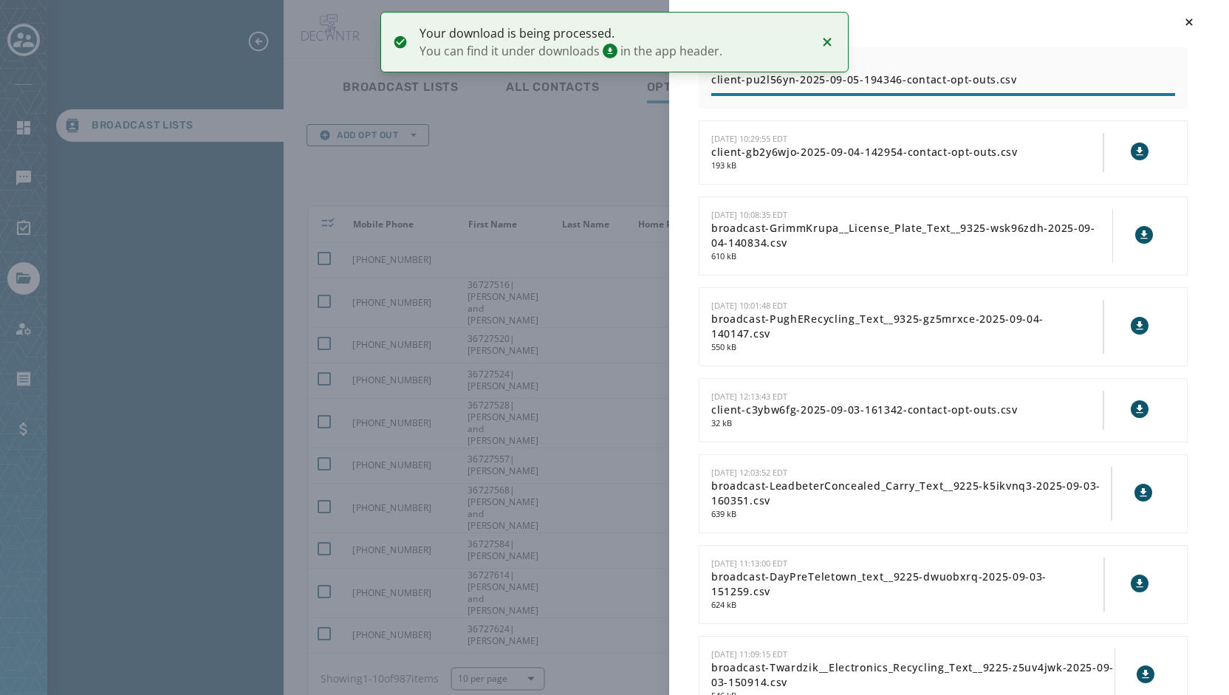
click at [555, 184] on div "Downloads [DATE] 15:43:46 EDT client-pu2l56yn-2025-09-05-194346-contact-opt-out…" at bounding box center [614, 347] width 1229 height 695
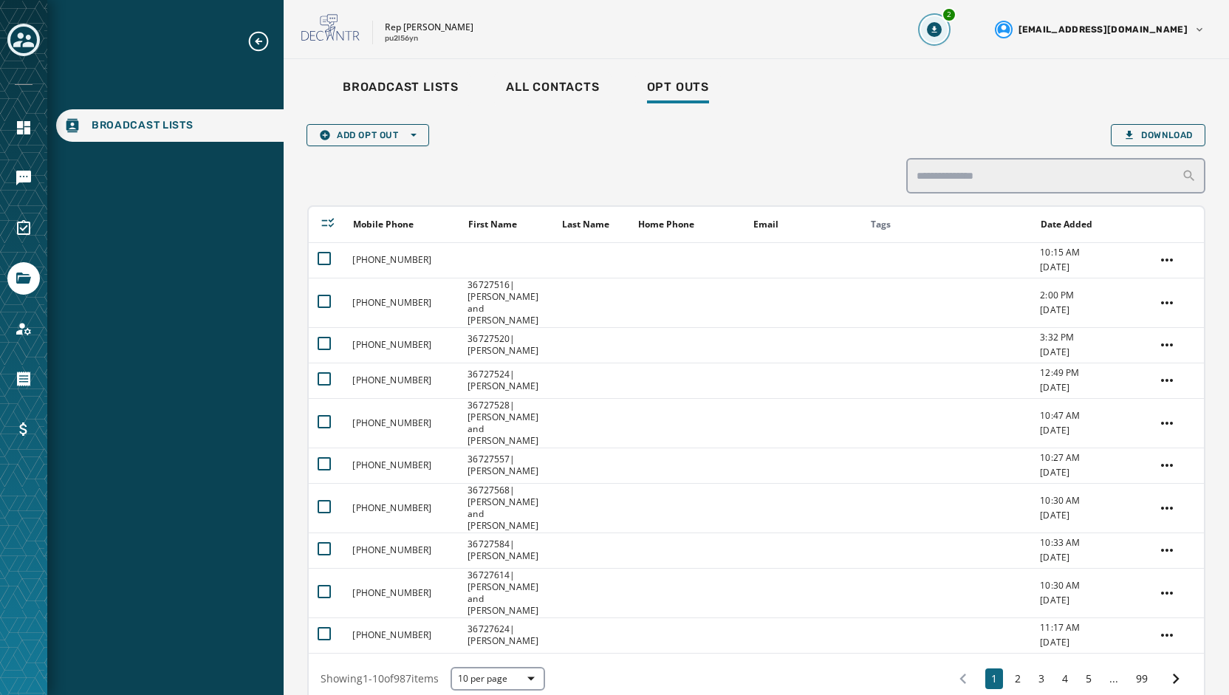
click at [947, 30] on button "2" at bounding box center [934, 29] width 27 height 27
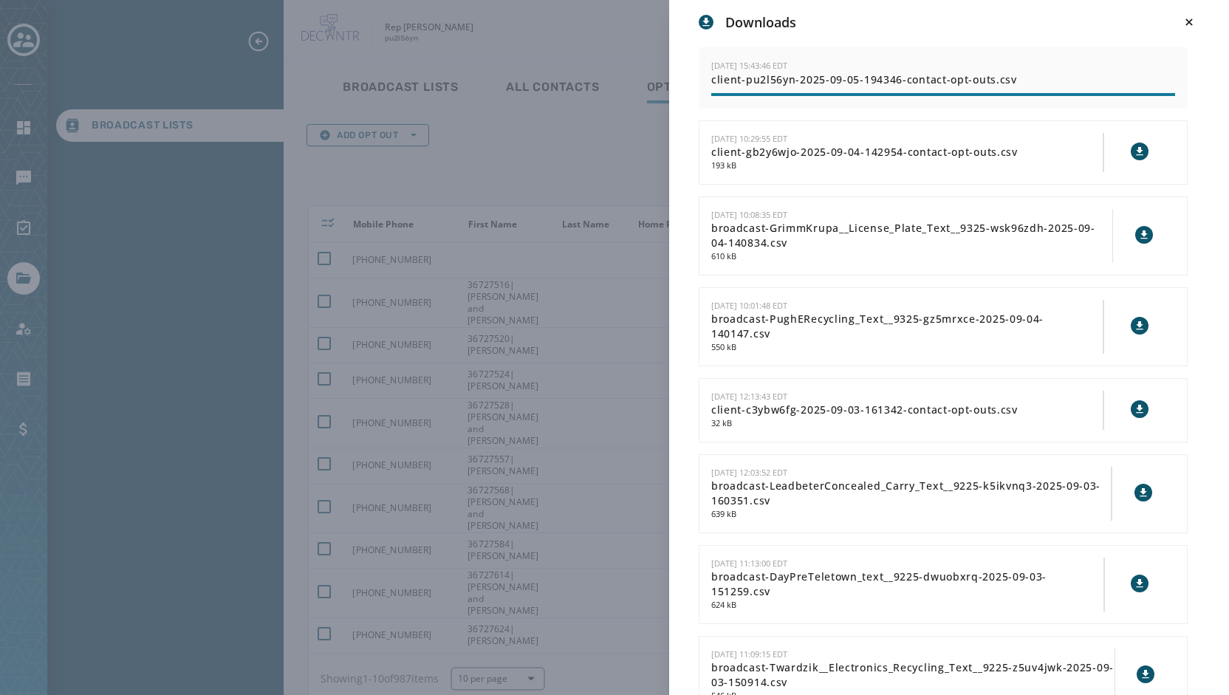
click at [605, 128] on div "Downloads [DATE] 15:43:46 EDT client-pu2l56yn-2025-09-05-194346-contact-opt-out…" at bounding box center [614, 347] width 1229 height 695
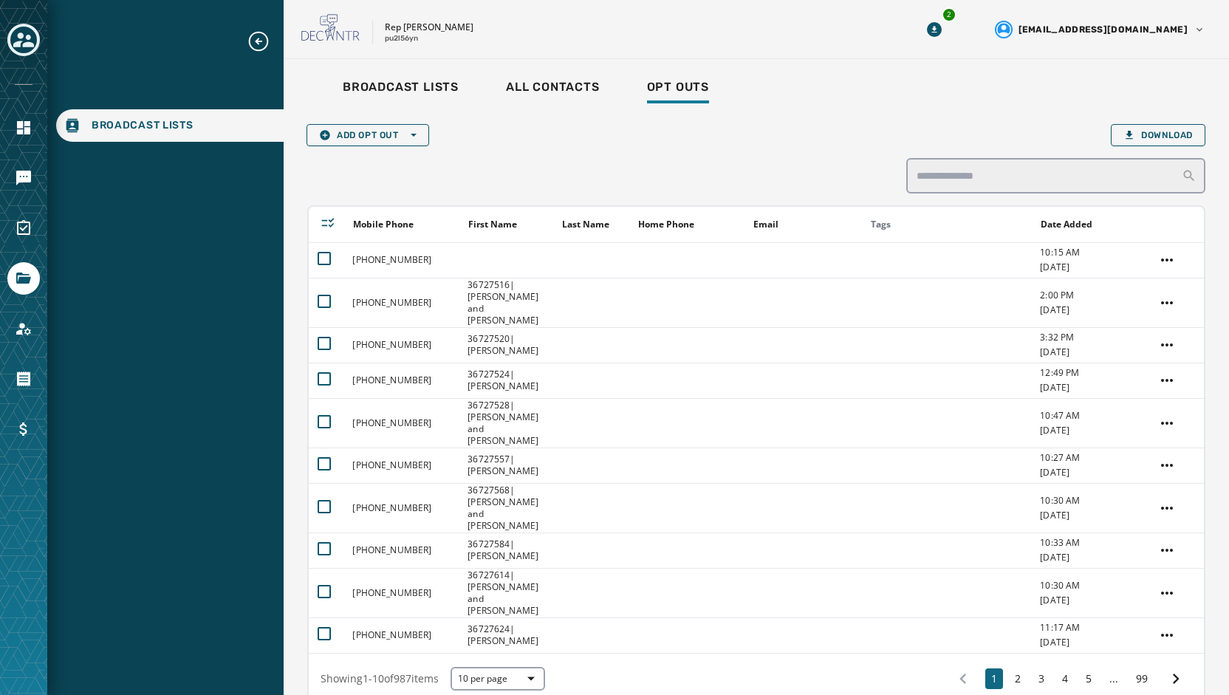
click at [1002, 33] on div "Rep [PERSON_NAME] pu2l56yn 2 [EMAIL_ADDRESS][DOMAIN_NAME]" at bounding box center [756, 29] width 945 height 59
click at [941, 27] on icon "Download Menu" at bounding box center [934, 29] width 15 height 15
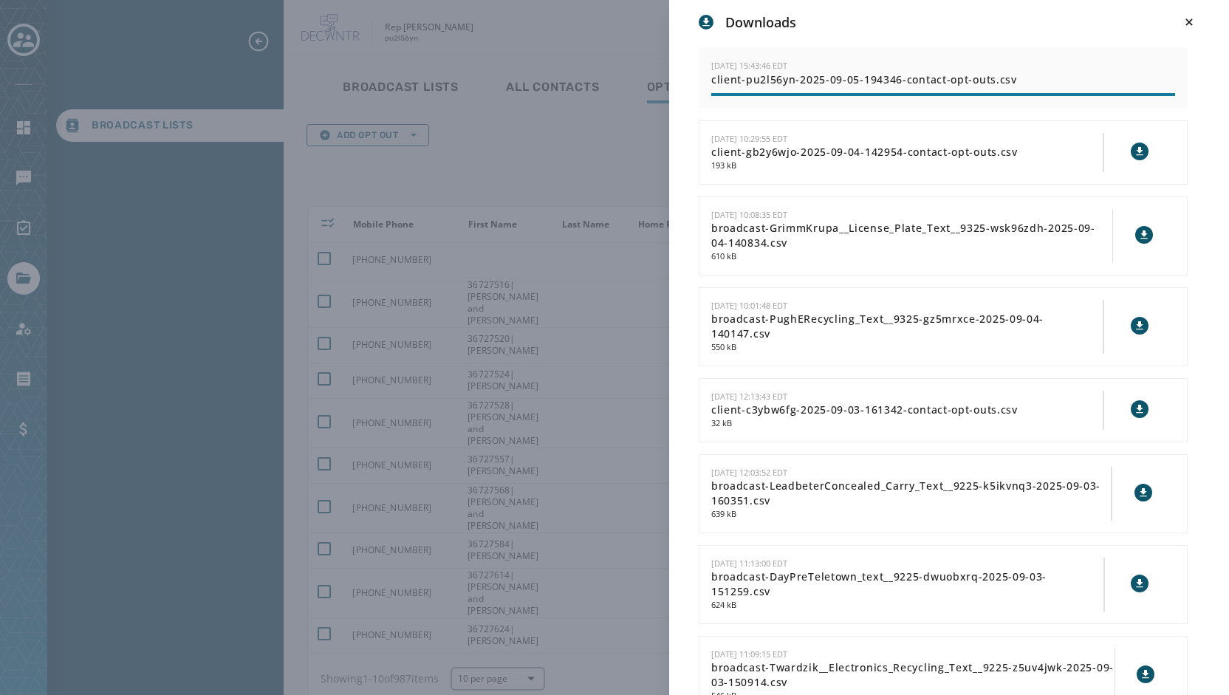
click at [557, 58] on div "Downloads [DATE] 15:43:46 EDT client-pu2l56yn-2025-09-05-194346-contact-opt-out…" at bounding box center [614, 347] width 1229 height 695
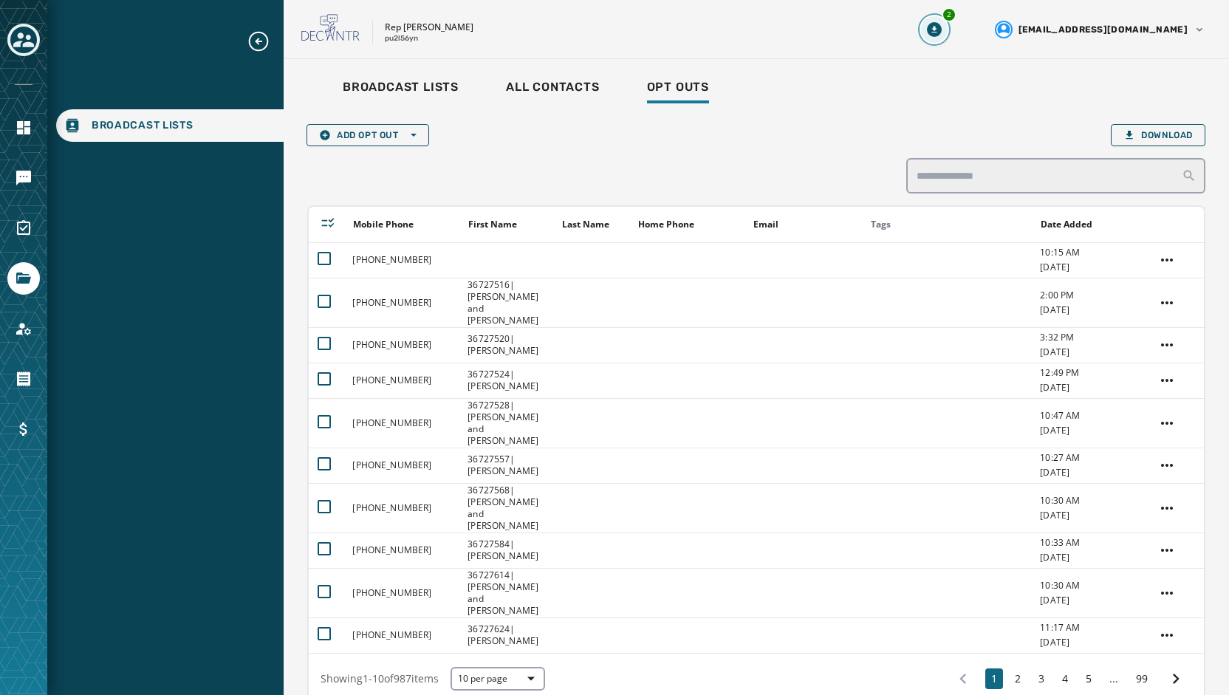
click at [941, 23] on icon "Download Menu" at bounding box center [934, 29] width 15 height 15
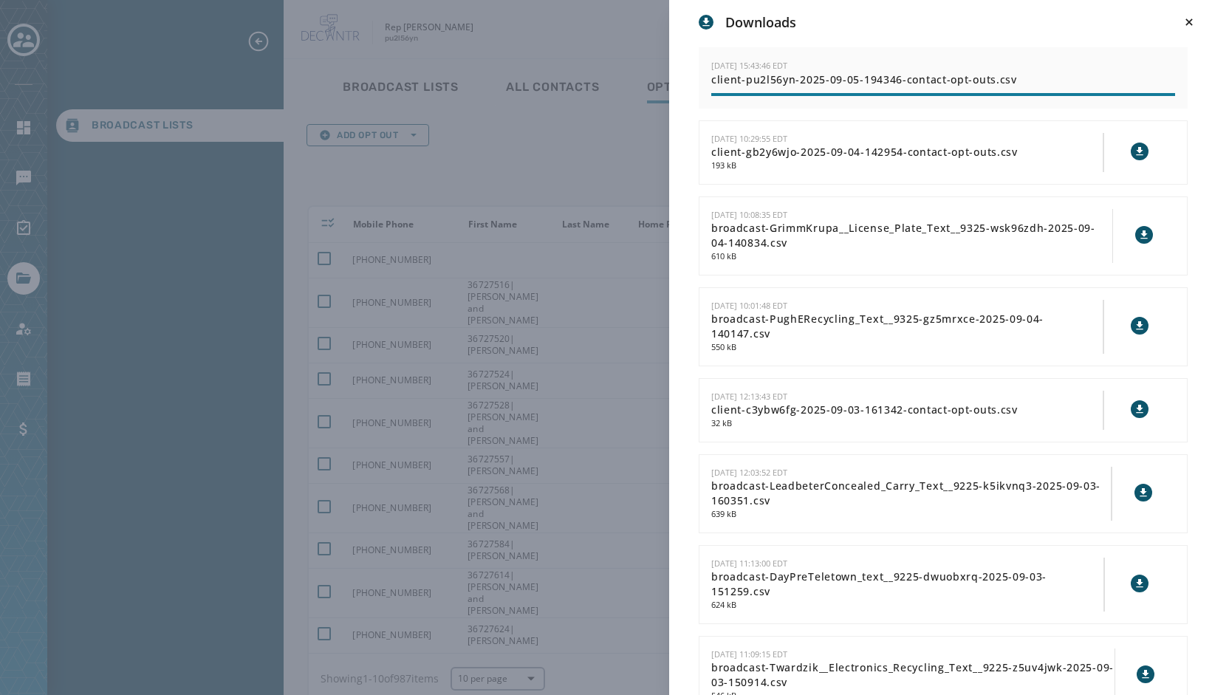
click at [593, 37] on div "Downloads [DATE] 15:43:46 EDT client-pu2l56yn-2025-09-05-194346-contact-opt-out…" at bounding box center [614, 347] width 1229 height 695
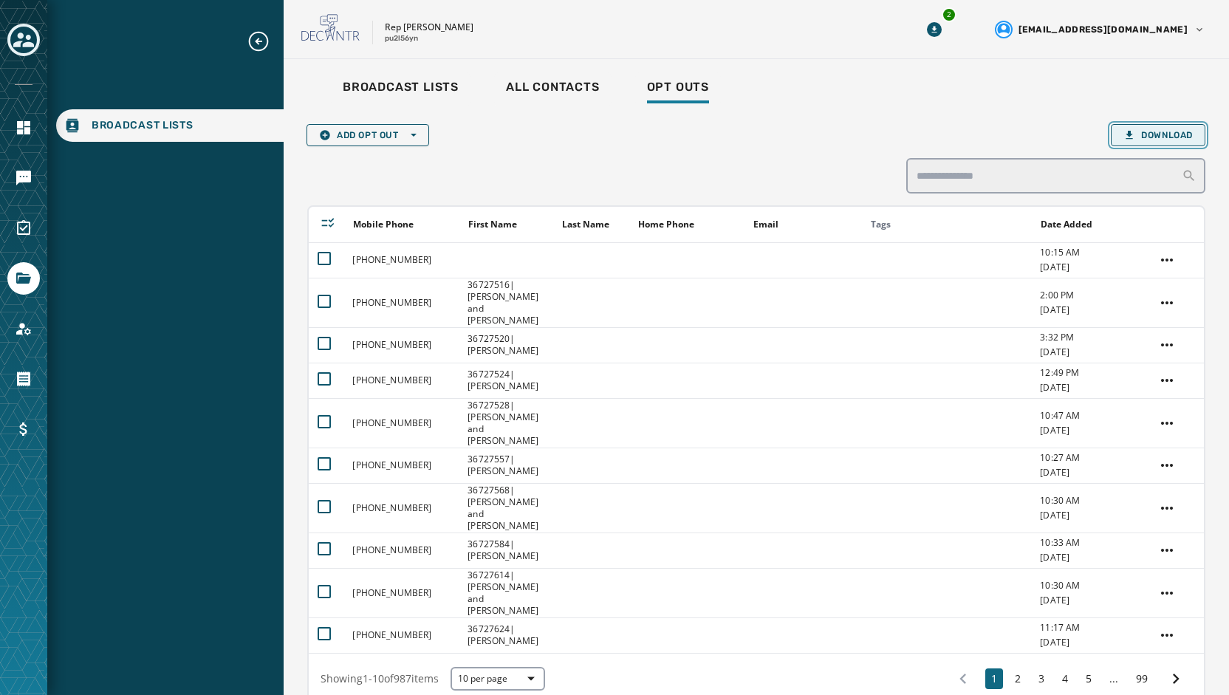
click at [1130, 126] on button "Download" at bounding box center [1158, 135] width 95 height 22
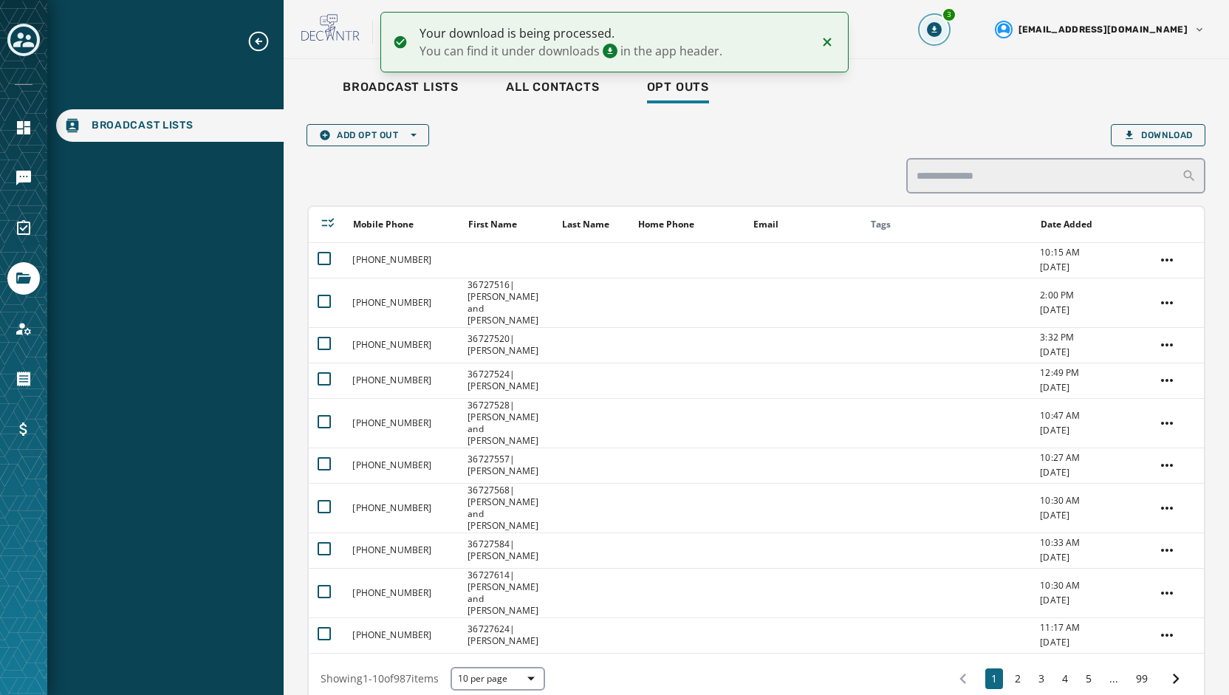
click at [947, 16] on button "3" at bounding box center [934, 29] width 27 height 27
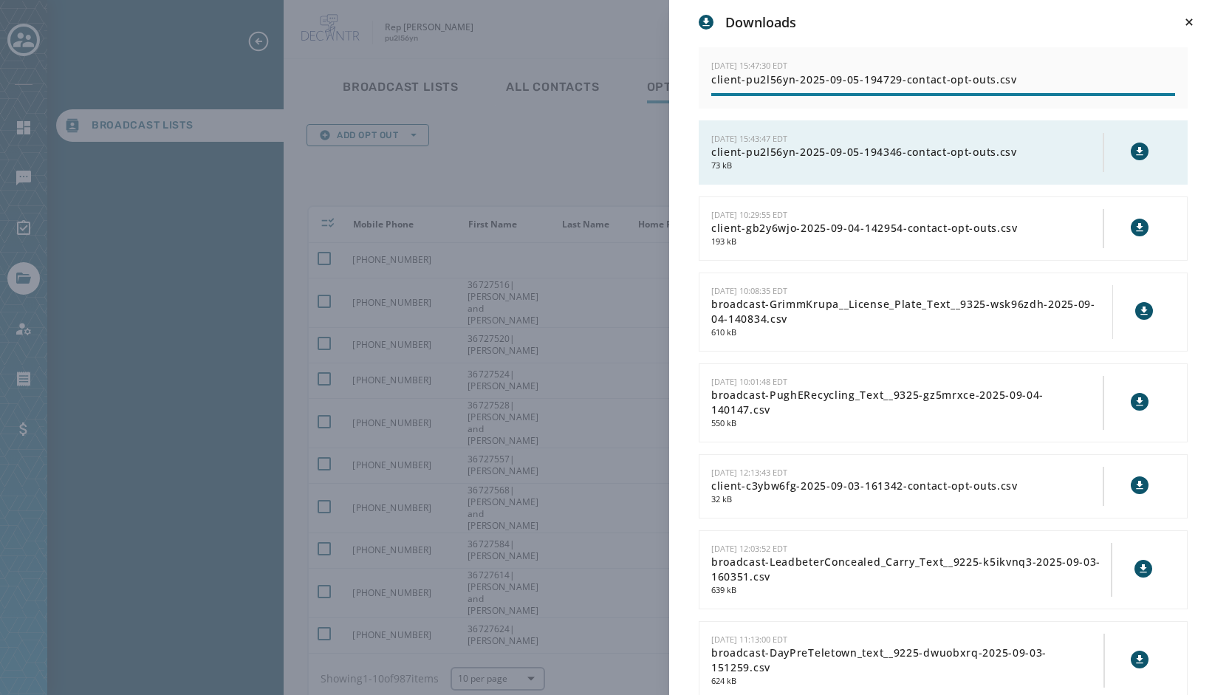
click at [1133, 151] on icon at bounding box center [1139, 151] width 12 height 12
click at [329, 196] on div "Downloads [DATE] 15:47:30 EDT client-pu2l56yn-2025-09-05-194729-contact-opt-out…" at bounding box center [614, 347] width 1229 height 695
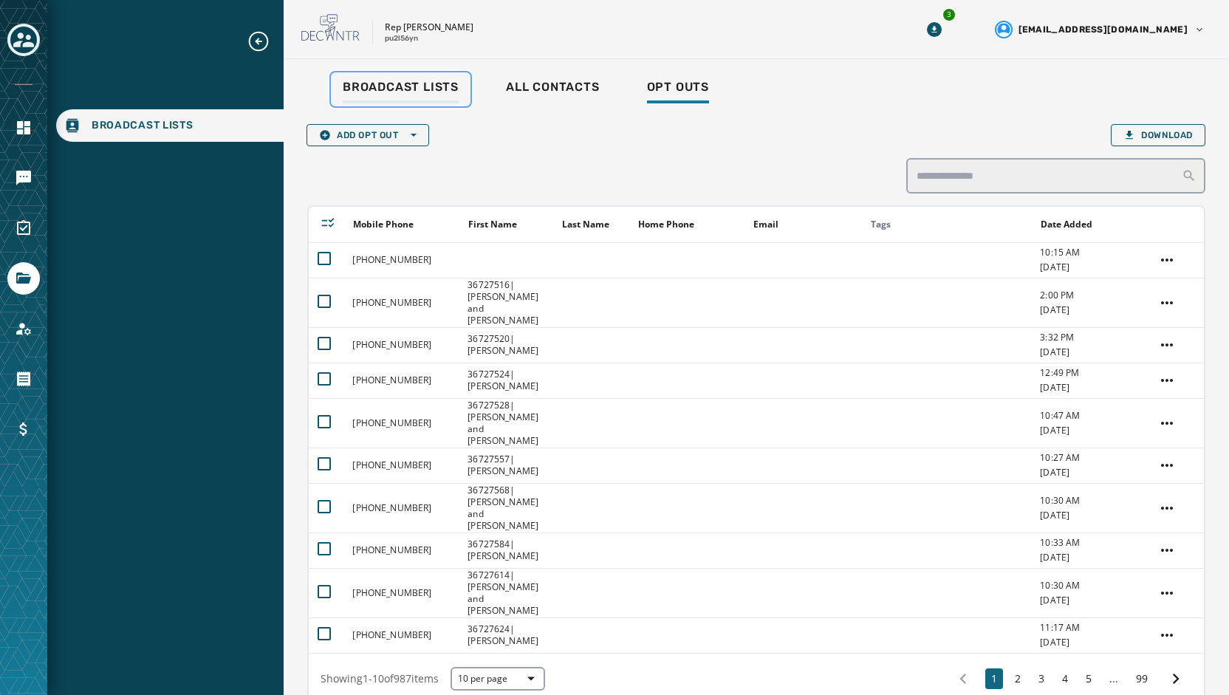
click at [419, 91] on span "Broadcast Lists" at bounding box center [401, 87] width 116 height 15
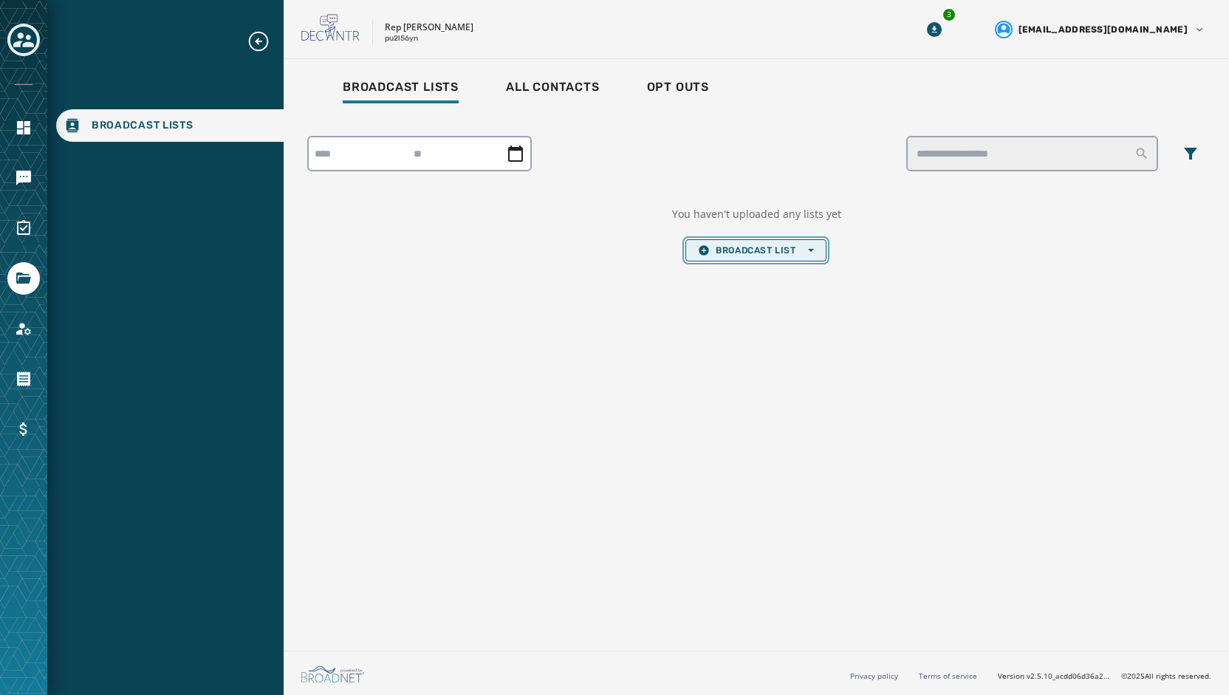
click at [741, 247] on span "Broadcast List Open options" at bounding box center [755, 250] width 115 height 12
click at [737, 267] on span "Upload List" at bounding box center [755, 273] width 115 height 12
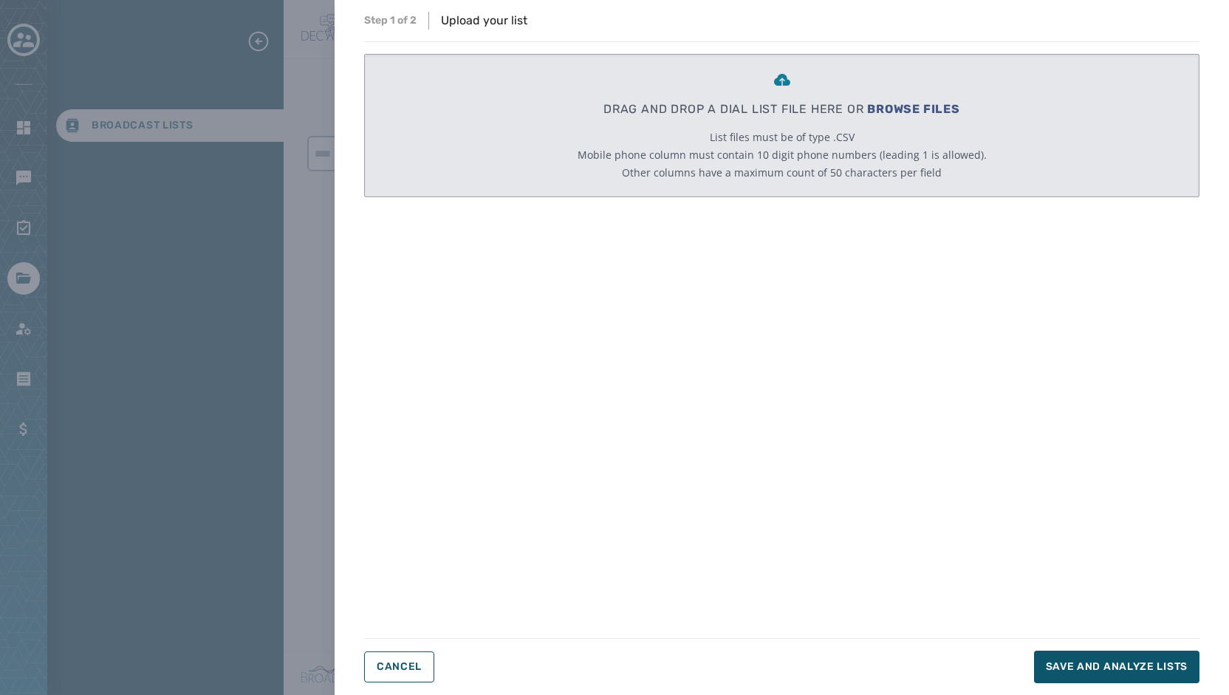
click at [919, 103] on span "BROWSE FILES" at bounding box center [913, 109] width 93 height 14
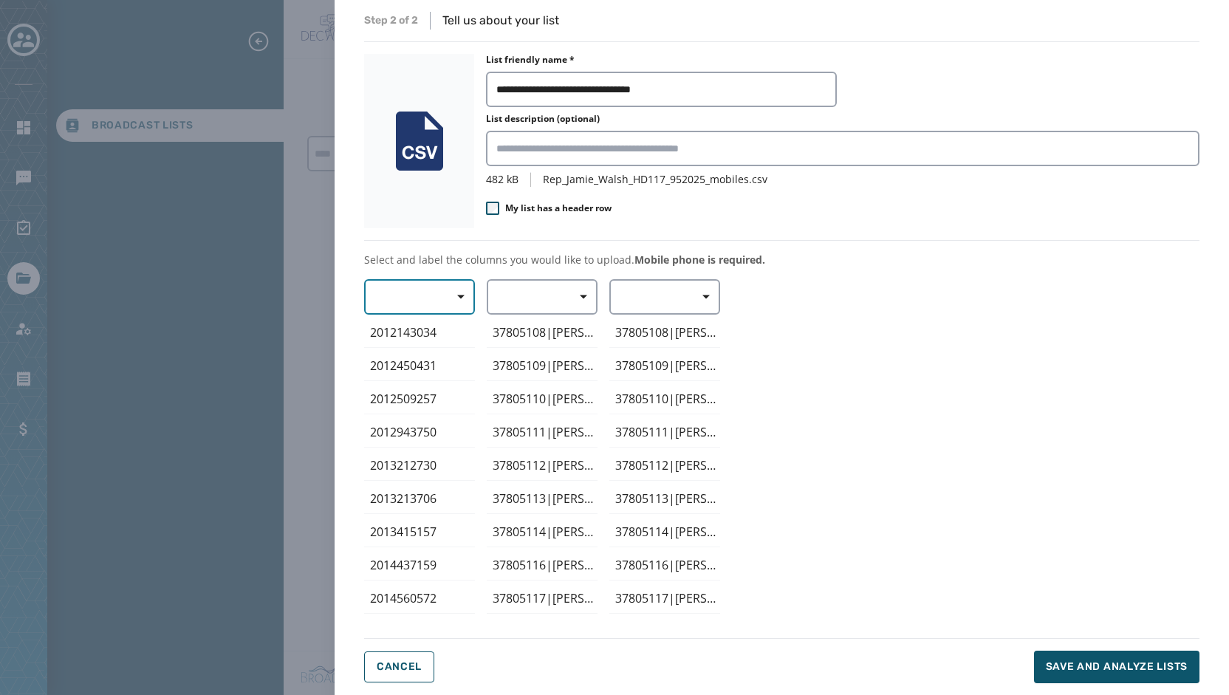
click at [465, 294] on span "button" at bounding box center [455, 297] width 35 height 30
click at [421, 332] on span "Mobile Phone" at bounding box center [416, 330] width 68 height 15
click at [523, 291] on button "button" at bounding box center [542, 296] width 111 height 35
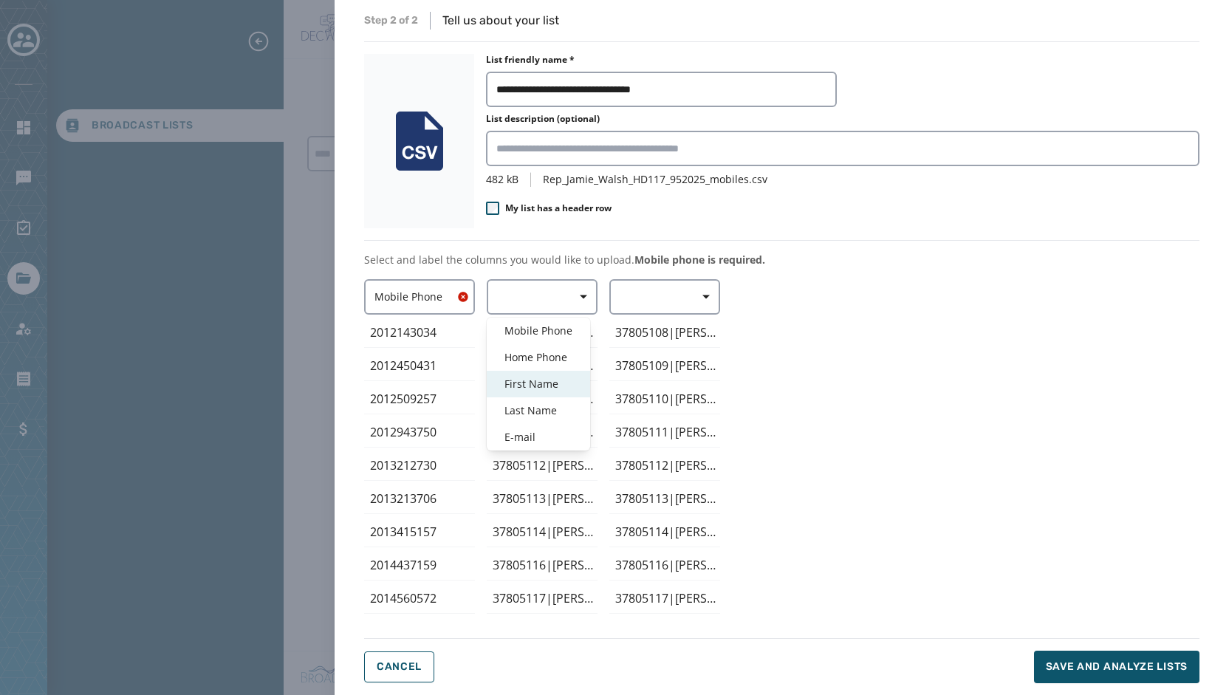
click at [524, 381] on span "First Name" at bounding box center [538, 384] width 68 height 15
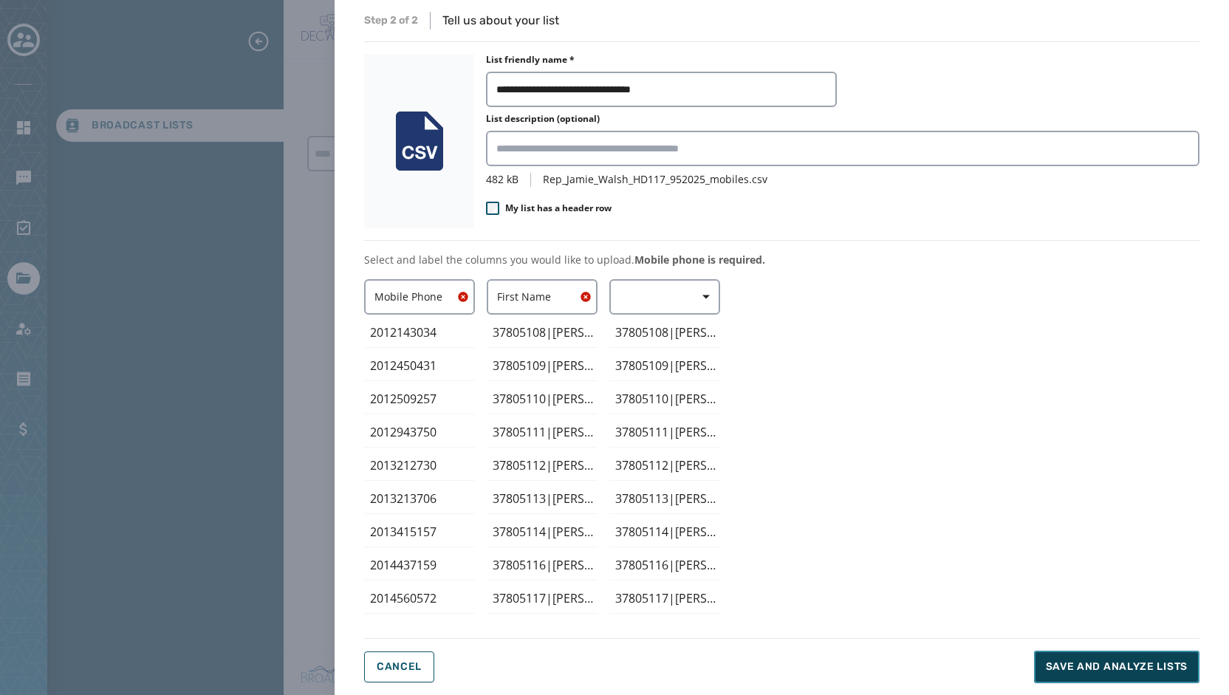
click at [1095, 668] on span "Save and analyze lists" at bounding box center [1117, 666] width 142 height 15
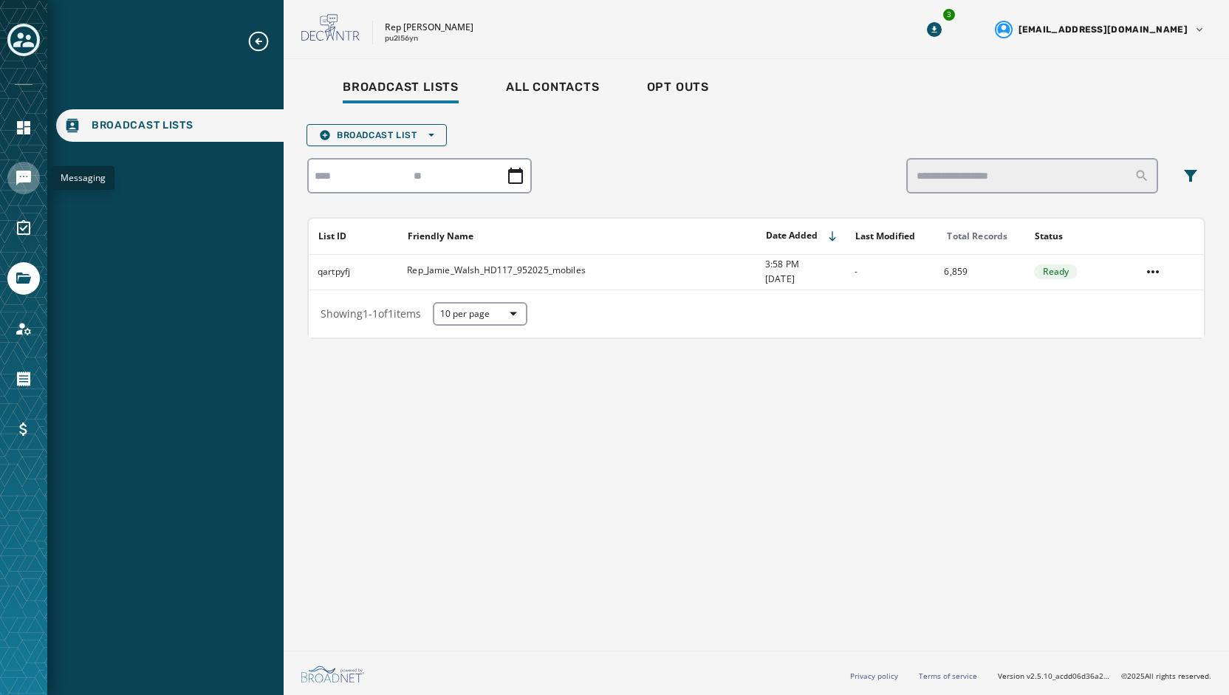
click at [23, 188] on link "Navigate to Messaging" at bounding box center [23, 178] width 32 height 32
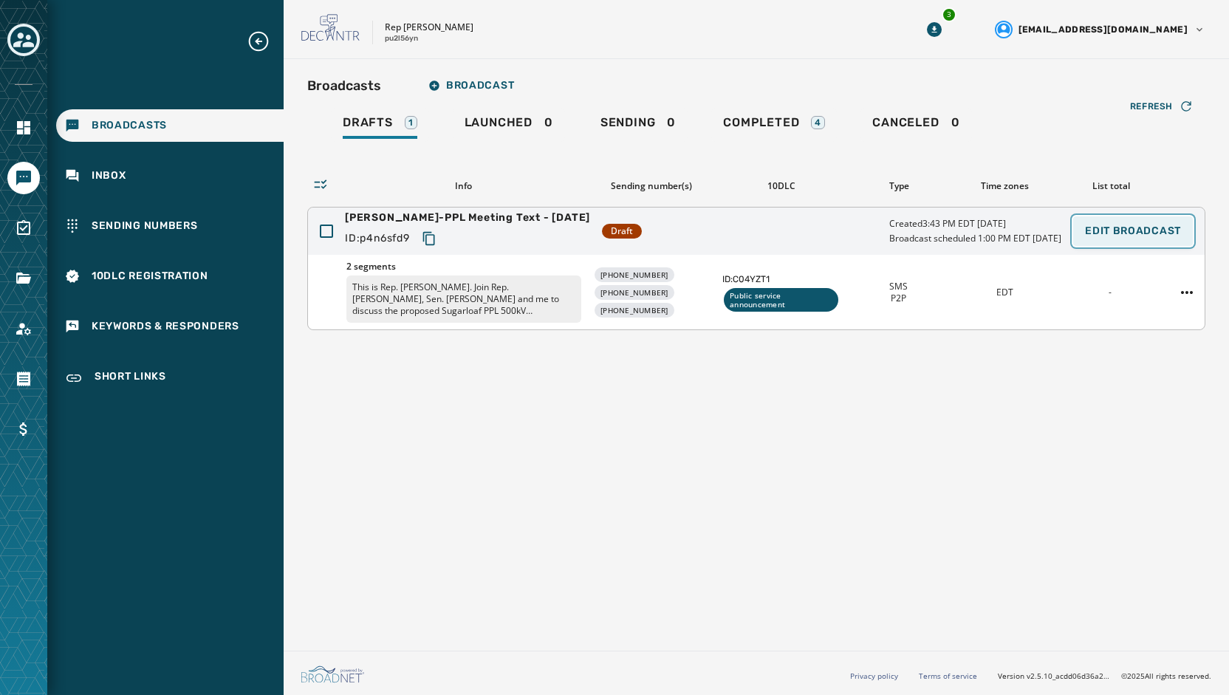
click at [1125, 233] on span "Edit Broadcast" at bounding box center [1133, 231] width 96 height 12
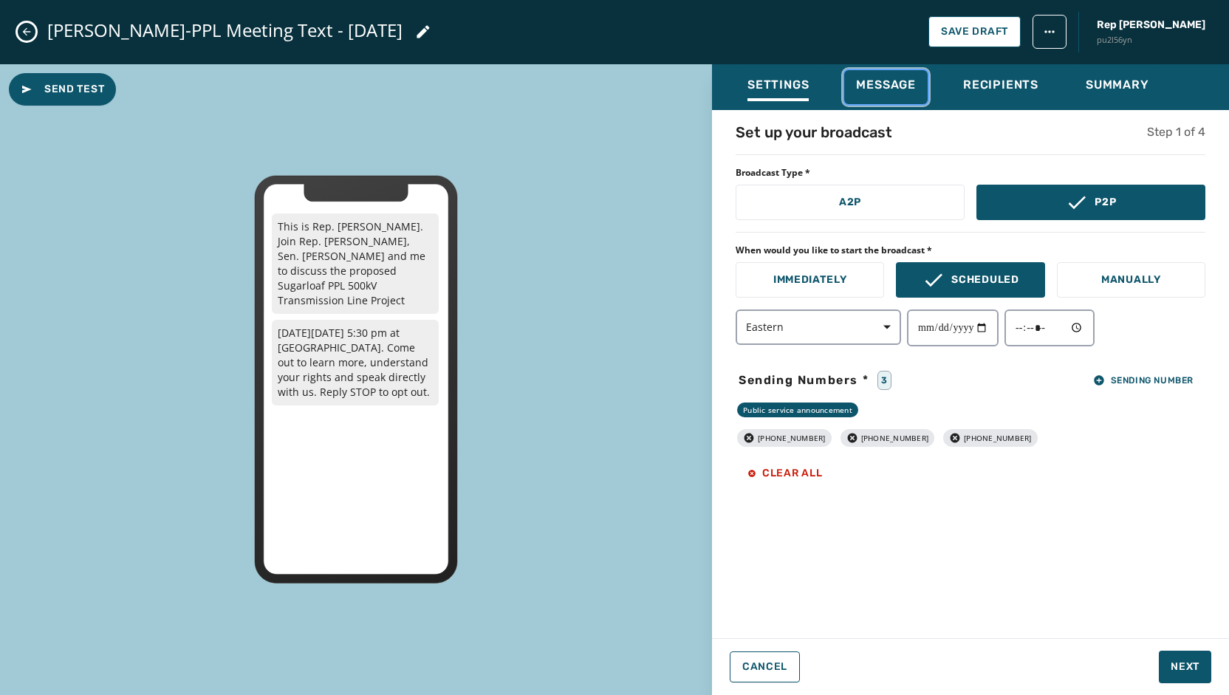
click at [888, 86] on span "Message" at bounding box center [886, 85] width 60 height 15
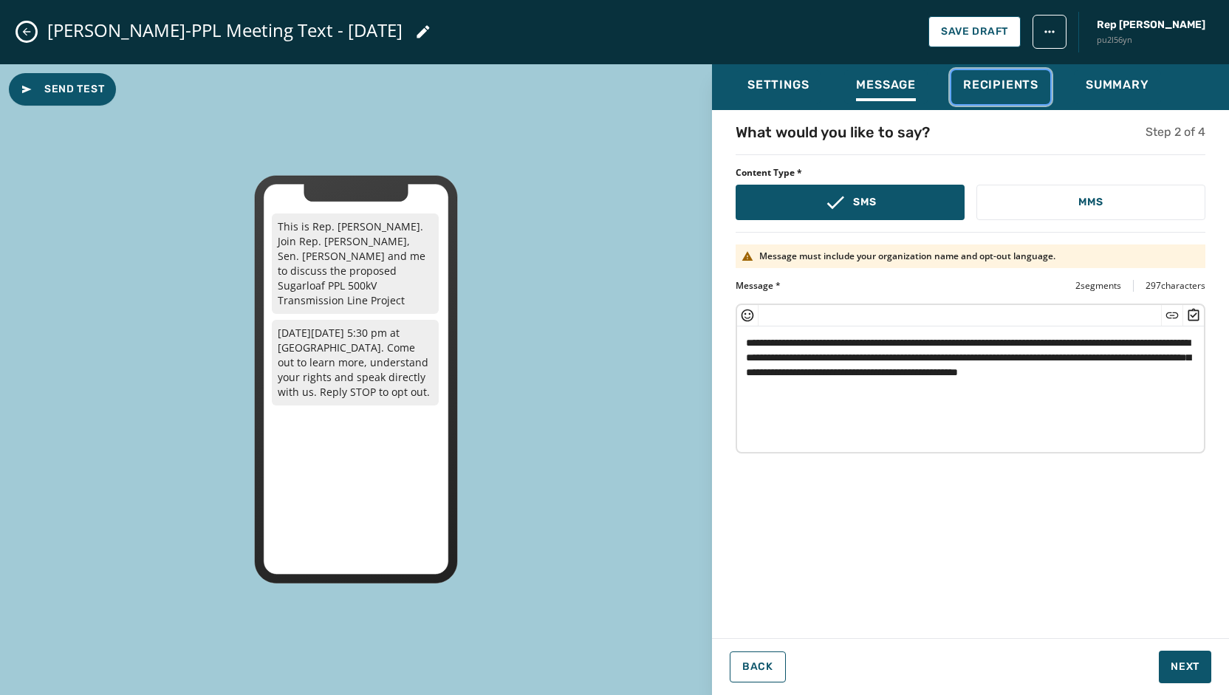
click at [985, 95] on div "Recipients" at bounding box center [1000, 90] width 75 height 24
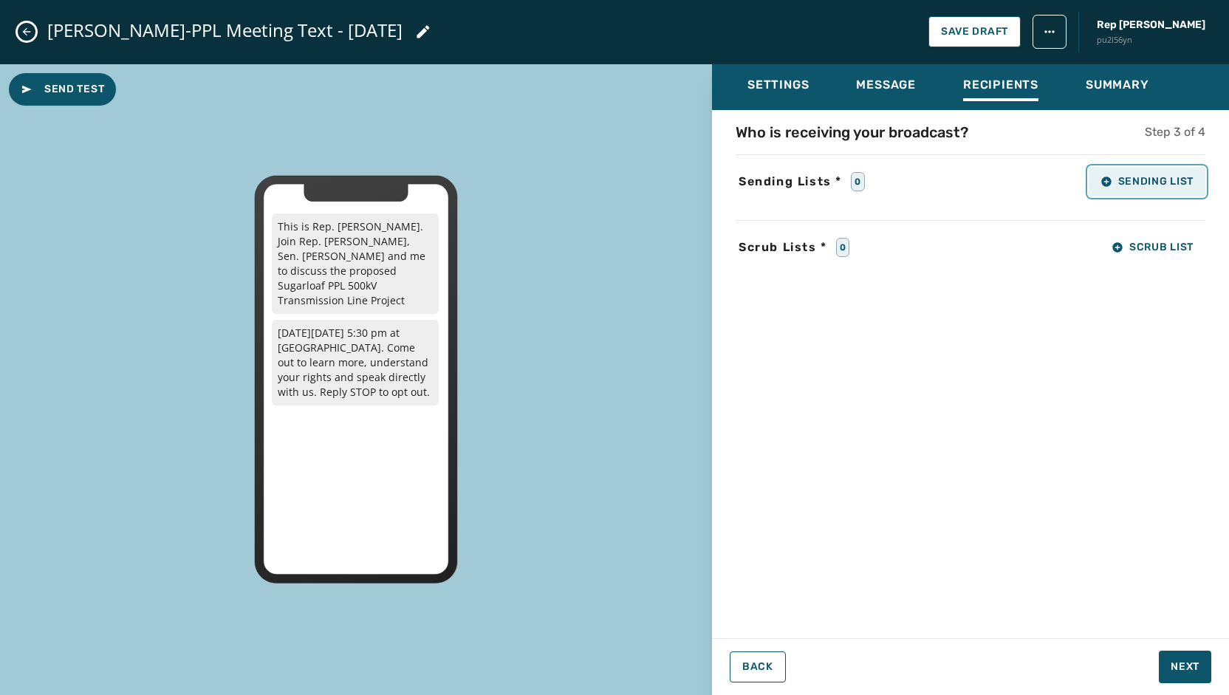
click at [1147, 187] on button "Sending List" at bounding box center [1146, 182] width 117 height 30
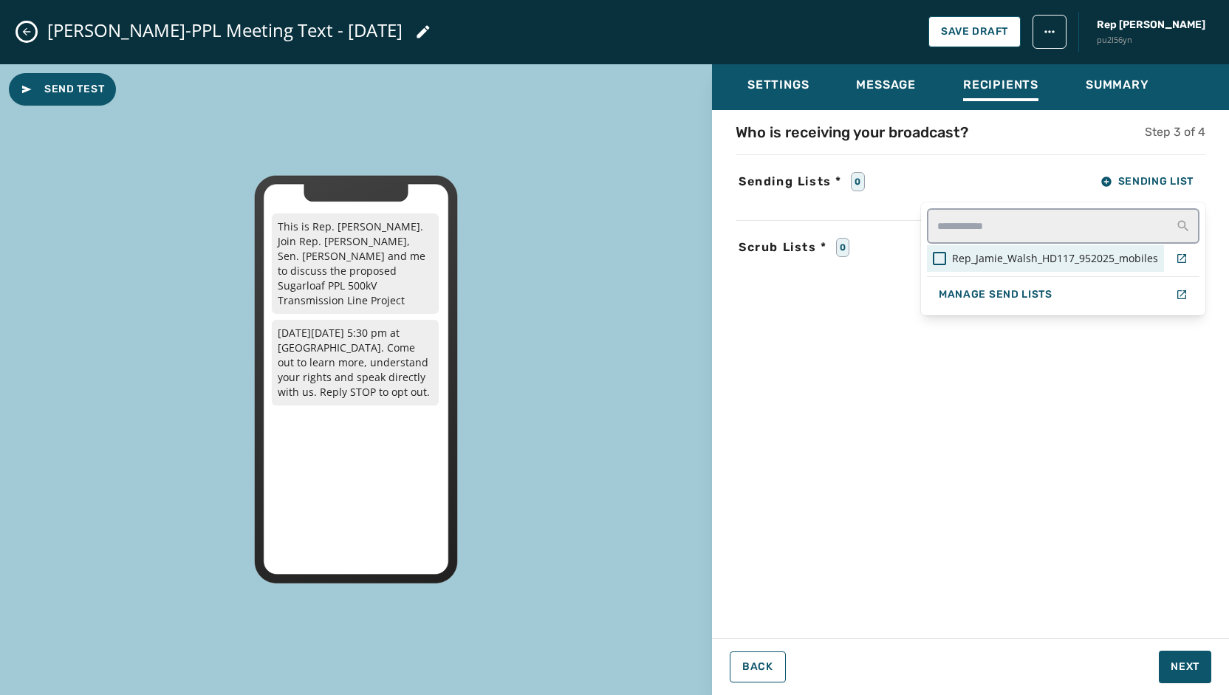
click at [992, 261] on span "Rep_Jamie_Walsh_HD117_952025_mobiles" at bounding box center [1055, 258] width 206 height 15
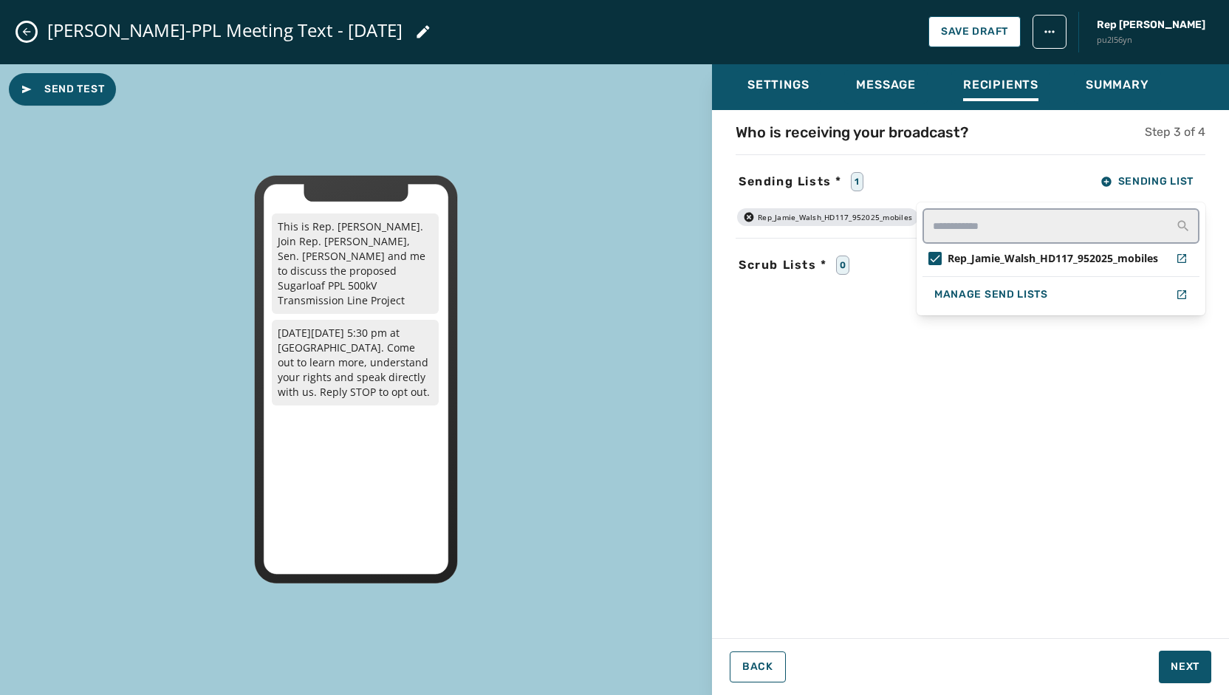
click at [1178, 670] on div "Settings Message Recipients Summary Who is receiving your broadcast? Step 3 of …" at bounding box center [970, 373] width 517 height 619
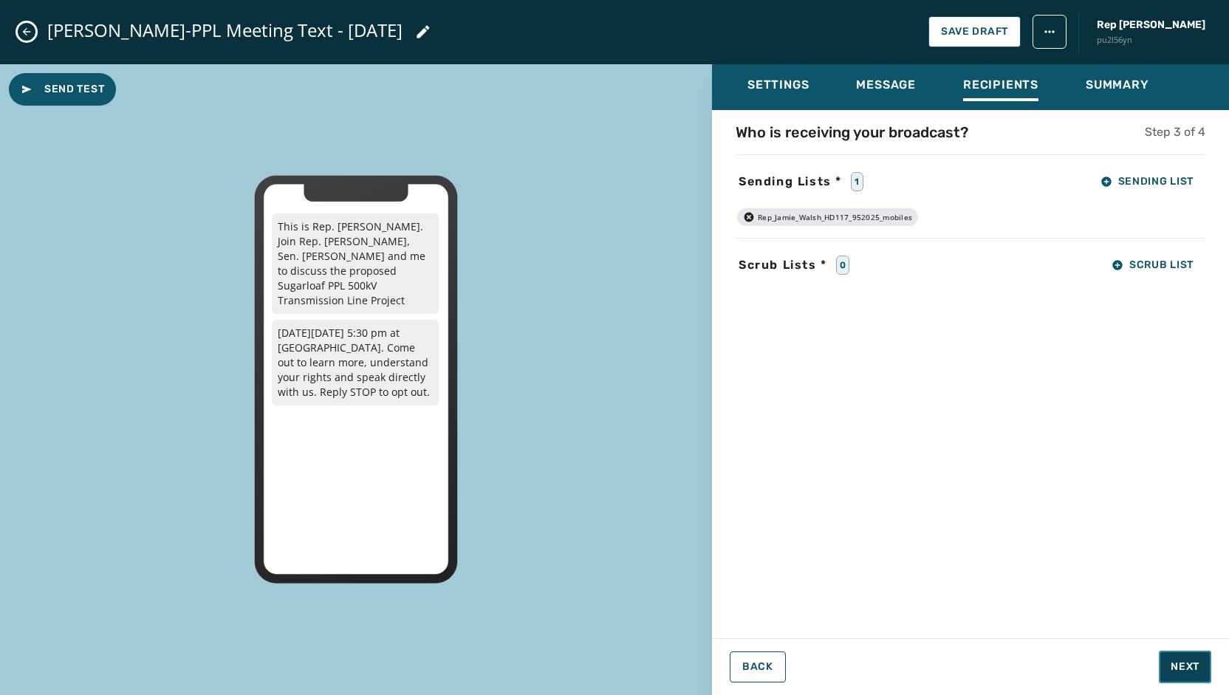
click at [1178, 670] on span "Next" at bounding box center [1184, 666] width 29 height 15
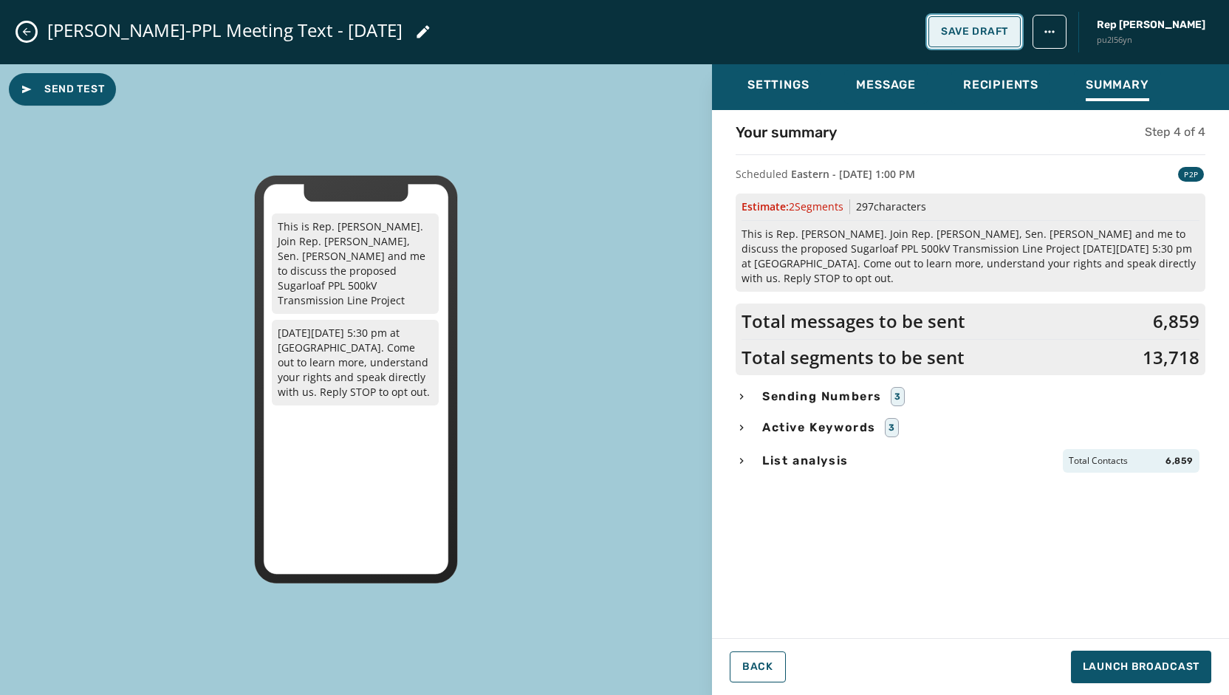
click at [978, 34] on span "Save Draft" at bounding box center [974, 32] width 67 height 12
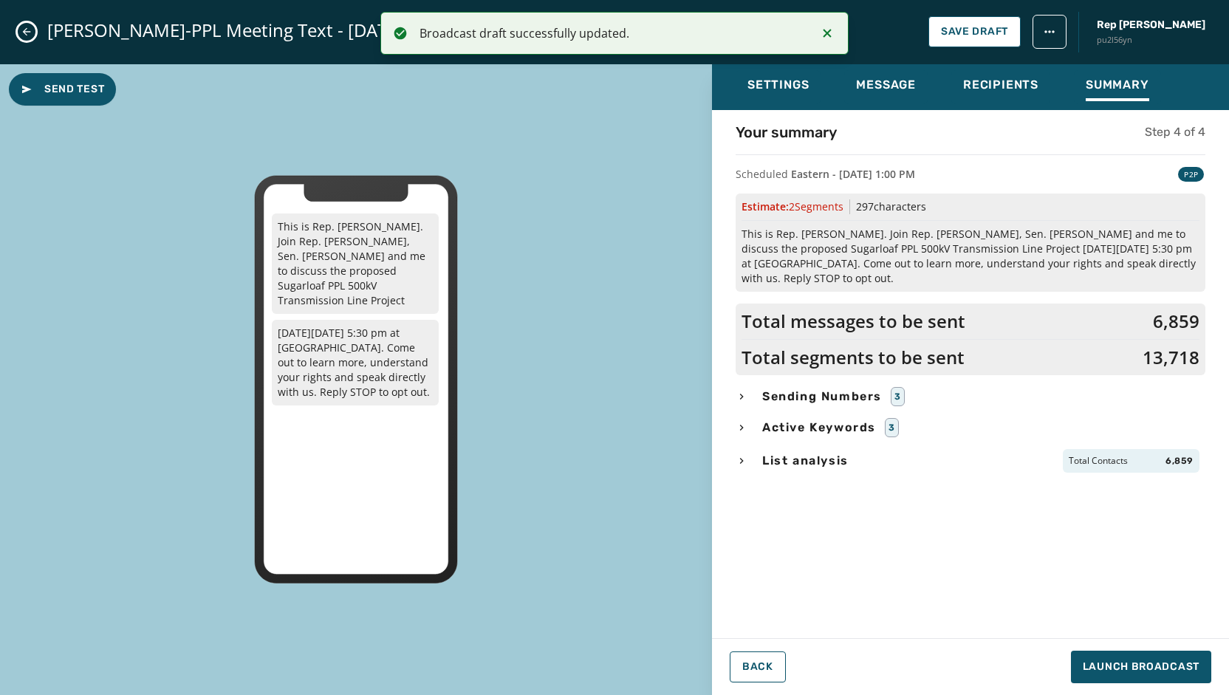
click at [25, 29] on icon "Close admin drawer" at bounding box center [27, 32] width 12 height 12
